Goal: Contribute content

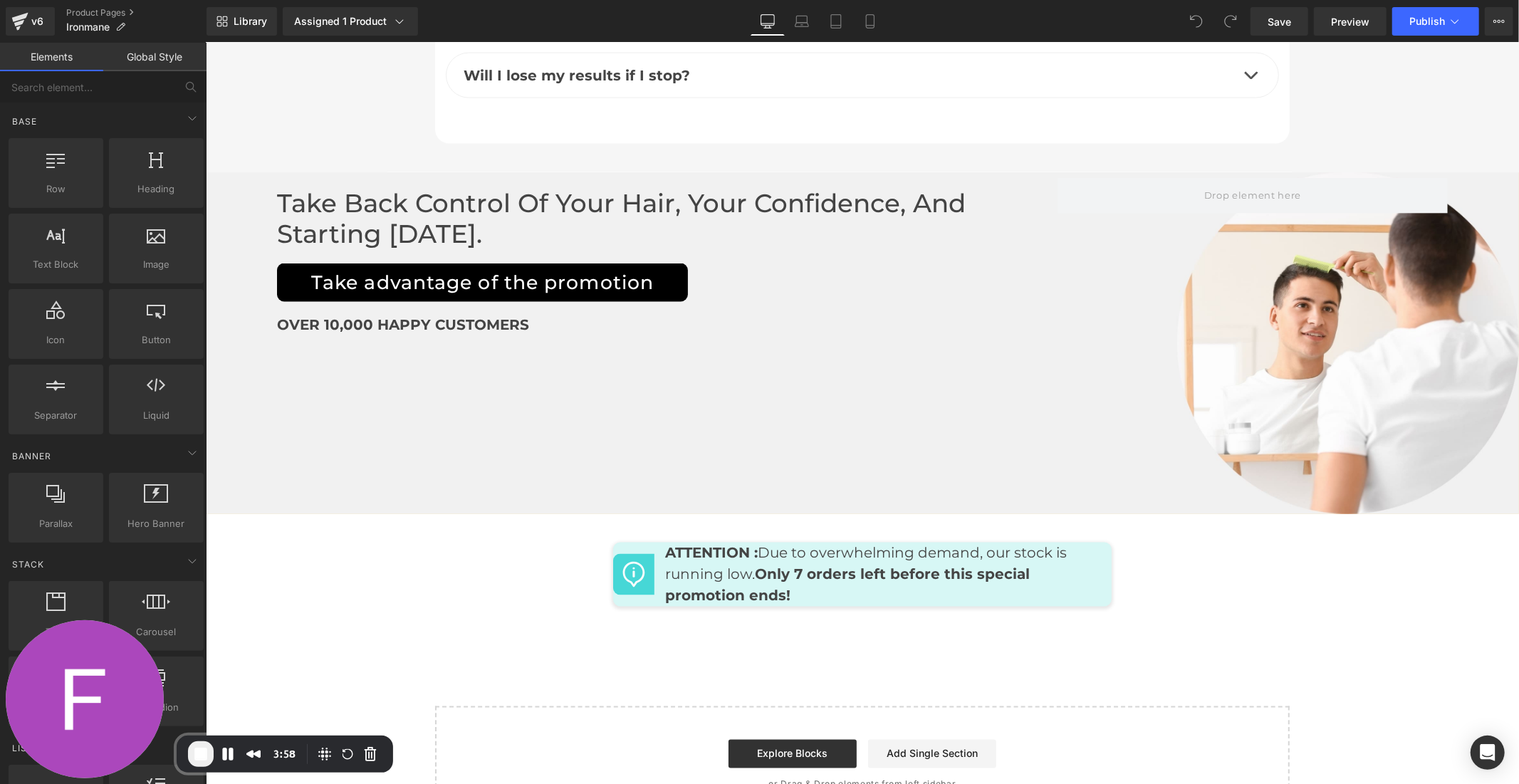
scroll to position [6698, 0]
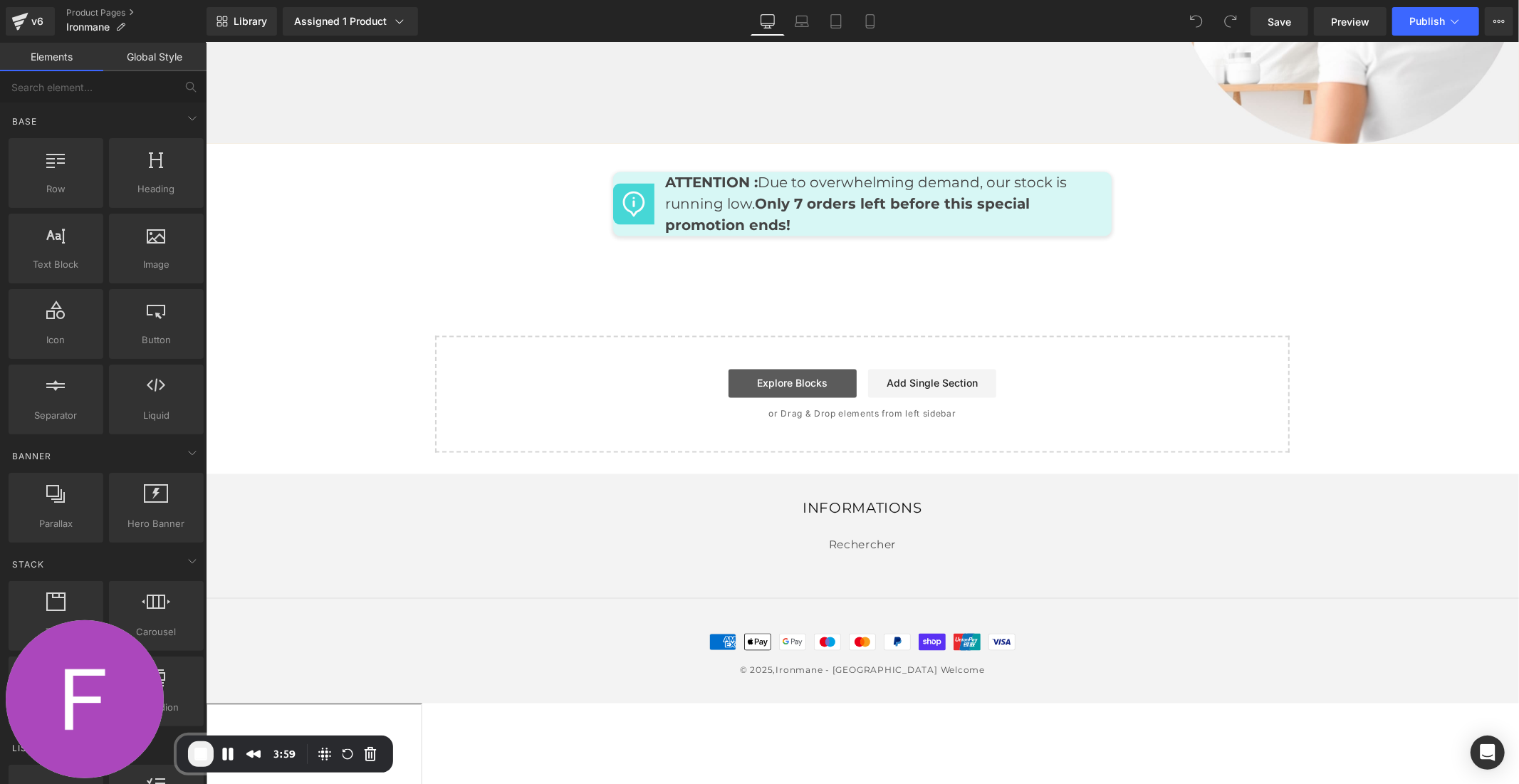
click at [808, 369] on link "Explore Blocks" at bounding box center [792, 383] width 128 height 28
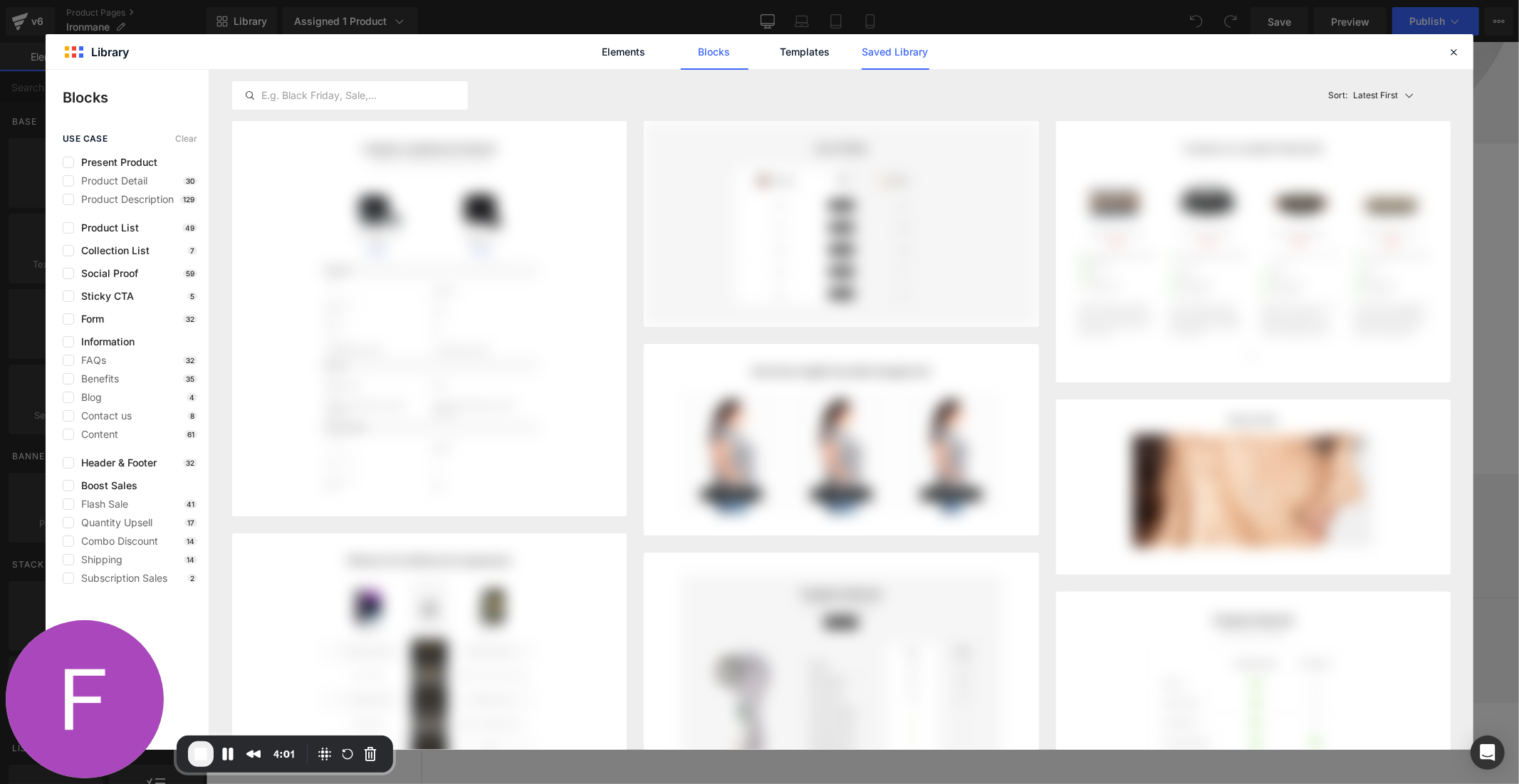
click at [887, 52] on link "Saved Library" at bounding box center [896, 52] width 68 height 36
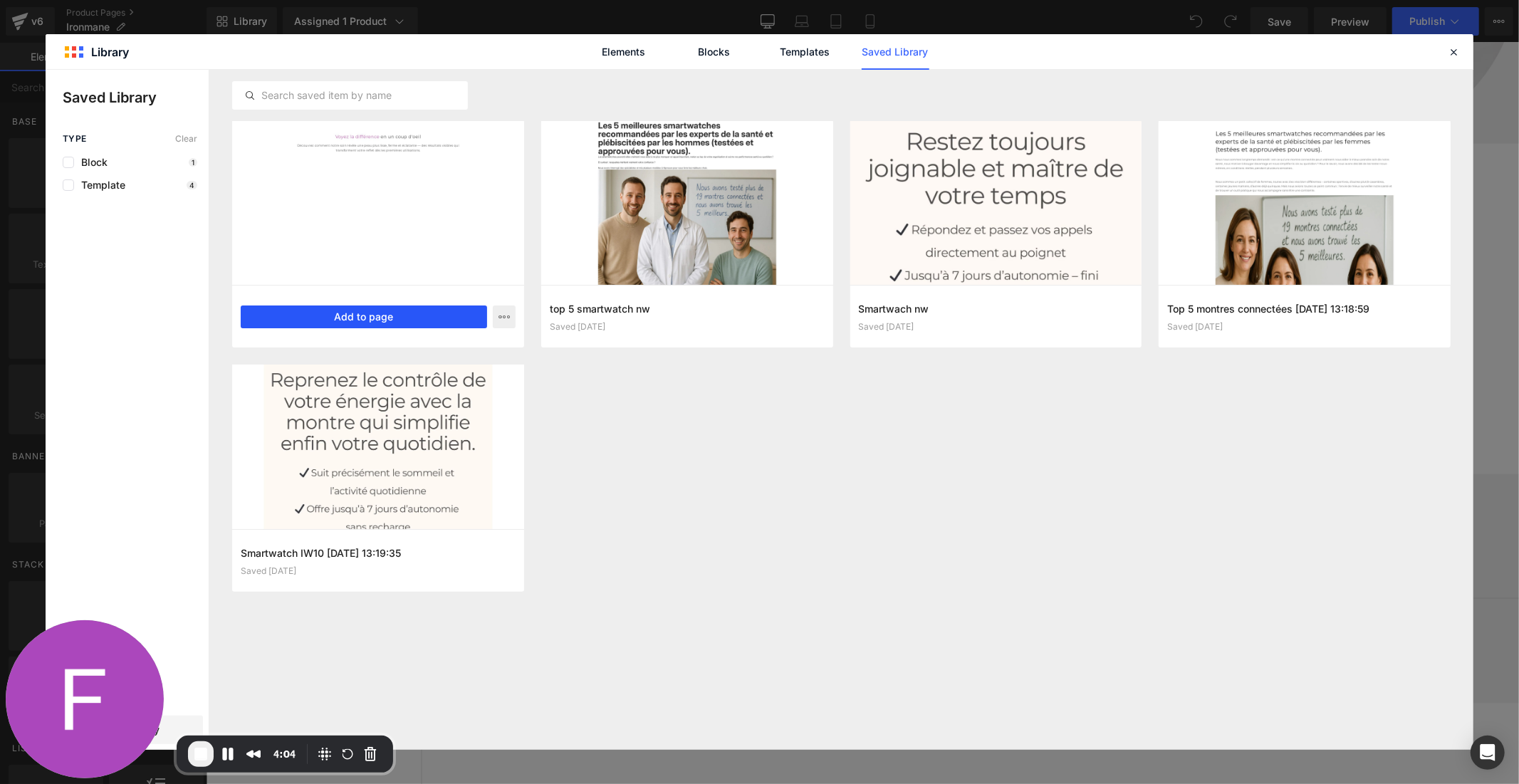
click at [378, 316] on button "Add to page" at bounding box center [364, 316] width 246 height 23
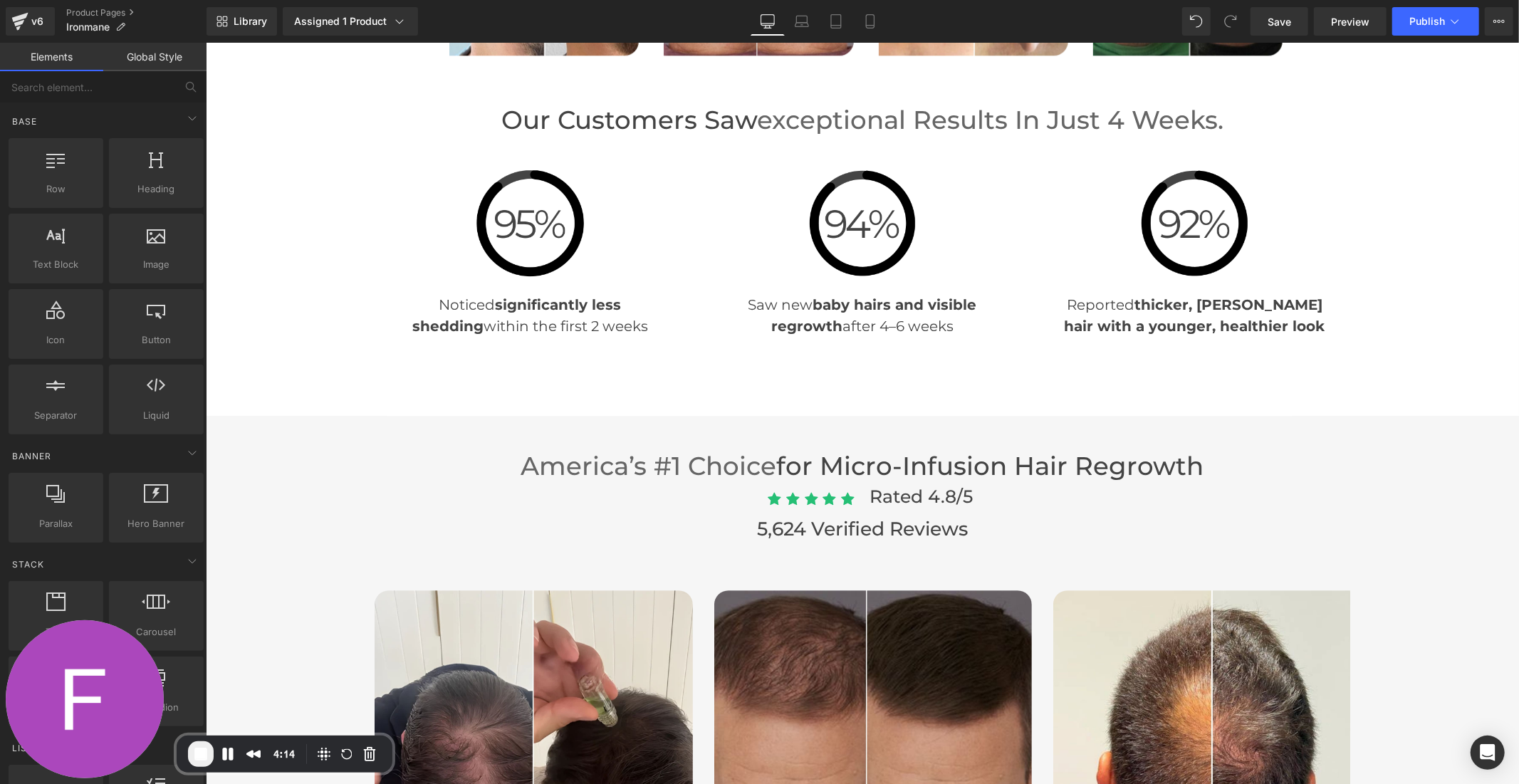
scroll to position [2937, 0]
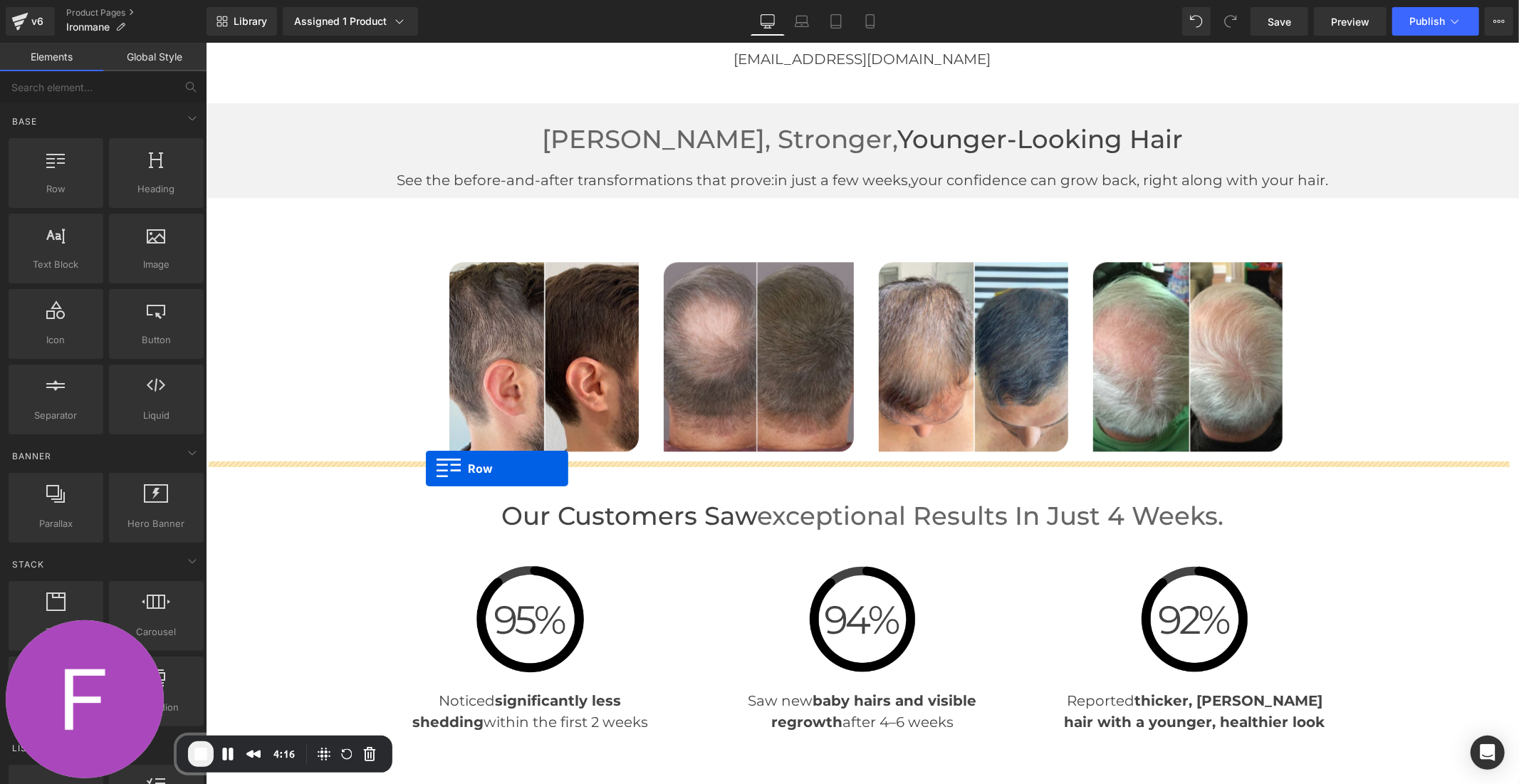
drag, startPoint x: 211, startPoint y: 172, endPoint x: 425, endPoint y: 468, distance: 365.3
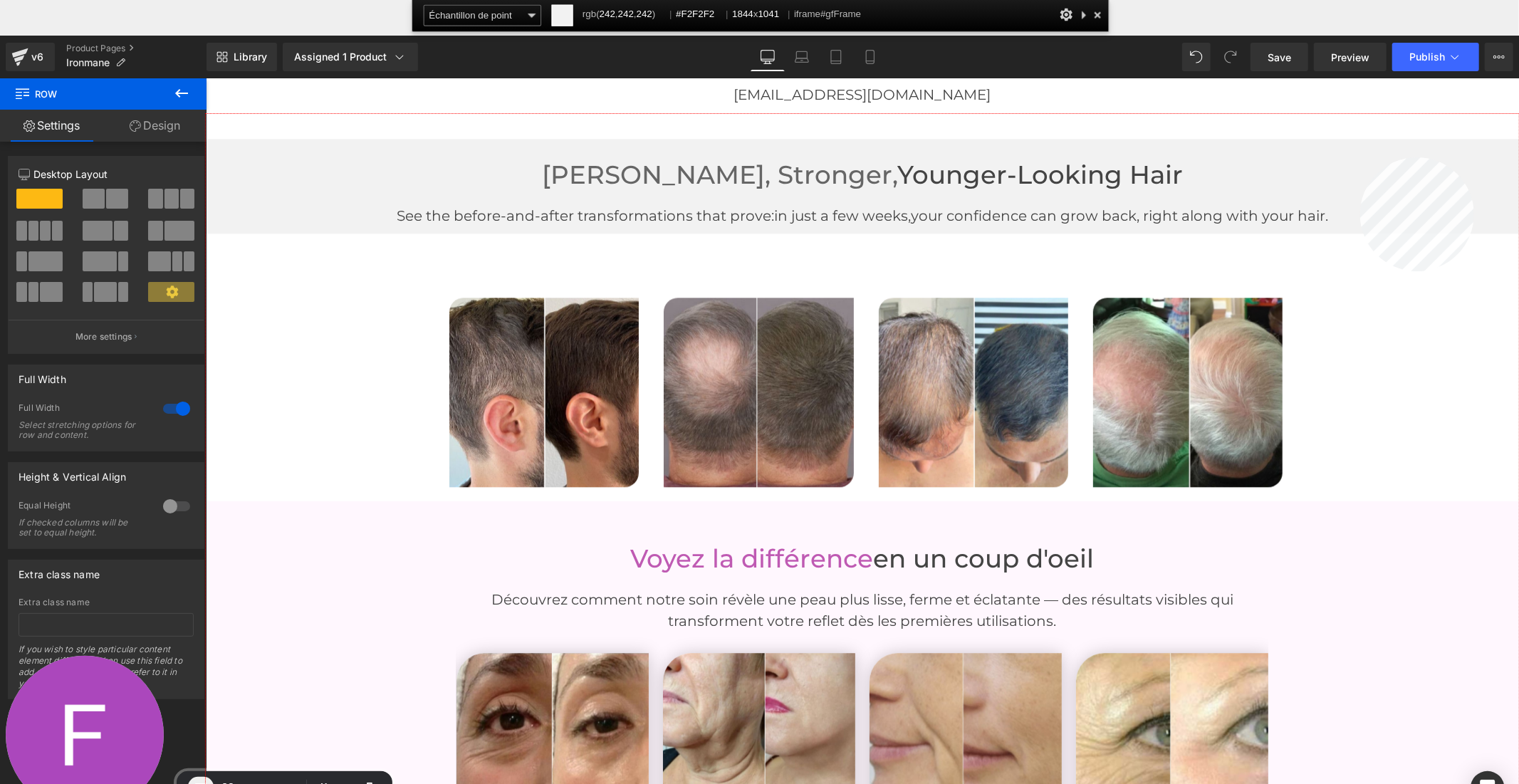
click at [1360, 157] on div at bounding box center [862, 484] width 1313 height 741
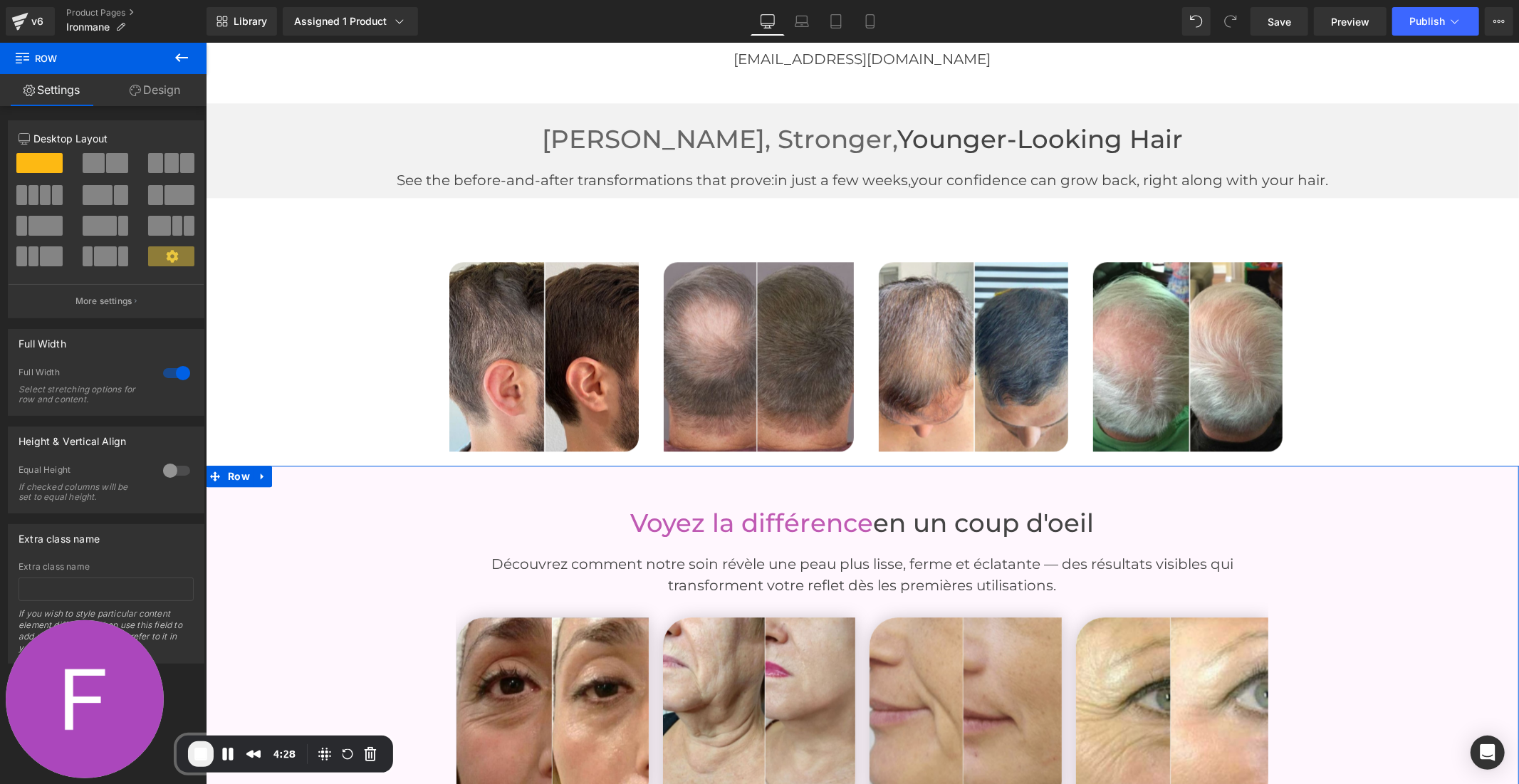
click at [252, 507] on div "Voyez la différence en un coup d'oeil Heading Découvrez comment notre soin révè…" at bounding box center [861, 674] width 1313 height 376
click at [175, 90] on link "Design" at bounding box center [154, 90] width 103 height 32
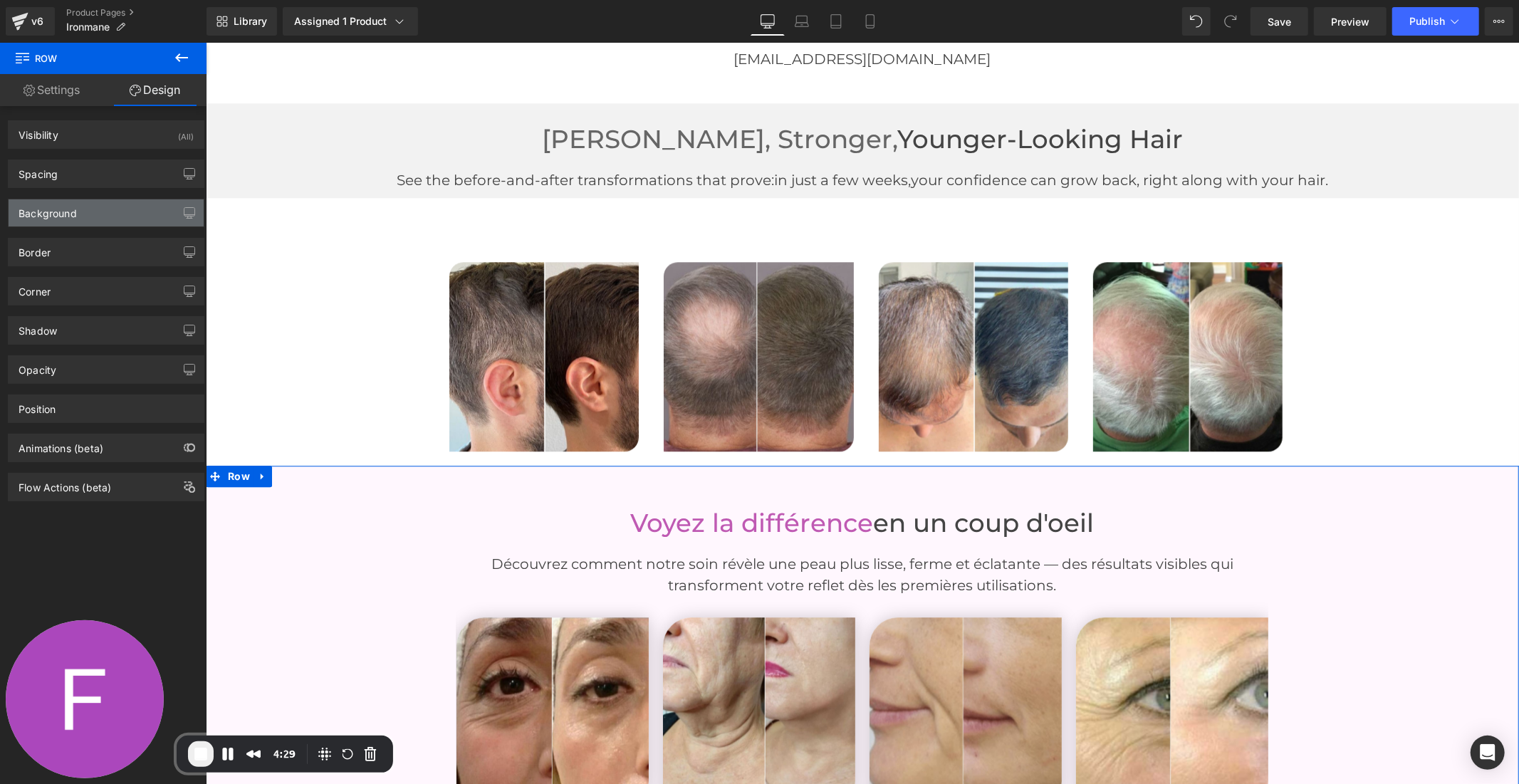
click at [105, 212] on div "Background" at bounding box center [106, 212] width 195 height 27
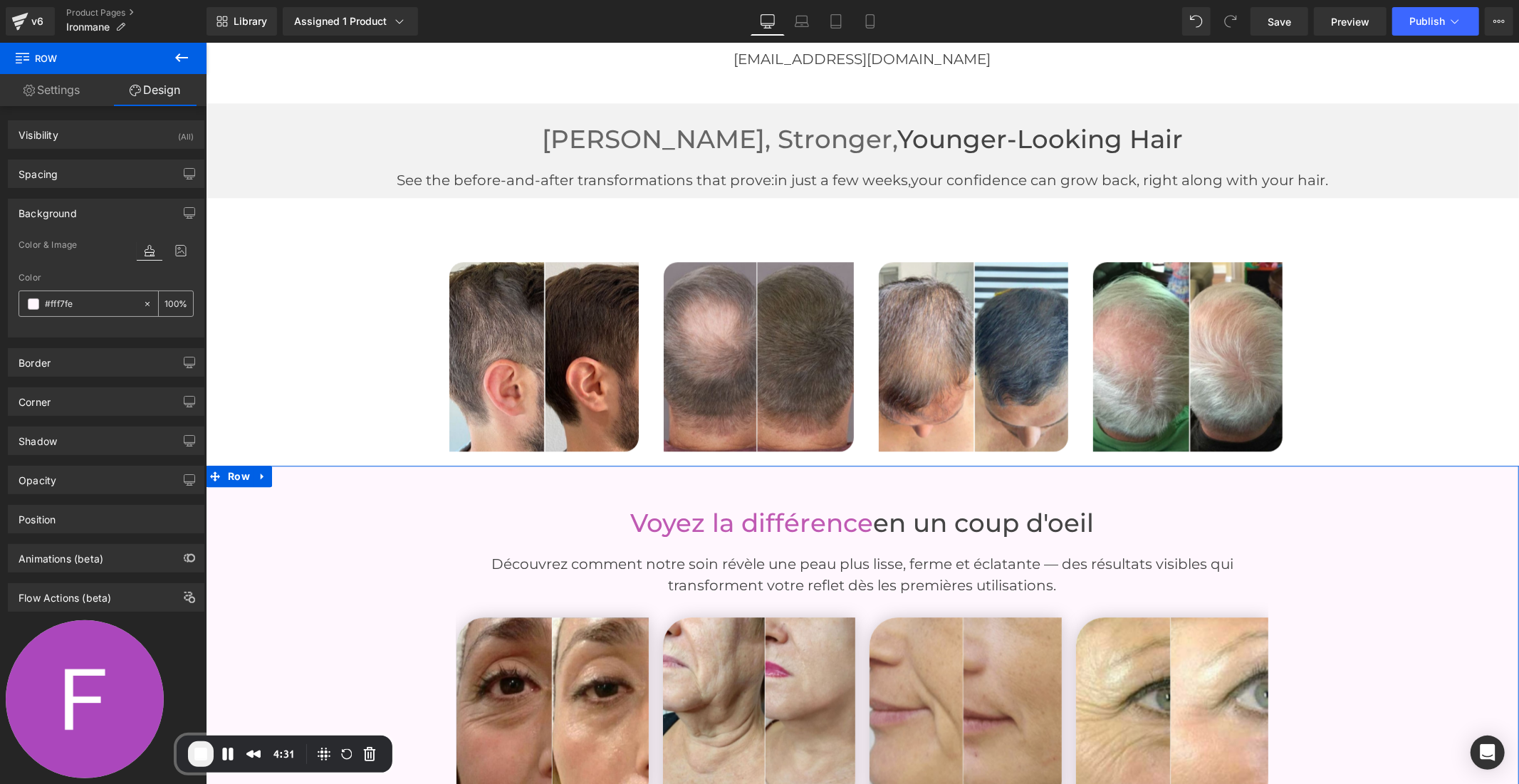
click at [84, 297] on input "text" at bounding box center [90, 304] width 91 height 16
paste input "F2F2F2"
type input "#F2F2F2"
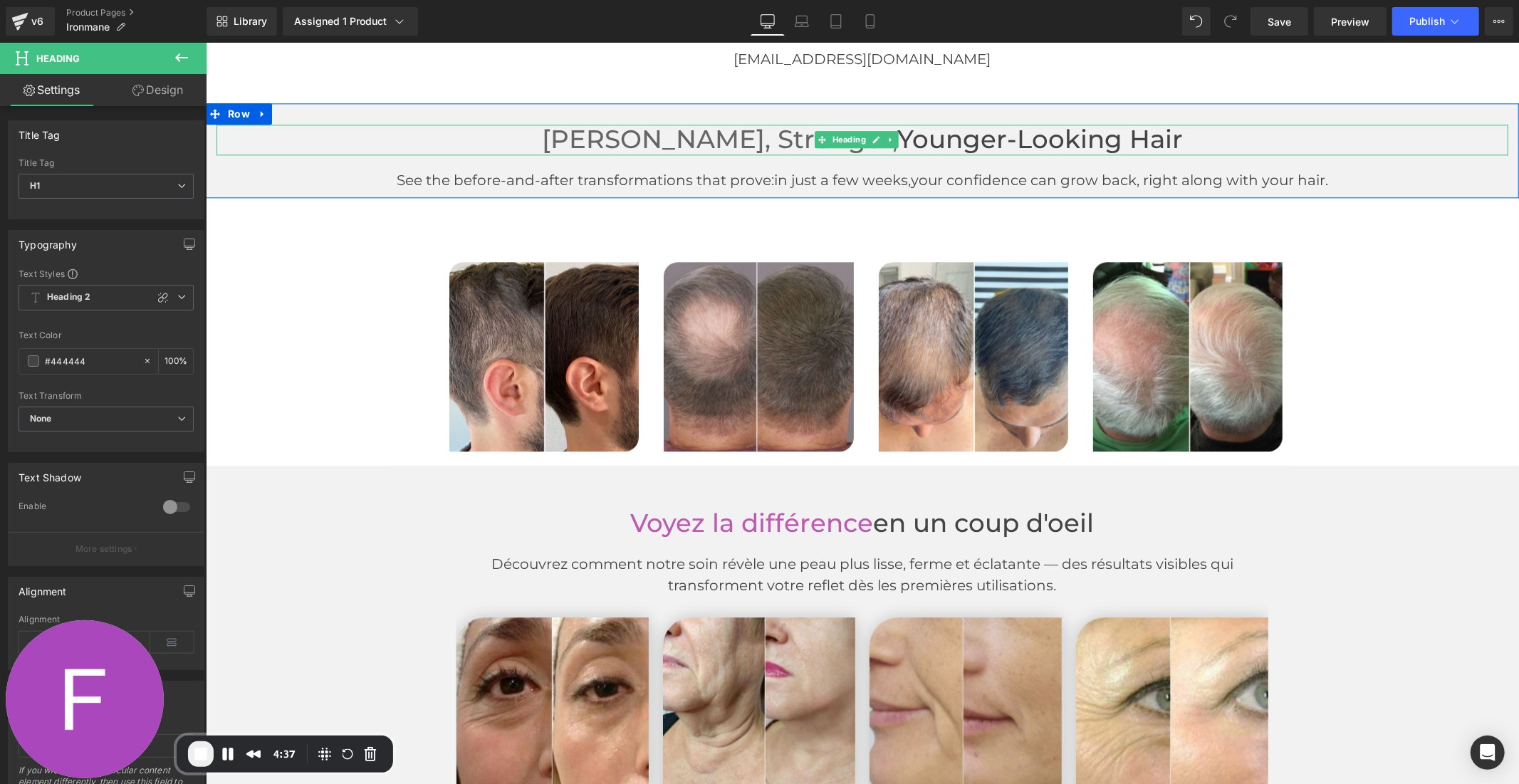
drag, startPoint x: 1160, startPoint y: 134, endPoint x: 547, endPoint y: 134, distance: 613.0
click at [547, 134] on h1 "[PERSON_NAME], Stronger, Younger-Looking Hair" at bounding box center [861, 139] width 1292 height 31
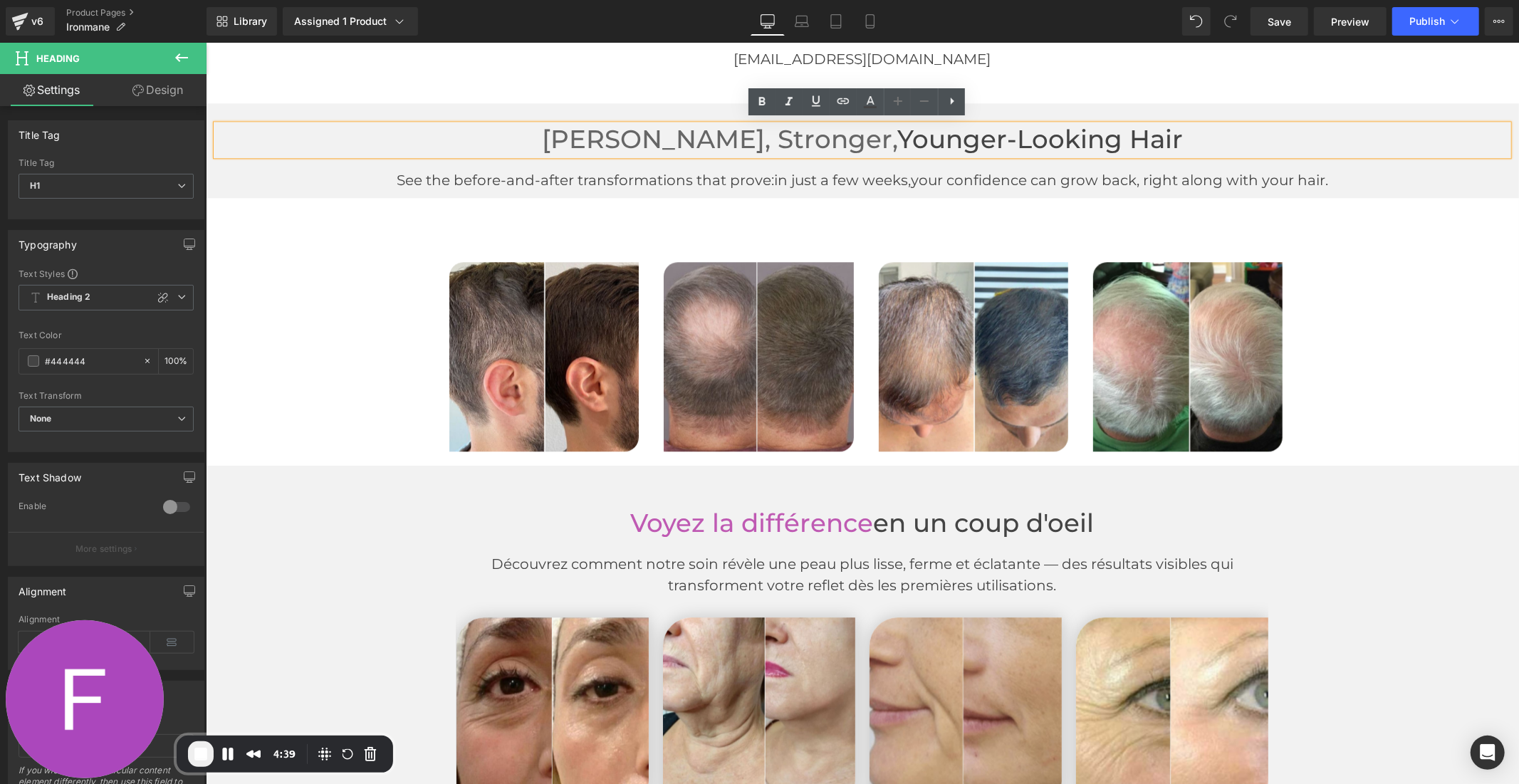
copy h1 "[PERSON_NAME], Stronger, Younger-Looking Hair"
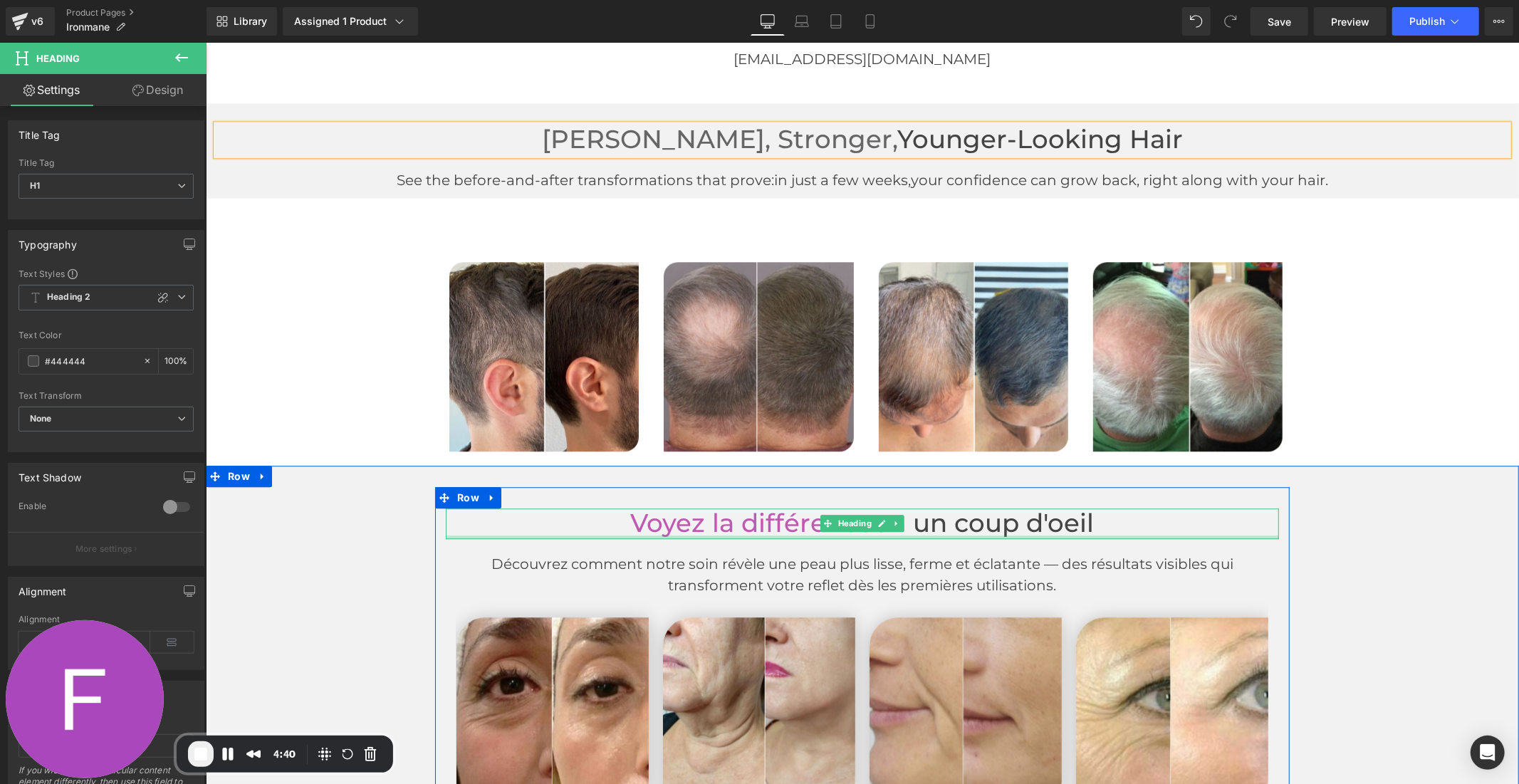
click at [718, 535] on div at bounding box center [861, 536] width 833 height 4
click at [718, 530] on span "Voyez la différence" at bounding box center [751, 522] width 243 height 31
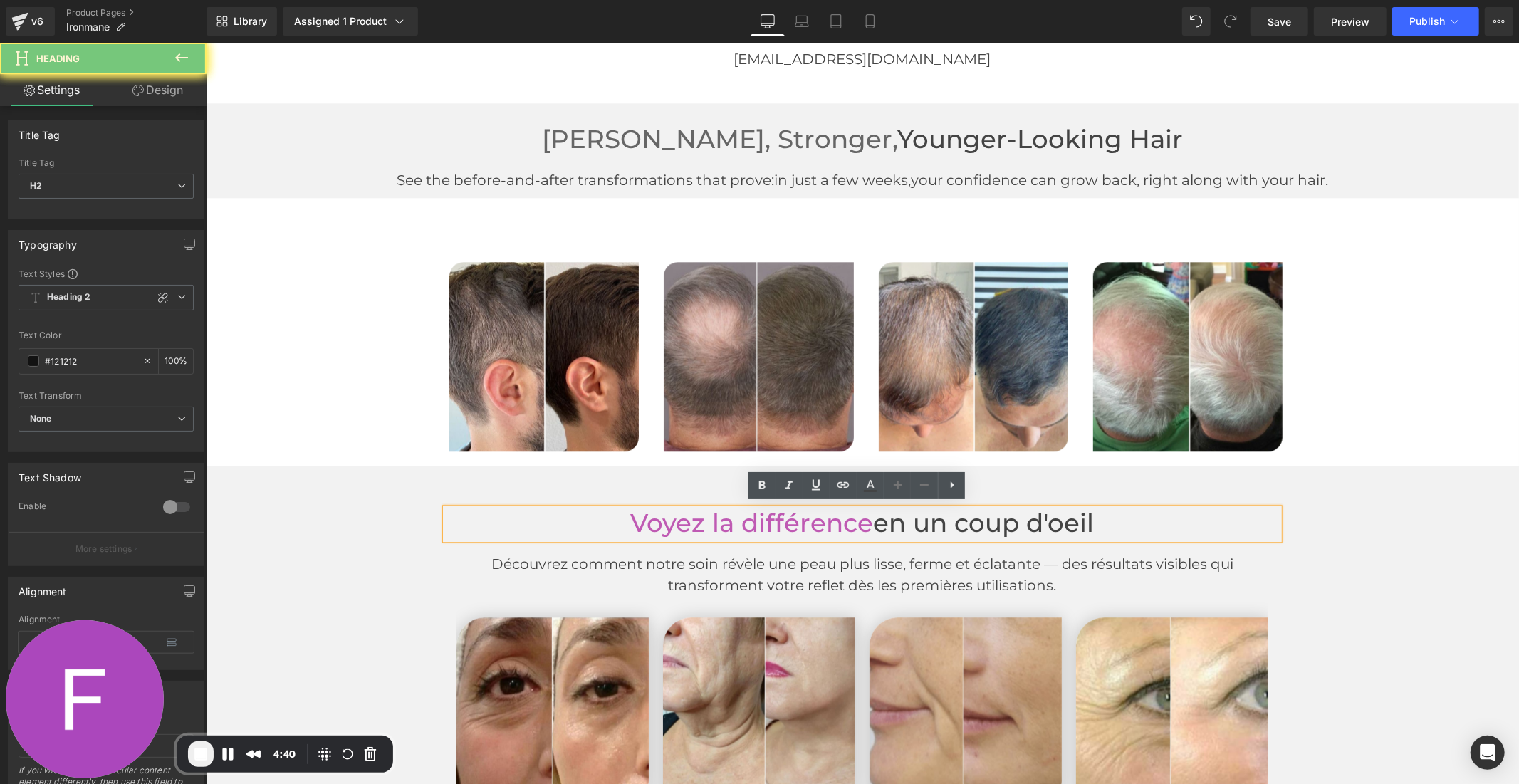
click at [718, 530] on span "Voyez la différence" at bounding box center [751, 522] width 243 height 31
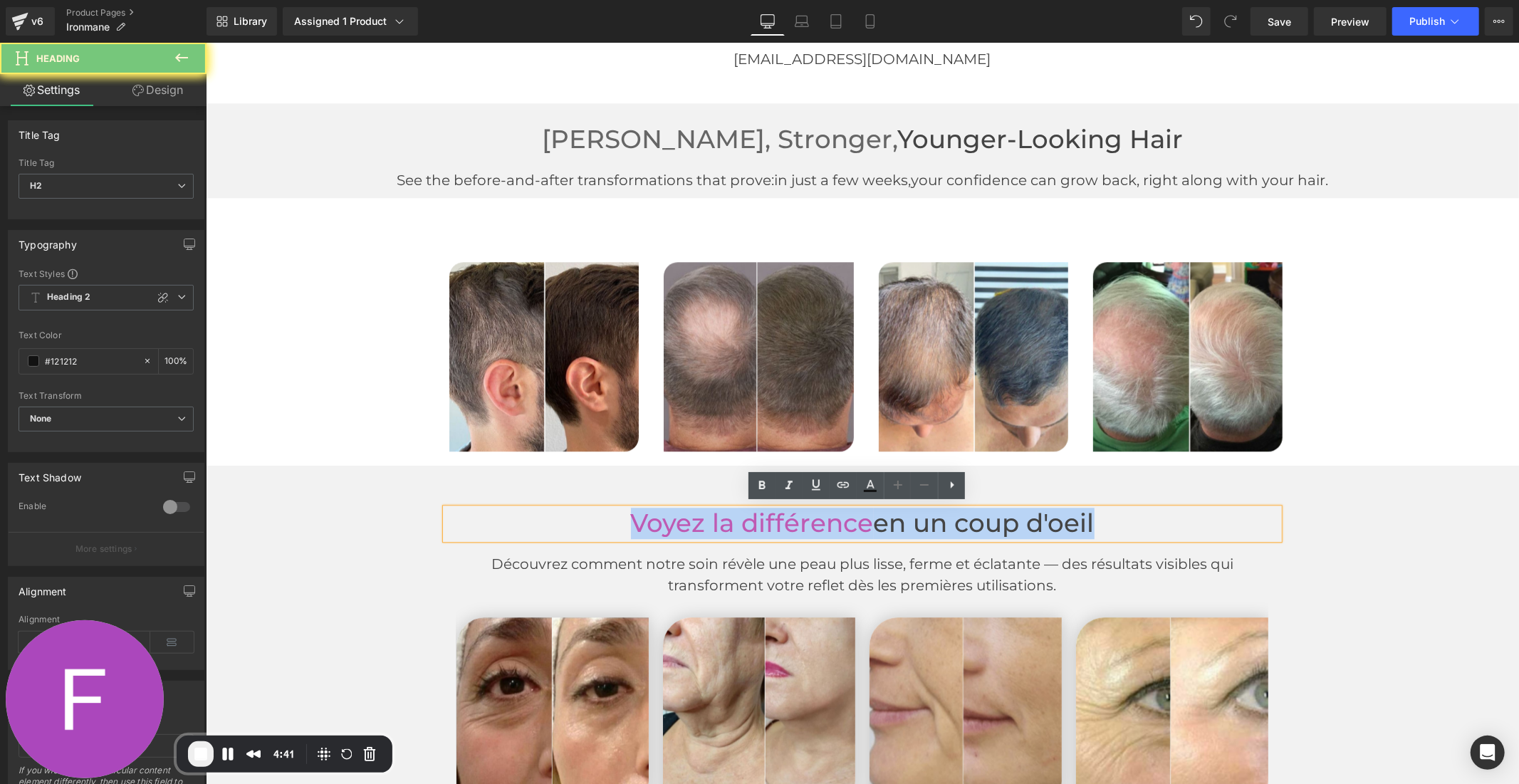
paste div
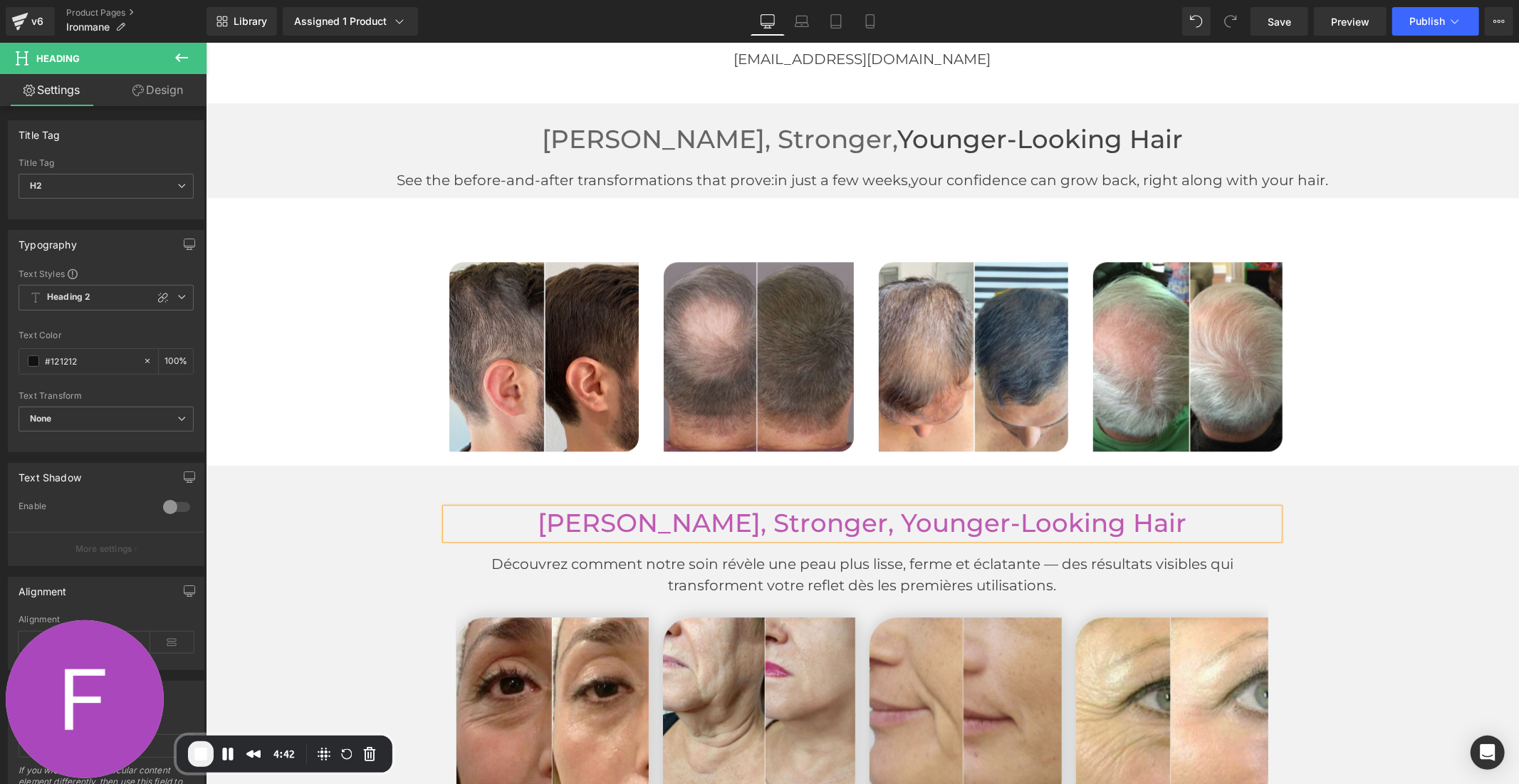
scroll to position [3016, 0]
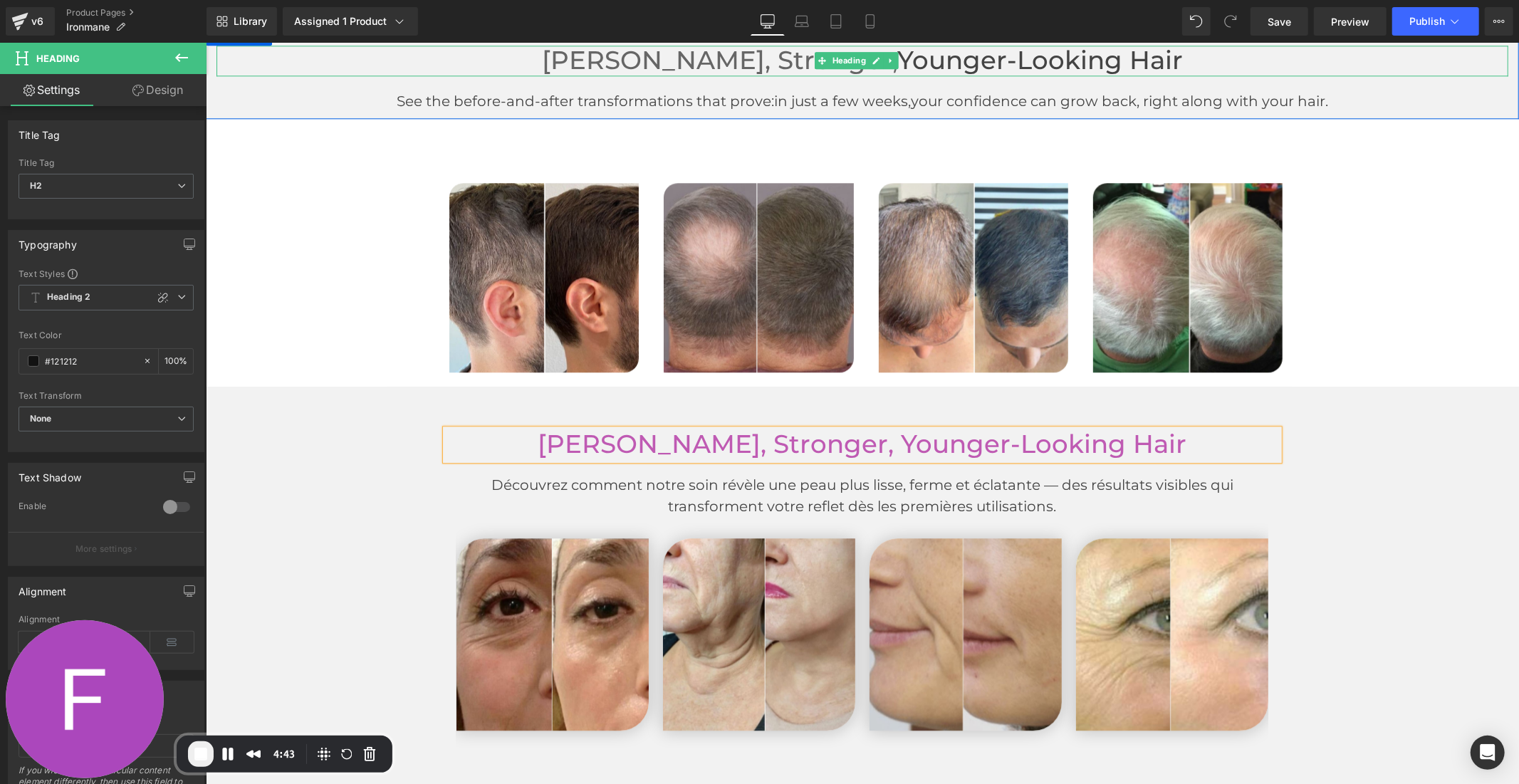
click at [1017, 50] on h1 "[PERSON_NAME], Stronger, Younger-Looking Hair" at bounding box center [861, 60] width 1292 height 31
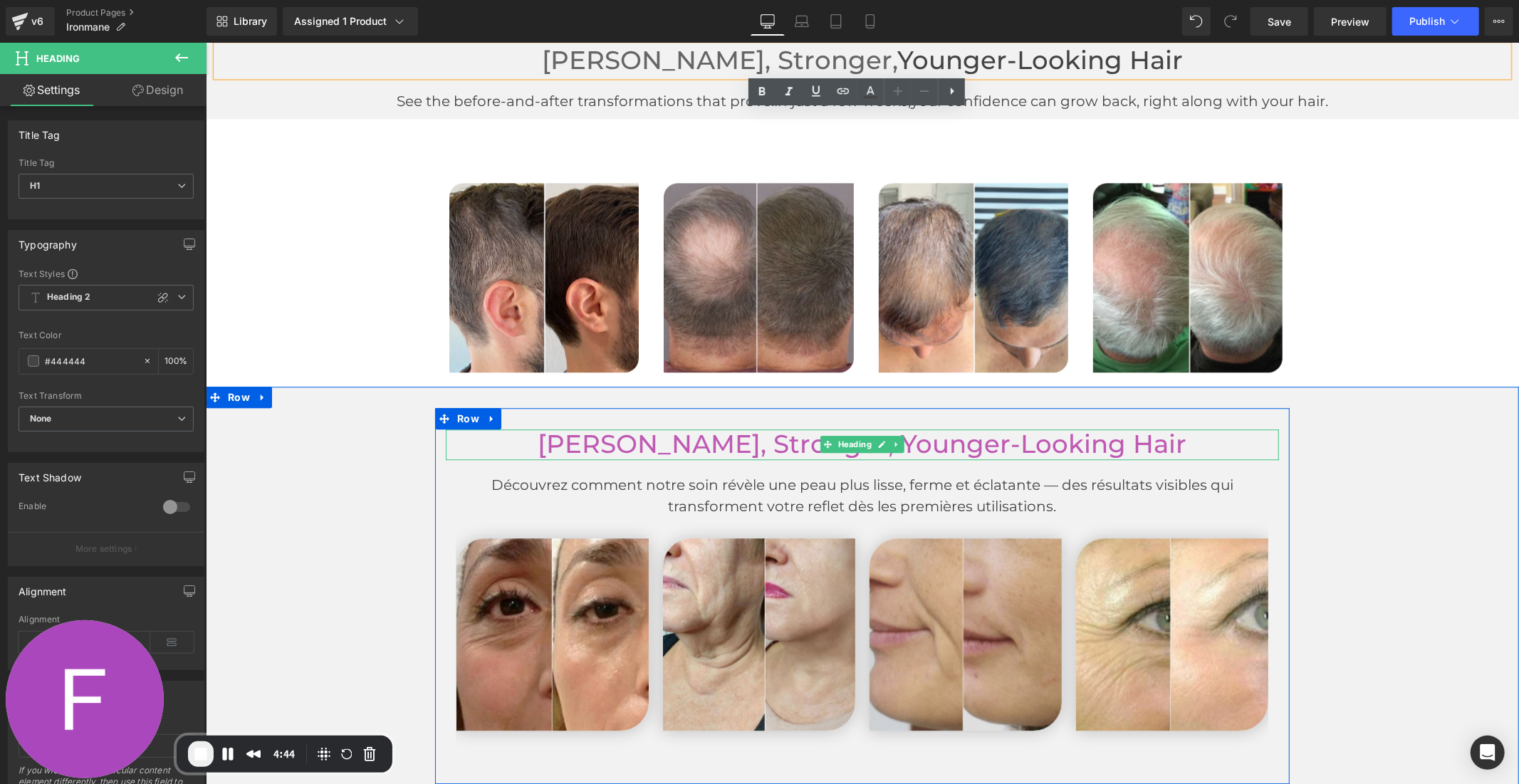
click at [1072, 441] on font "[PERSON_NAME], Stronger, Younger-Looking Hair" at bounding box center [862, 443] width 648 height 31
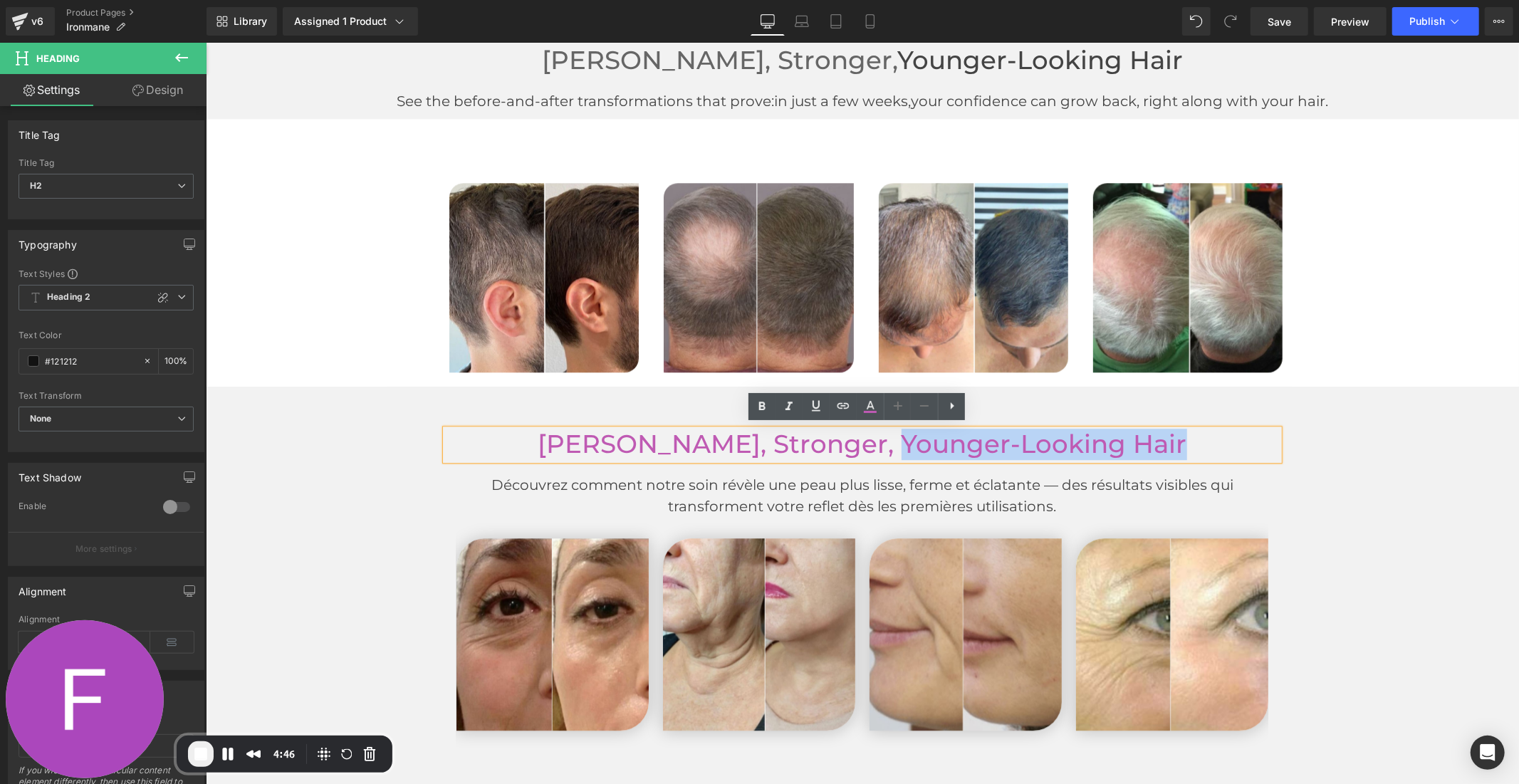
drag, startPoint x: 1169, startPoint y: 438, endPoint x: 870, endPoint y: 445, distance: 299.1
click at [870, 445] on h2 "[PERSON_NAME], Stronger, Younger-Looking Hair" at bounding box center [861, 444] width 833 height 31
click at [874, 413] on icon at bounding box center [870, 412] width 13 height 2
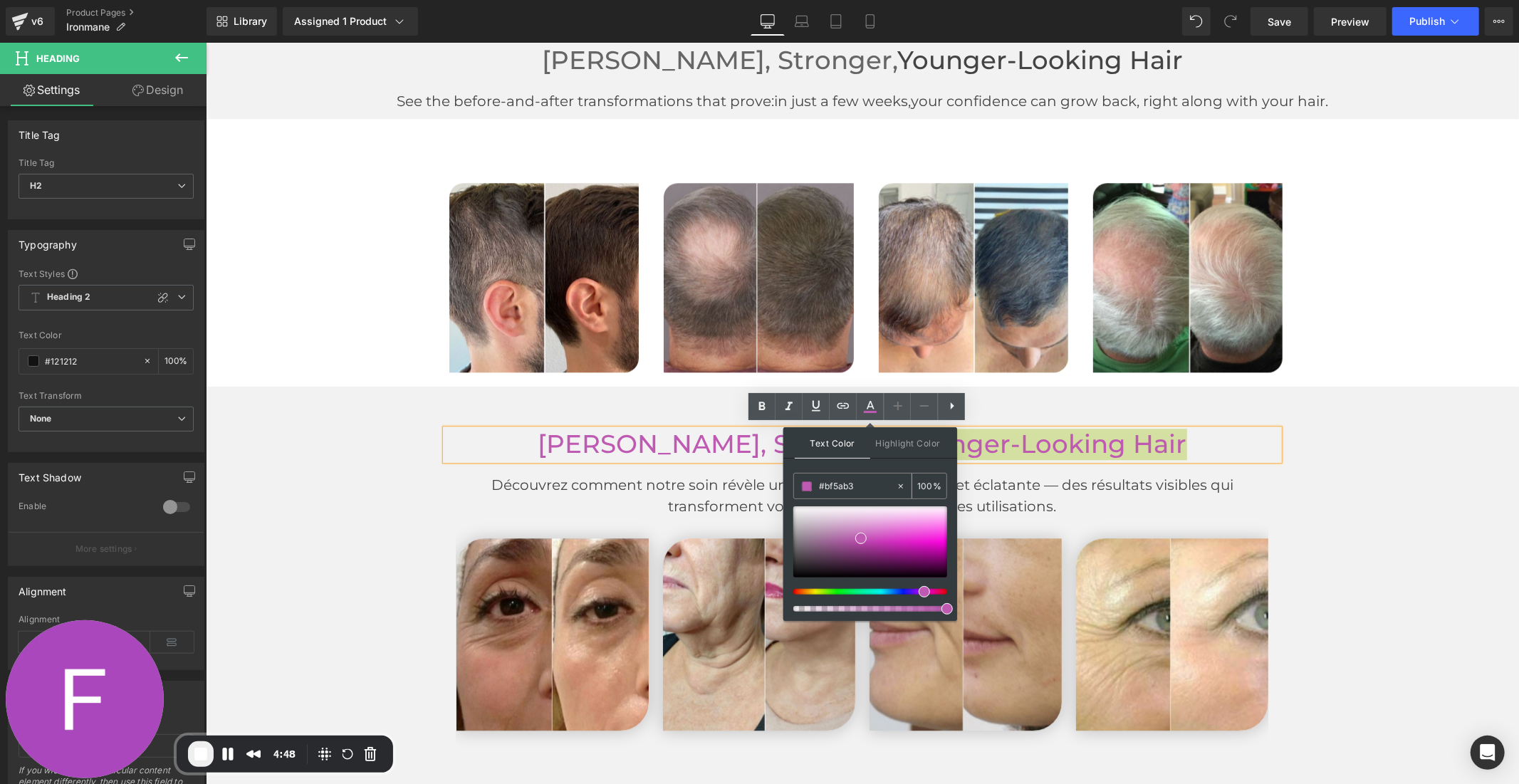
drag, startPoint x: 869, startPoint y: 490, endPoint x: 815, endPoint y: 489, distance: 54.0
click at [815, 489] on div "#bf5ab3" at bounding box center [845, 486] width 101 height 25
click at [869, 408] on icon at bounding box center [871, 406] width 17 height 17
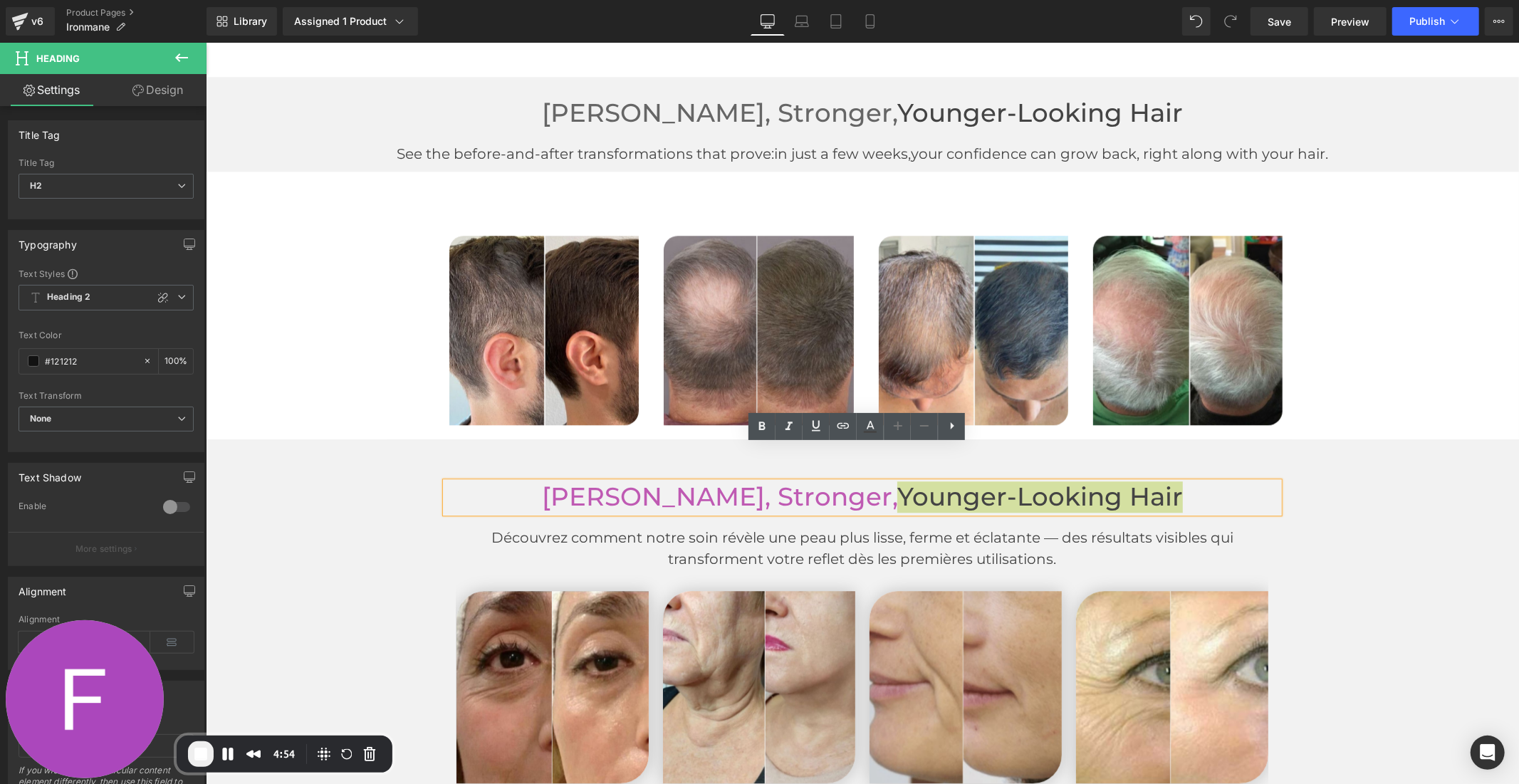
scroll to position [2937, 0]
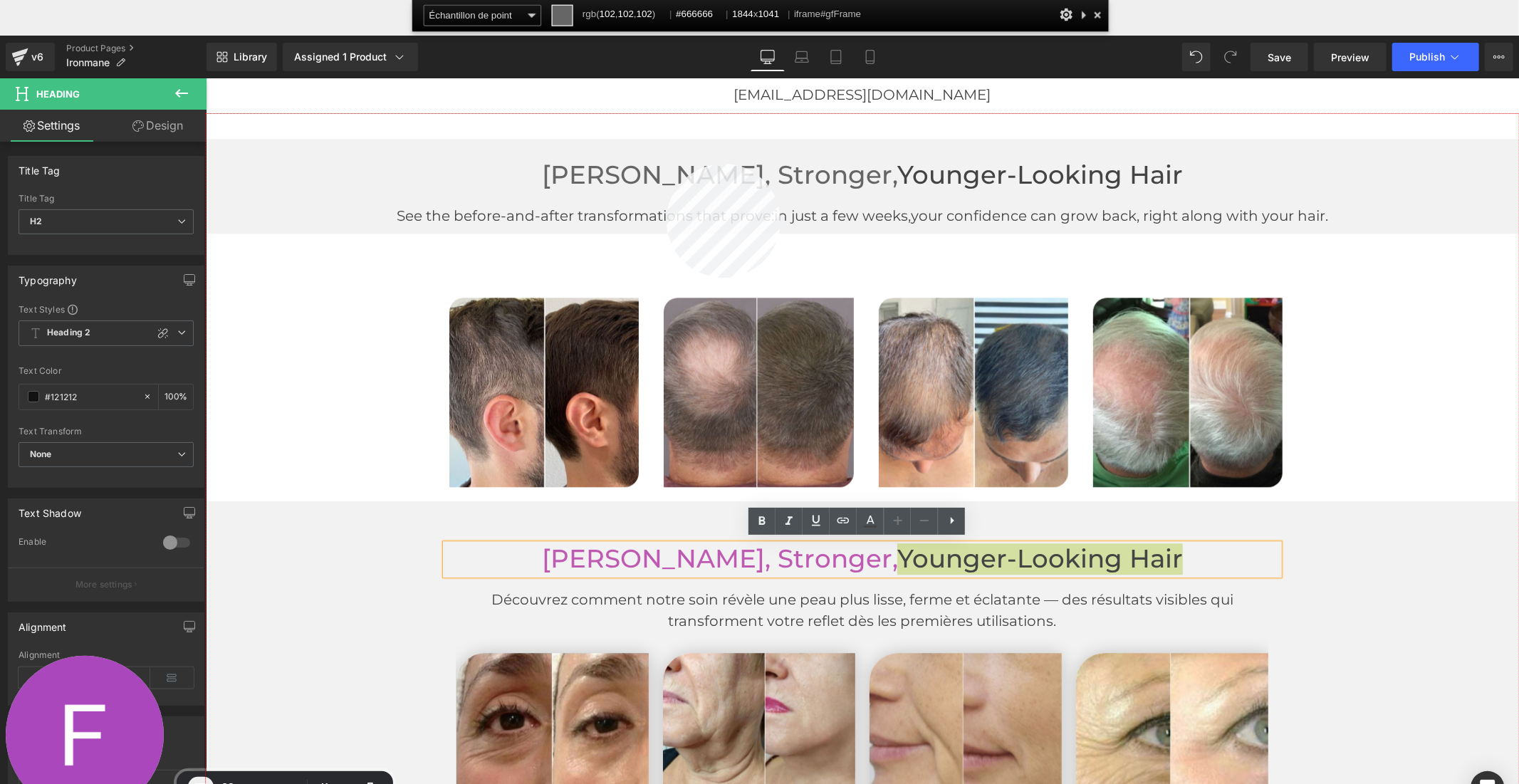
copy span "Younger-Looking Hair"
click at [667, 164] on div at bounding box center [862, 484] width 1313 height 741
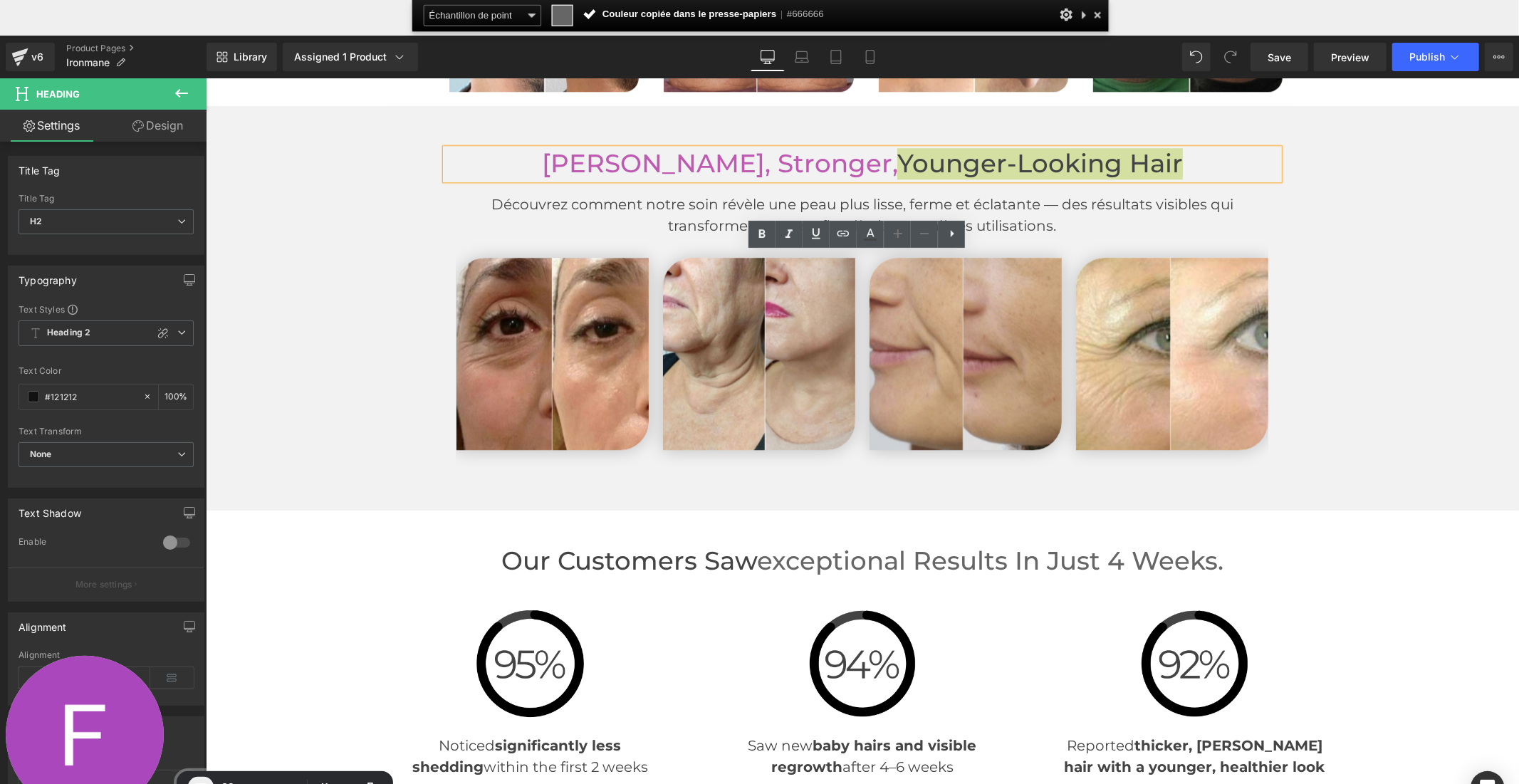
scroll to position [3333, 0]
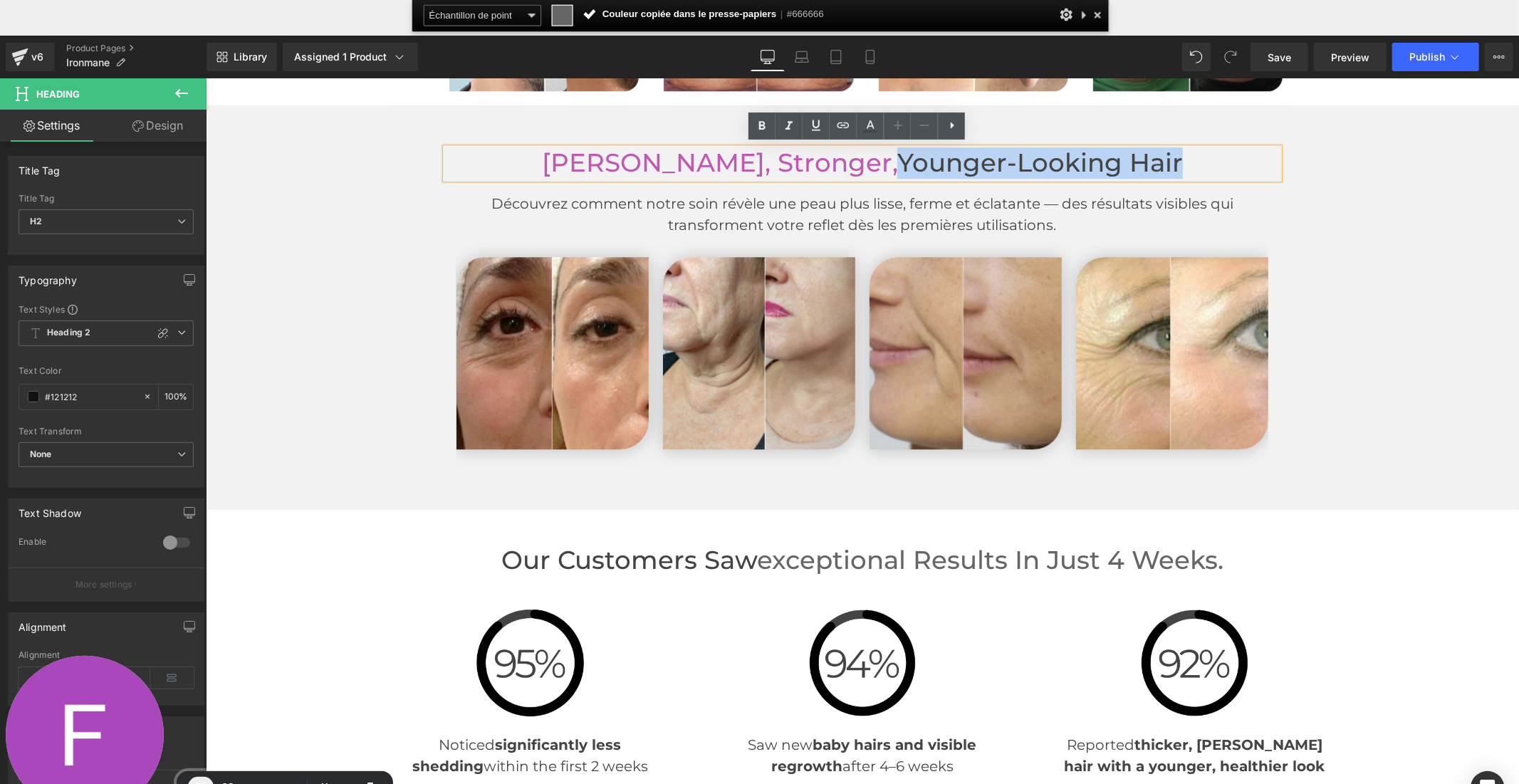
click at [732, 172] on font "[PERSON_NAME], Stronger," at bounding box center [719, 162] width 356 height 31
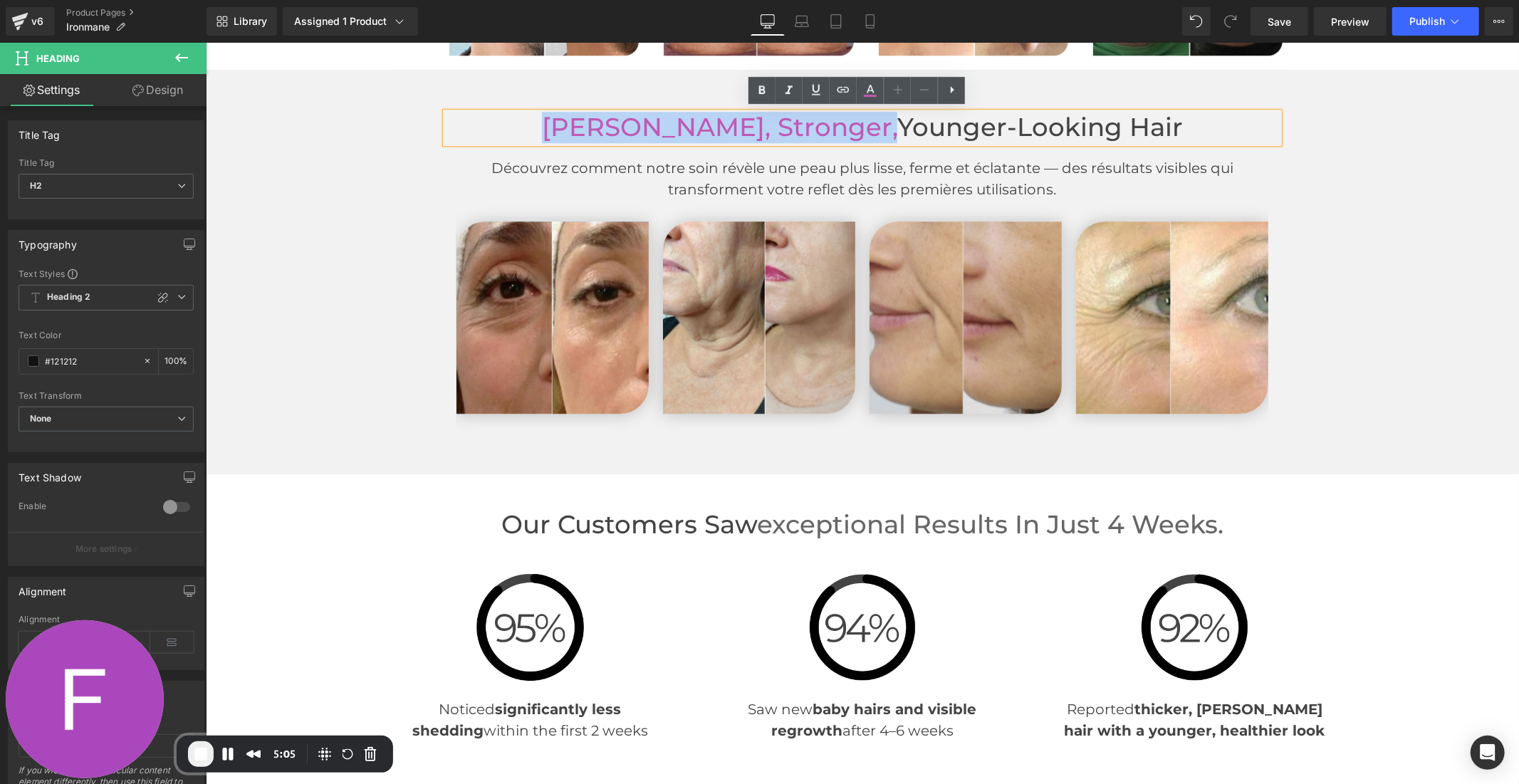
drag, startPoint x: 861, startPoint y: 132, endPoint x: 562, endPoint y: 117, distance: 299.4
click at [562, 117] on font "[PERSON_NAME], Stronger," at bounding box center [719, 127] width 356 height 31
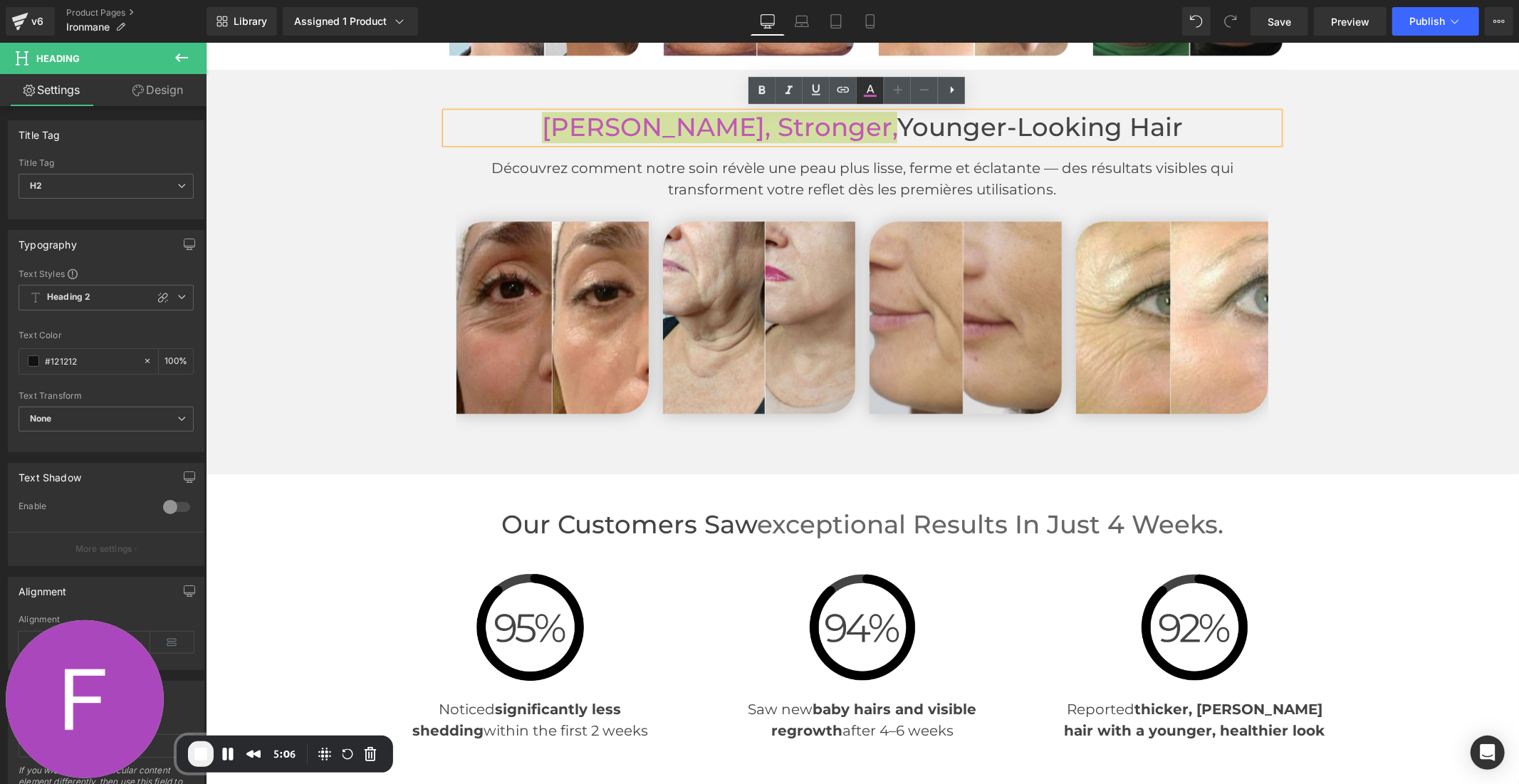
click at [872, 85] on icon at bounding box center [871, 90] width 17 height 17
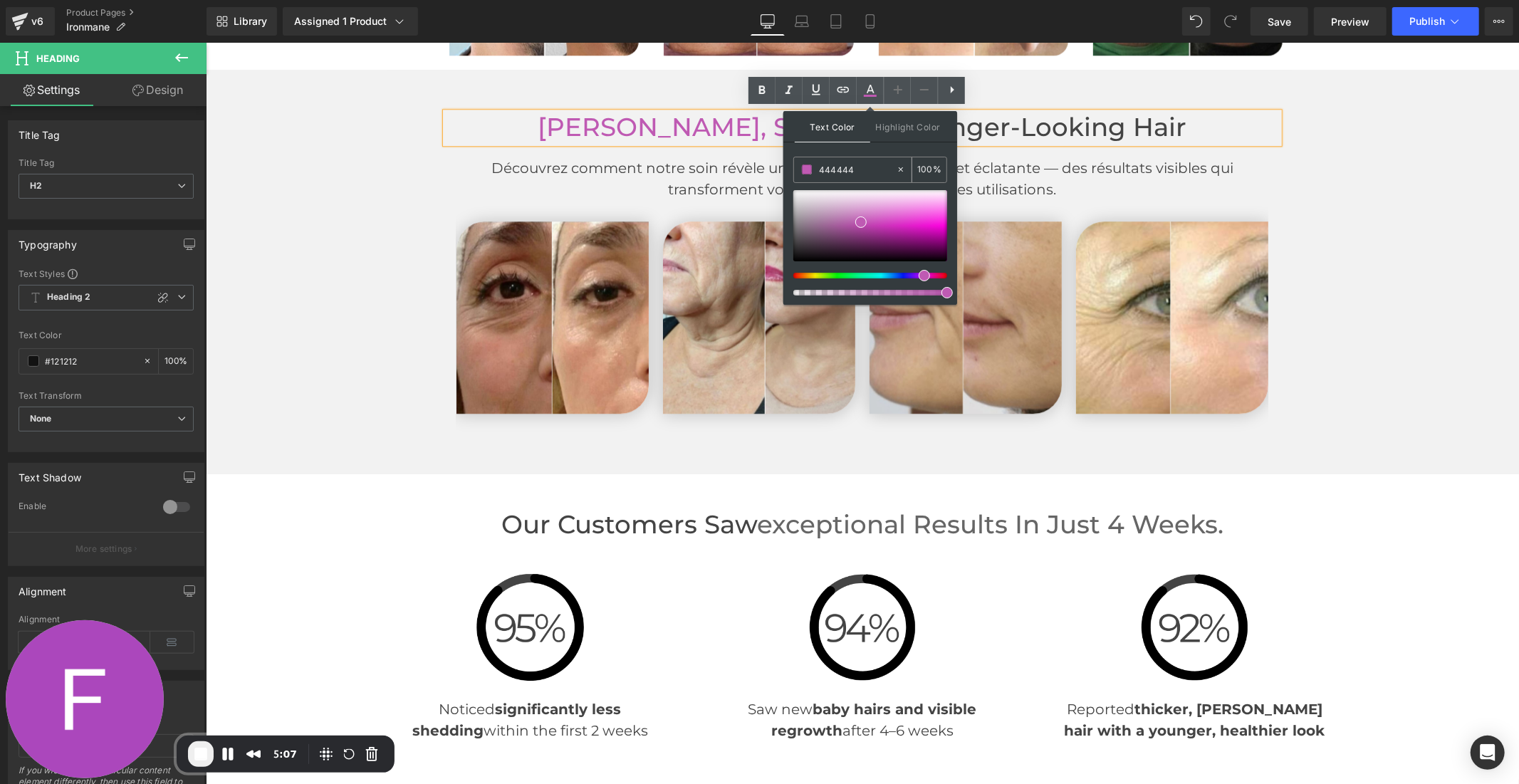
drag, startPoint x: 863, startPoint y: 169, endPoint x: 794, endPoint y: 169, distance: 69.0
click at [794, 169] on div "444444" at bounding box center [845, 169] width 101 height 25
paste input "666666"
type input "#666666"
click at [874, 86] on icon at bounding box center [871, 90] width 17 height 17
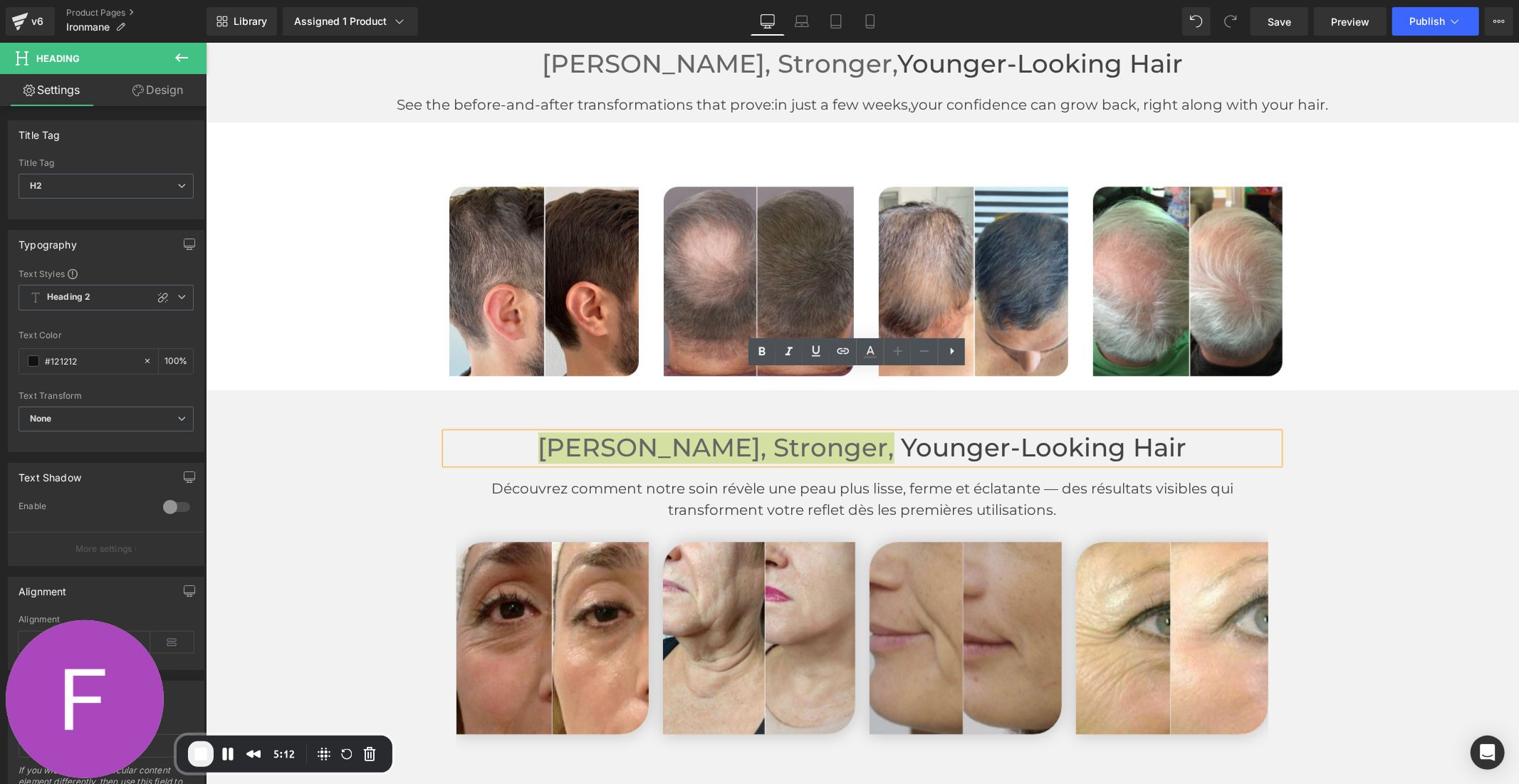
scroll to position [2937, 0]
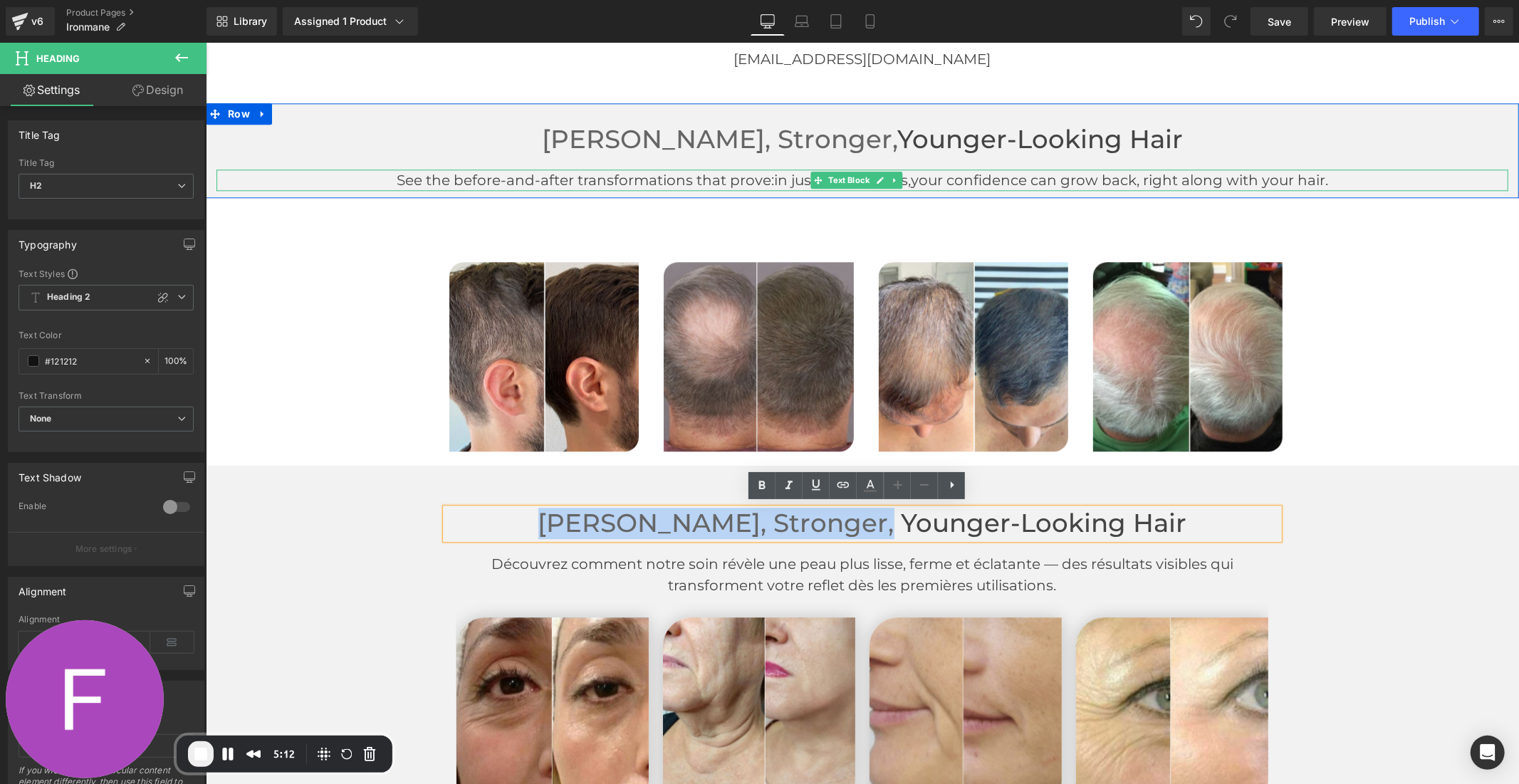
click at [766, 169] on p "See the before-and-after transformations that prove: in just a few weeks, your …" at bounding box center [861, 179] width 1292 height 21
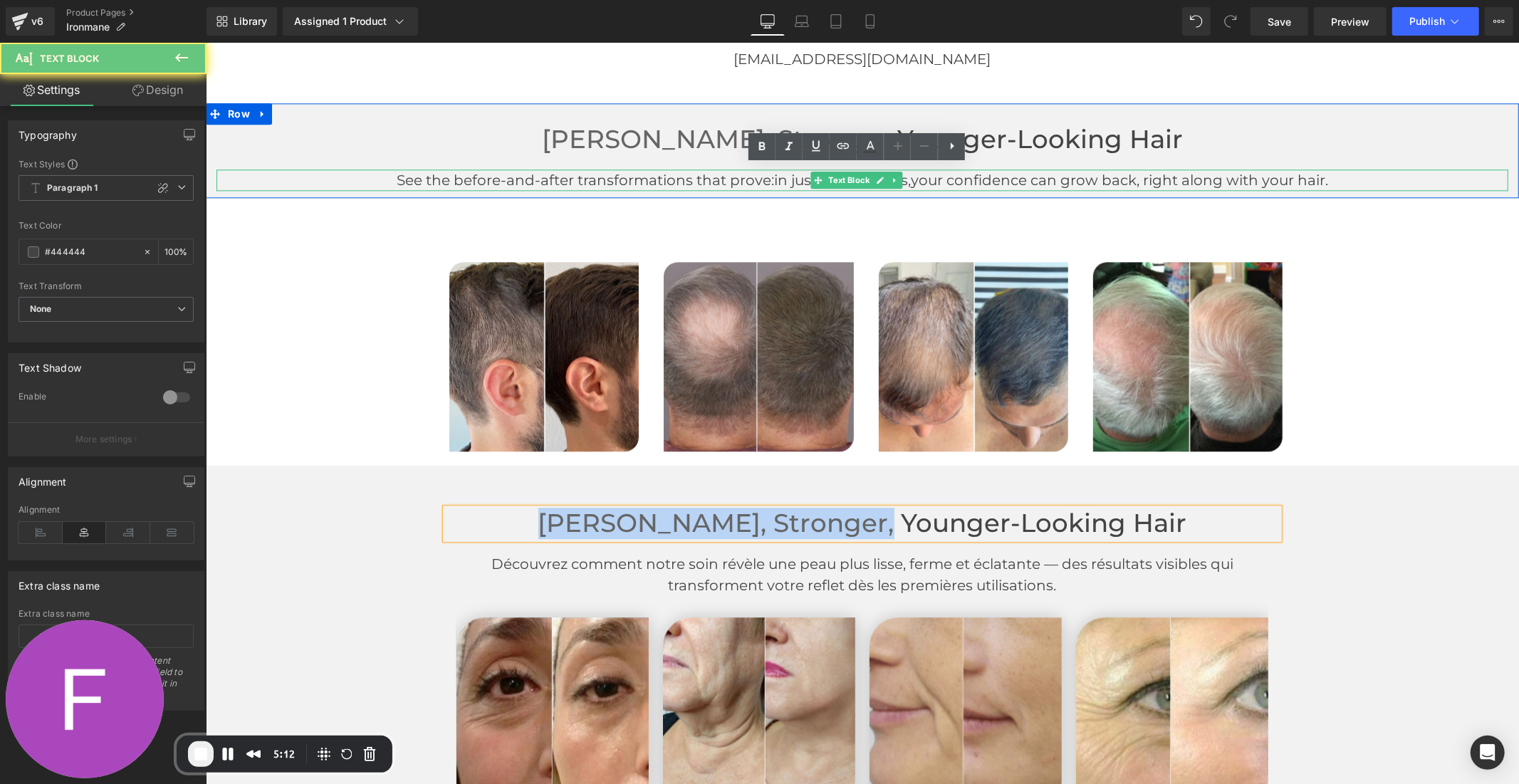
click at [766, 169] on p "See the before-and-after transformations that prove: in just a few weeks, your …" at bounding box center [861, 179] width 1292 height 21
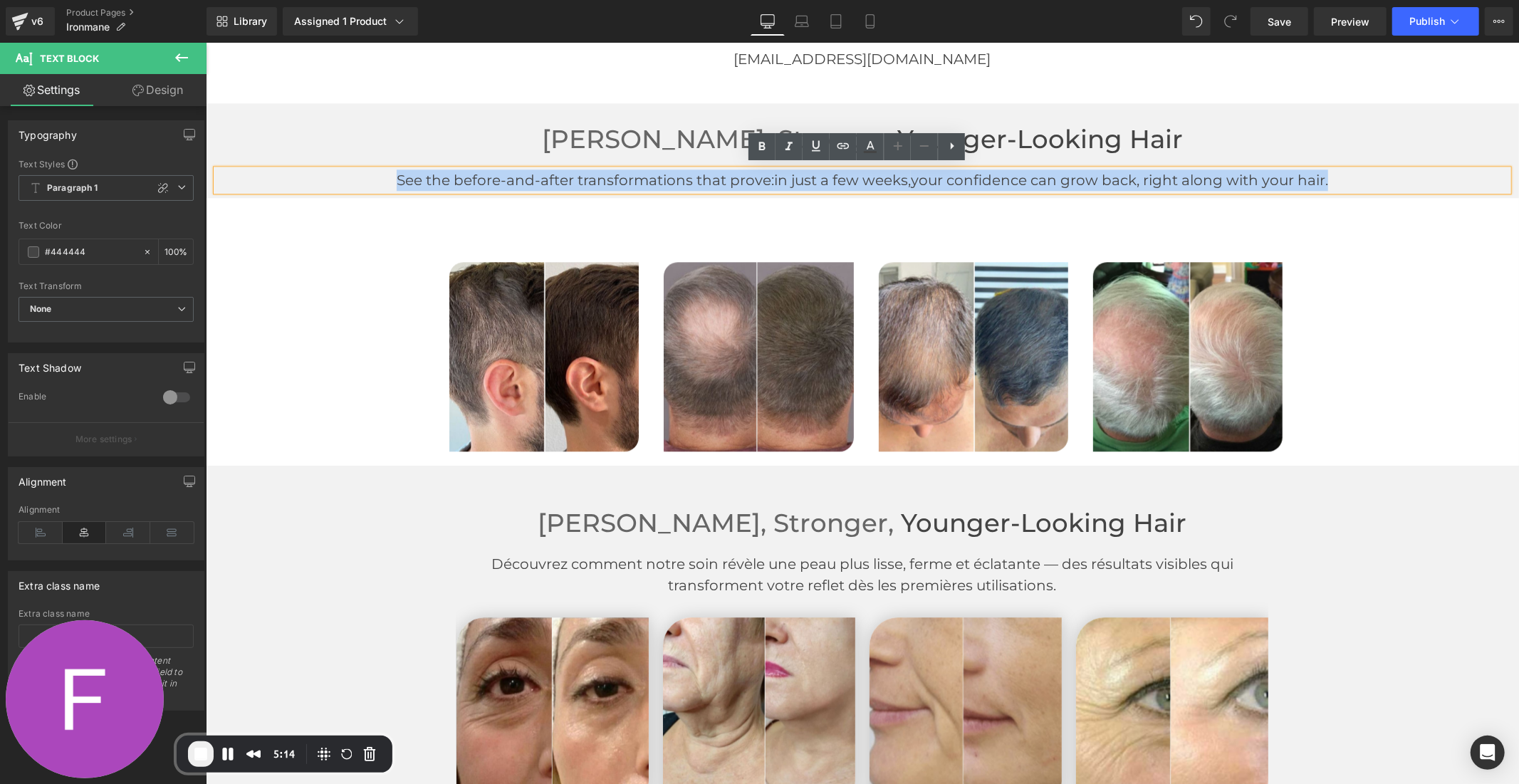
copy p "See the before-and-after transformations that prove: in just a few weeks, your …"
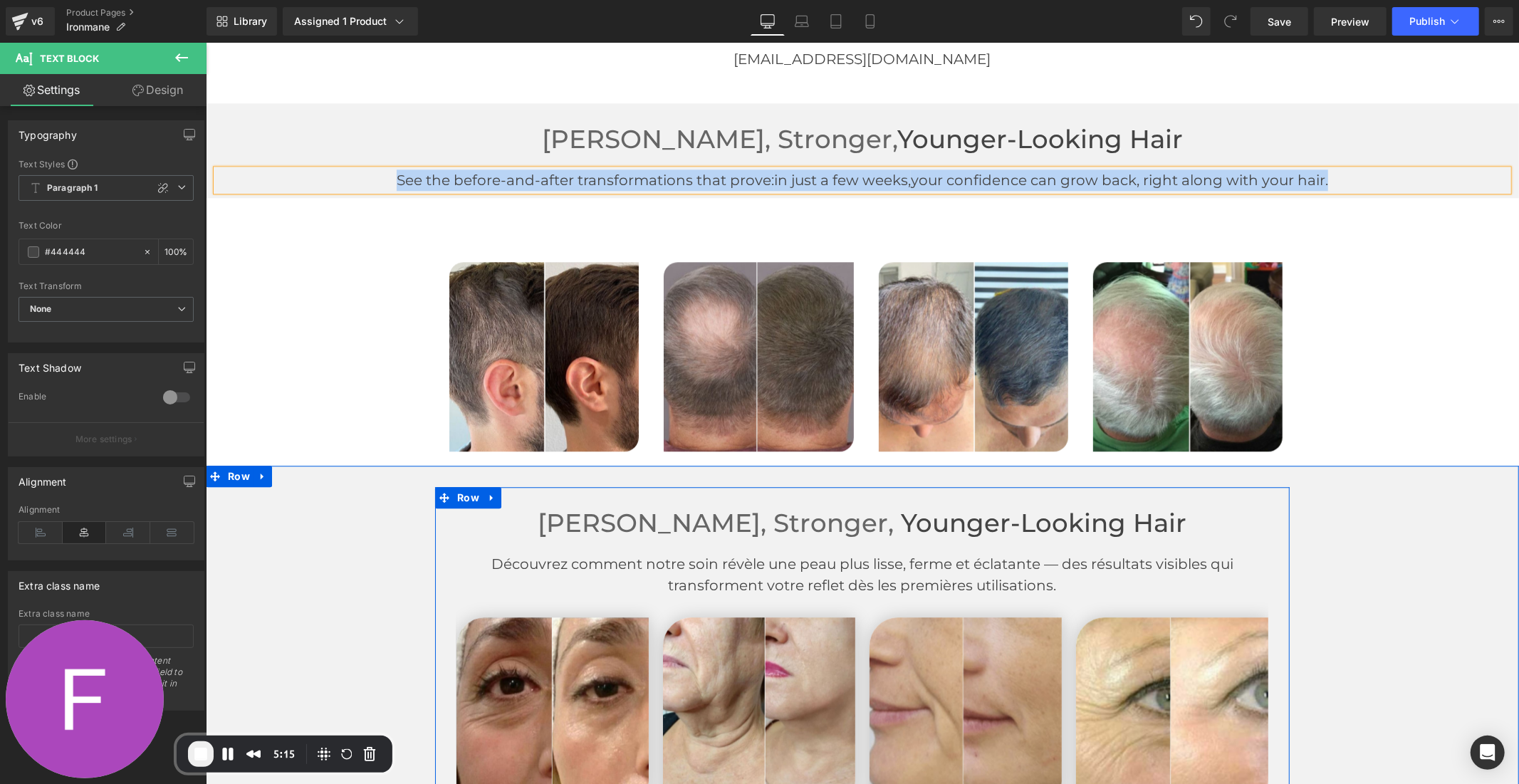
click at [774, 573] on p "Découvrez comment notre soin révèle une peau plus lisse, ferme et éclatante — d…" at bounding box center [861, 574] width 833 height 43
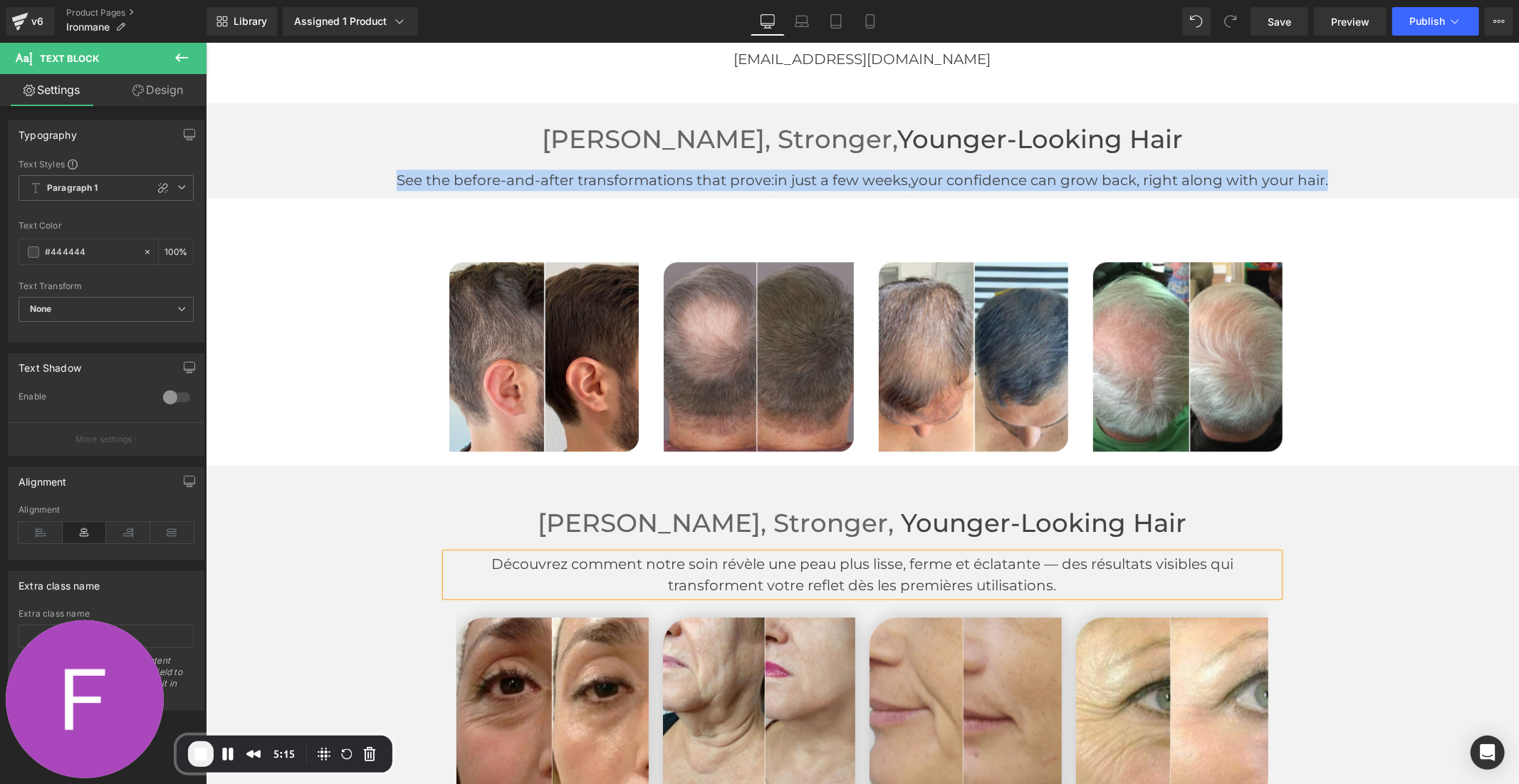
click at [774, 573] on p "Découvrez comment notre soin révèle une peau plus lisse, ferme et éclatante — d…" at bounding box center [861, 574] width 833 height 43
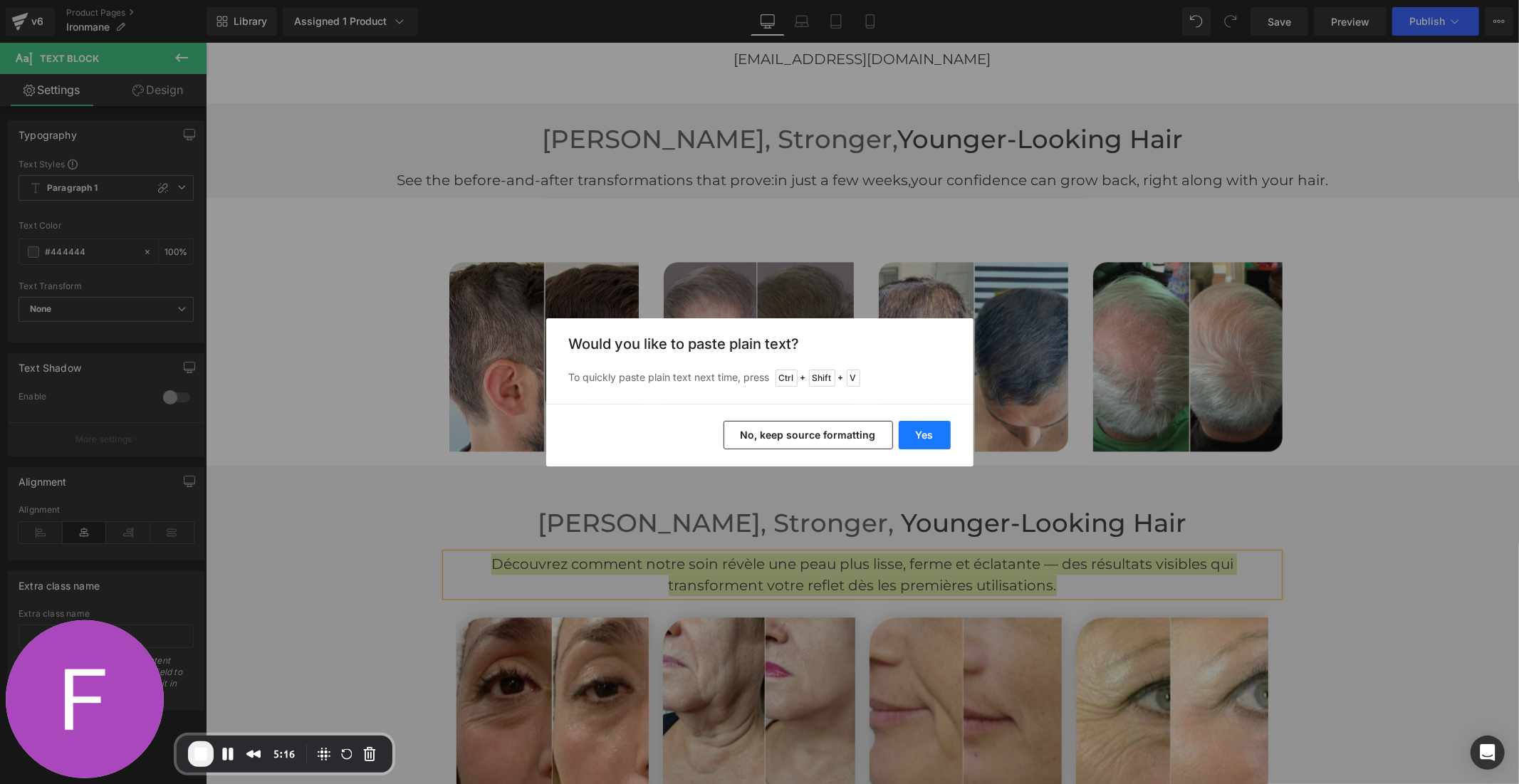
click at [935, 429] on button "Yes" at bounding box center [925, 435] width 52 height 28
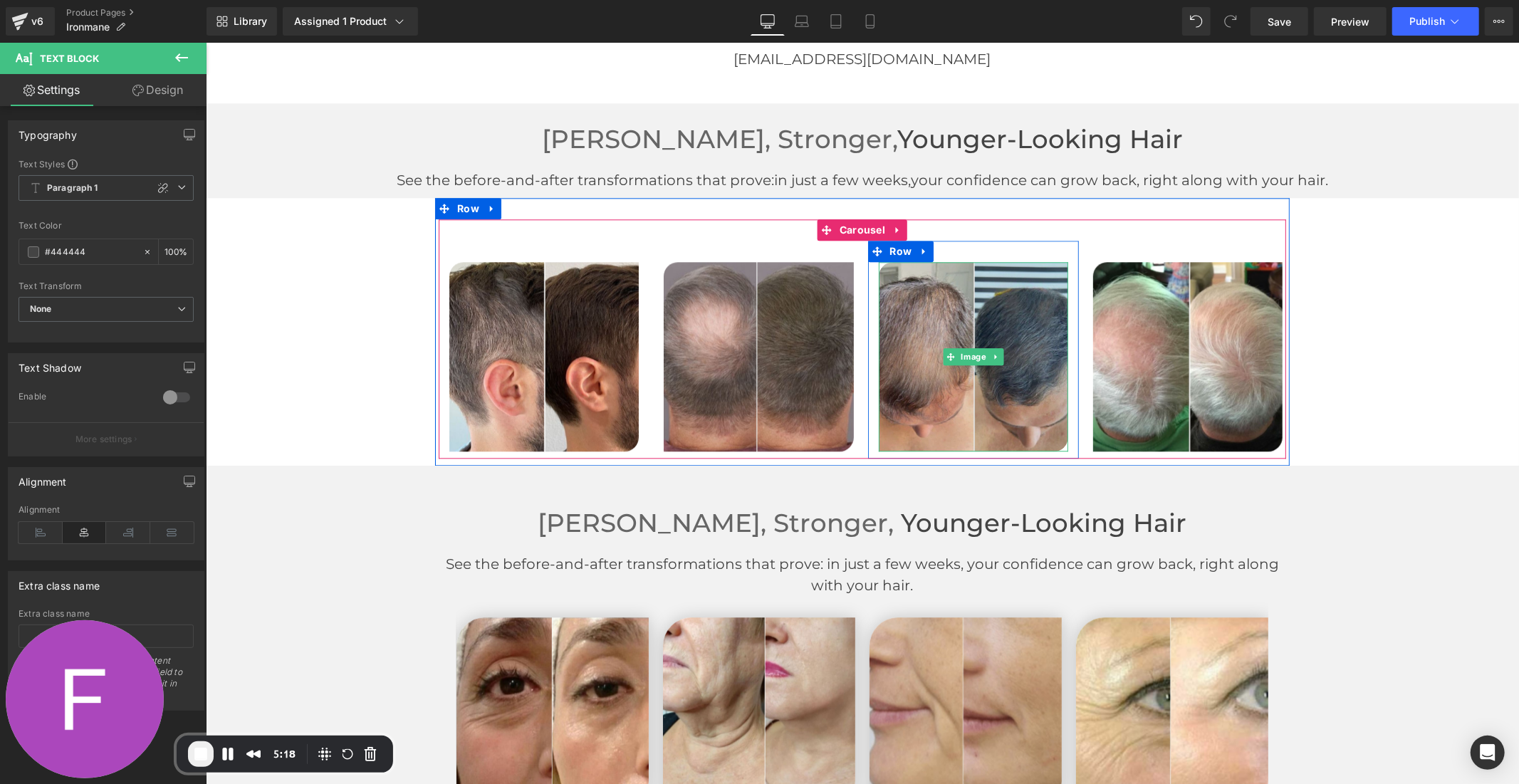
scroll to position [3016, 0]
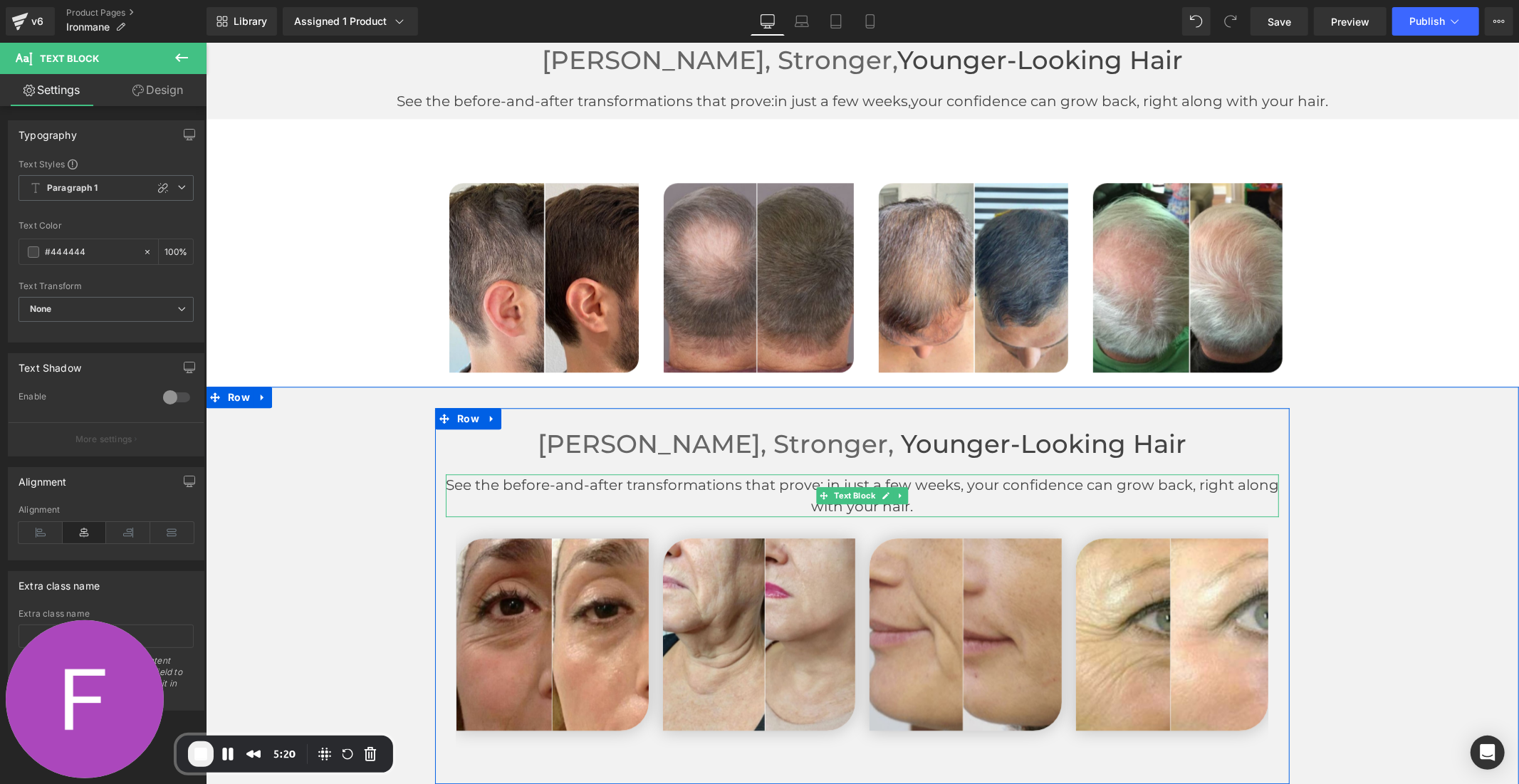
click at [1186, 479] on p "See the before-and-after transformations that prove: in just a few weeks, your …" at bounding box center [861, 495] width 833 height 43
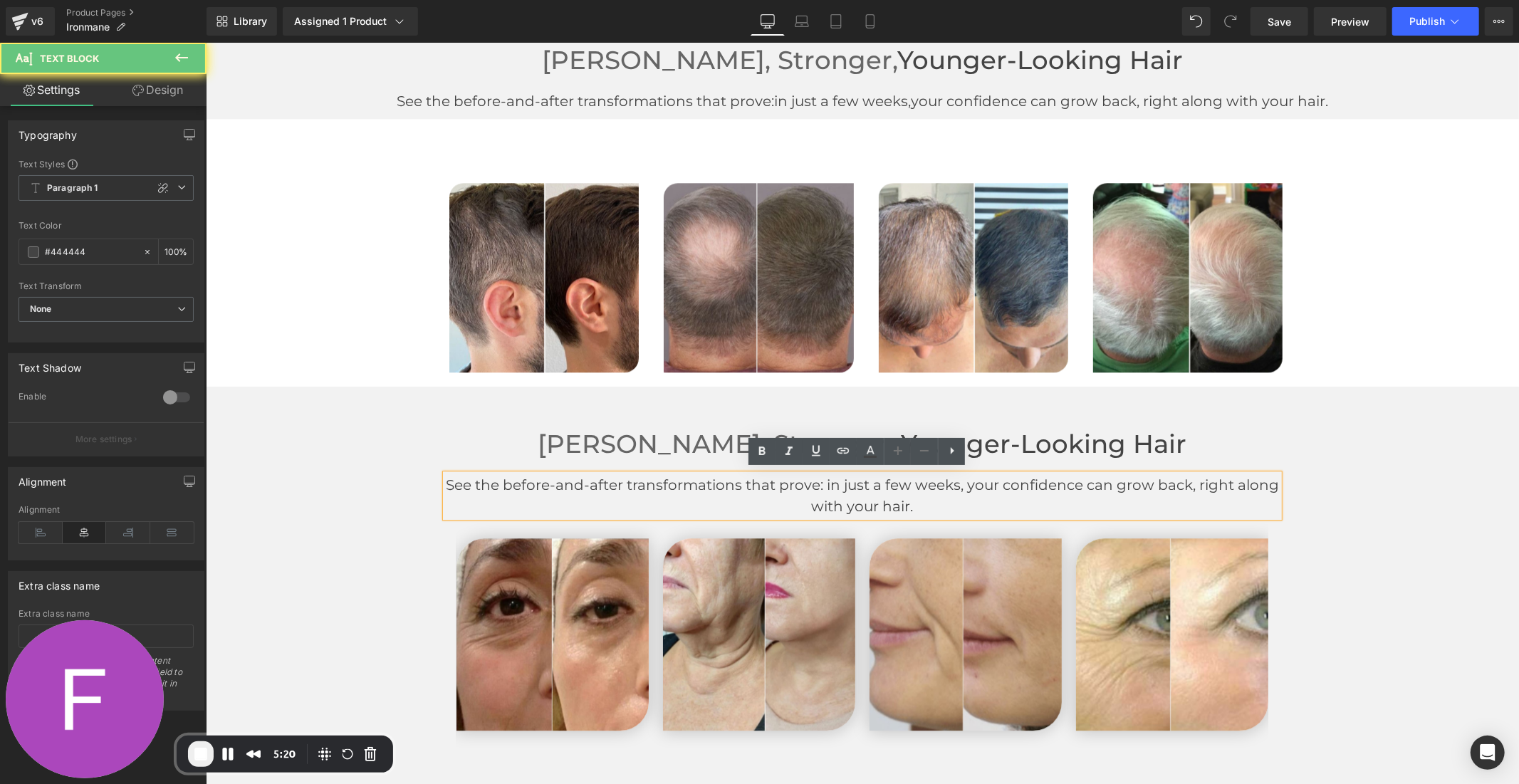
click at [1192, 479] on p "See the before-and-after transformations that prove: in just a few weeks, your …" at bounding box center [861, 495] width 833 height 43
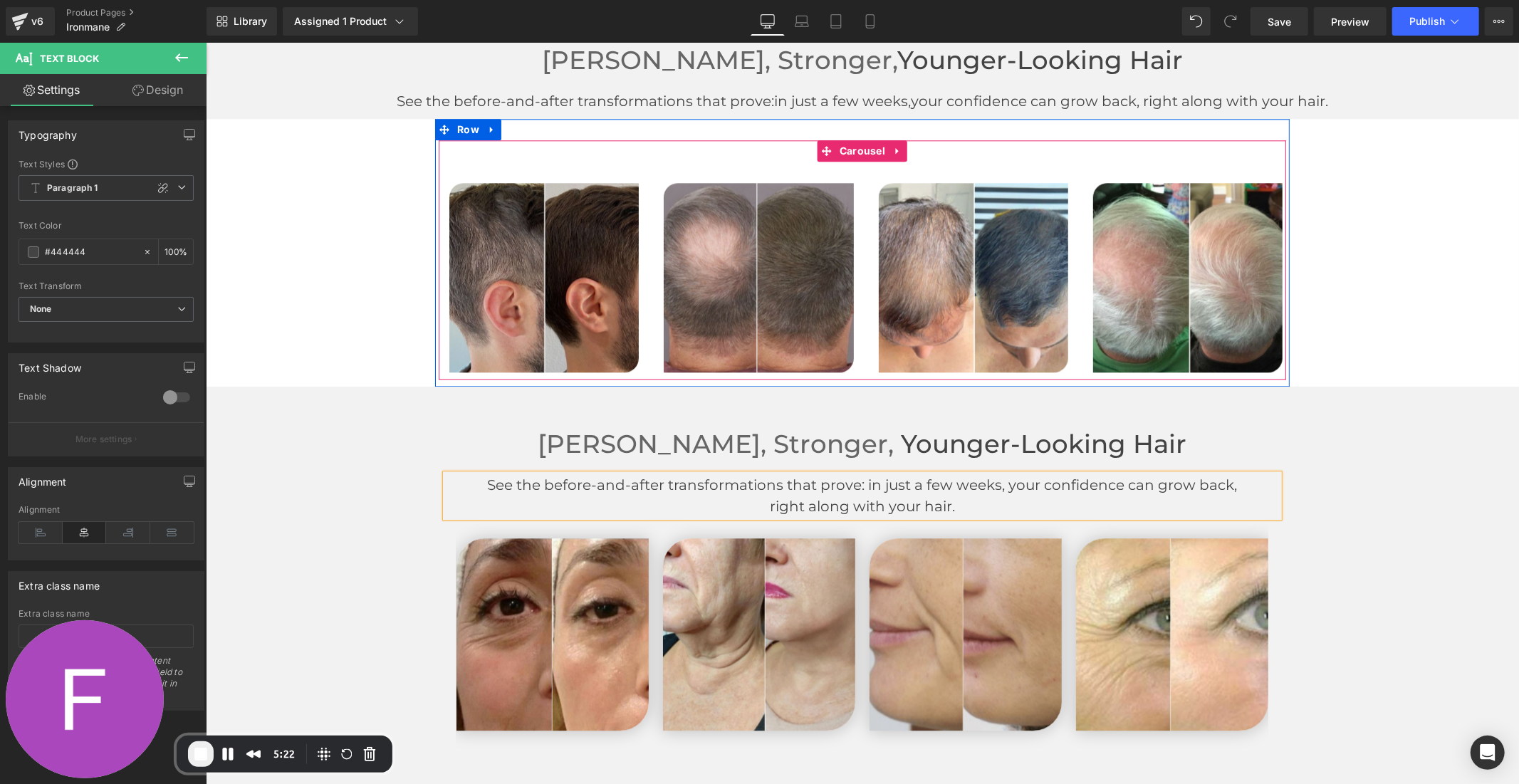
click at [561, 295] on img at bounding box center [543, 277] width 189 height 189
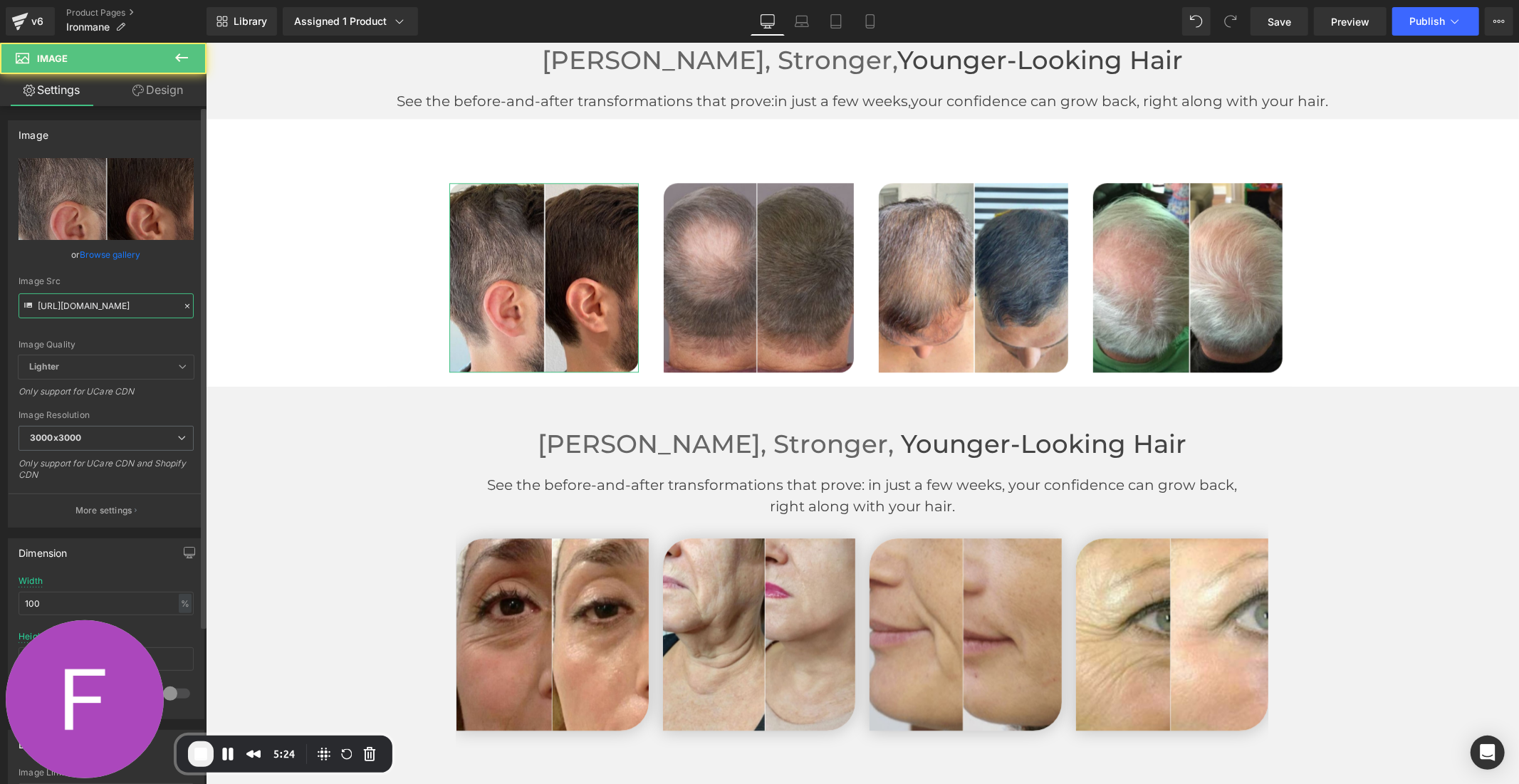
click at [98, 297] on input "[URL][DOMAIN_NAME]" at bounding box center [106, 306] width 175 height 25
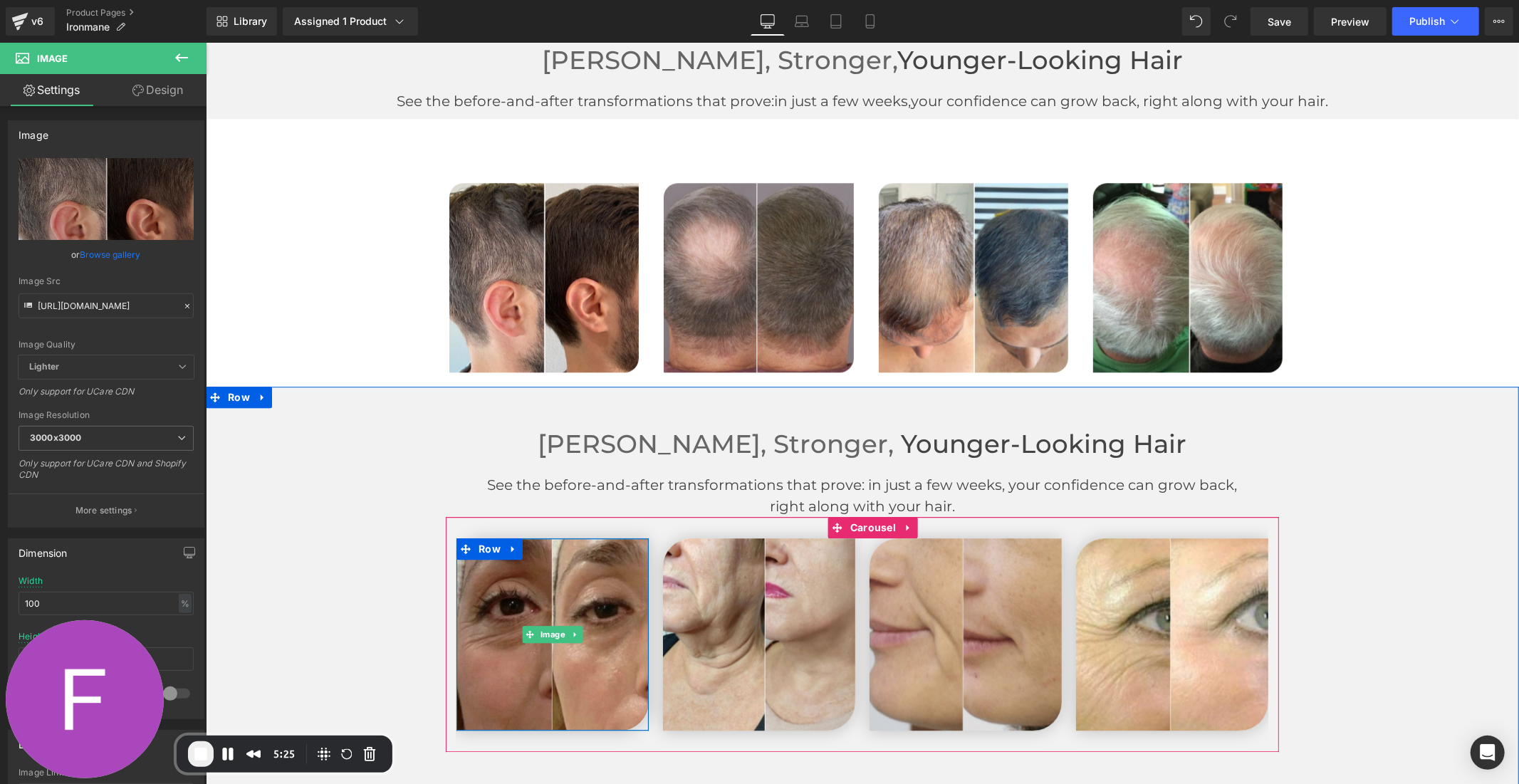
click at [505, 627] on img at bounding box center [552, 634] width 192 height 192
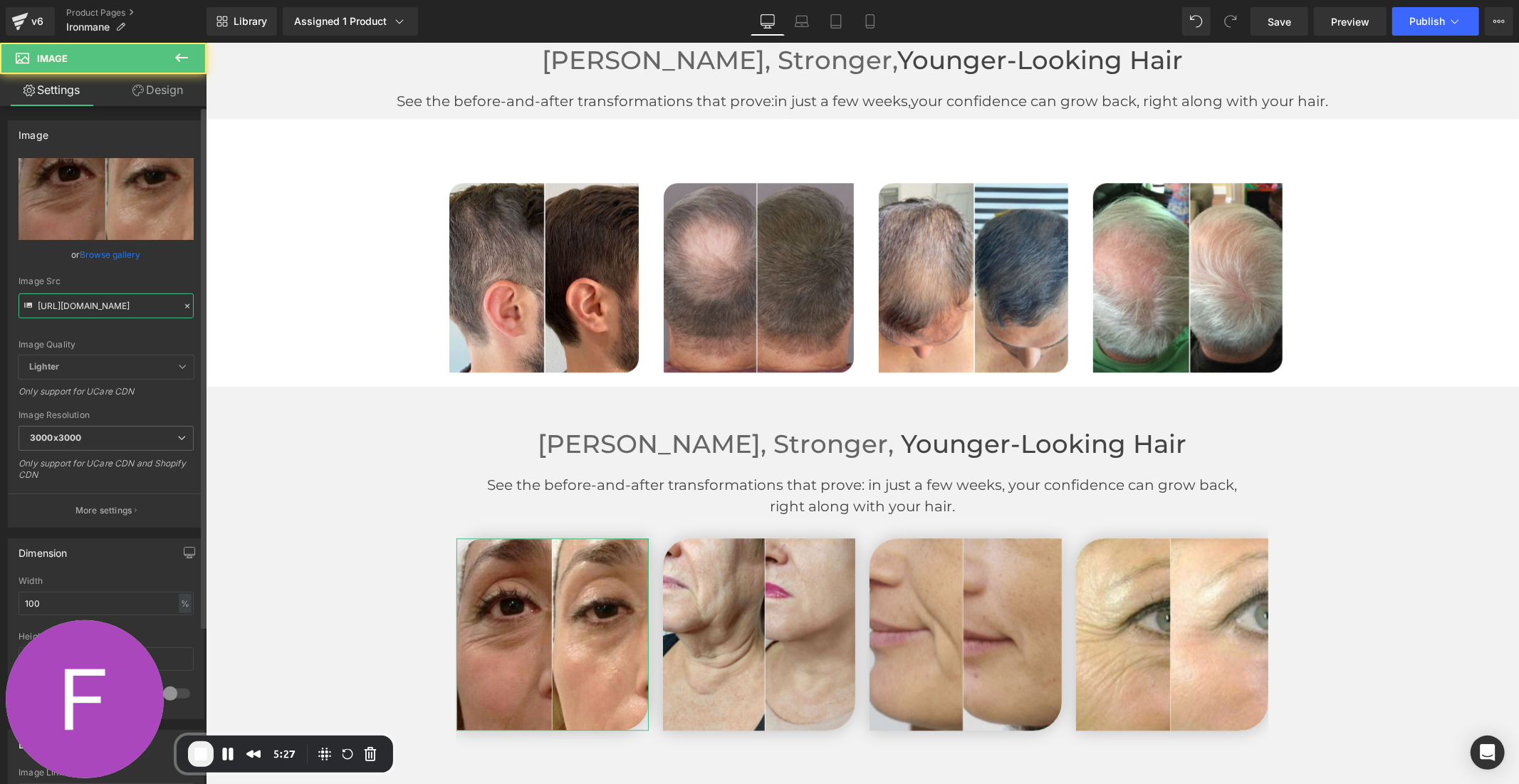
click at [72, 314] on input "[URL][DOMAIN_NAME]" at bounding box center [106, 306] width 175 height 25
paste input "68/5388/5257/files/6_3000x3000.jpg?v=1758006543"
type input "[URL][DOMAIN_NAME]"
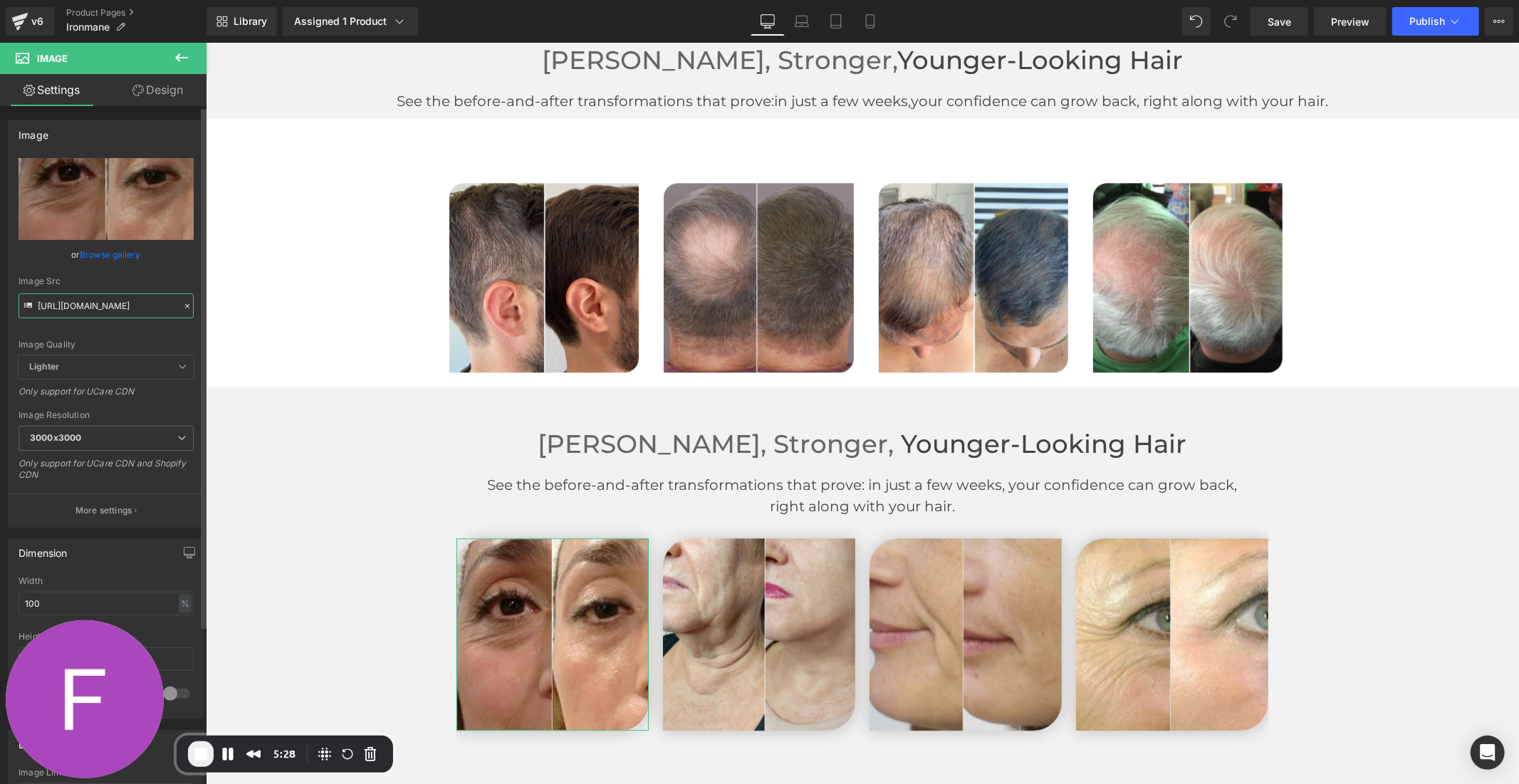
scroll to position [0, 230]
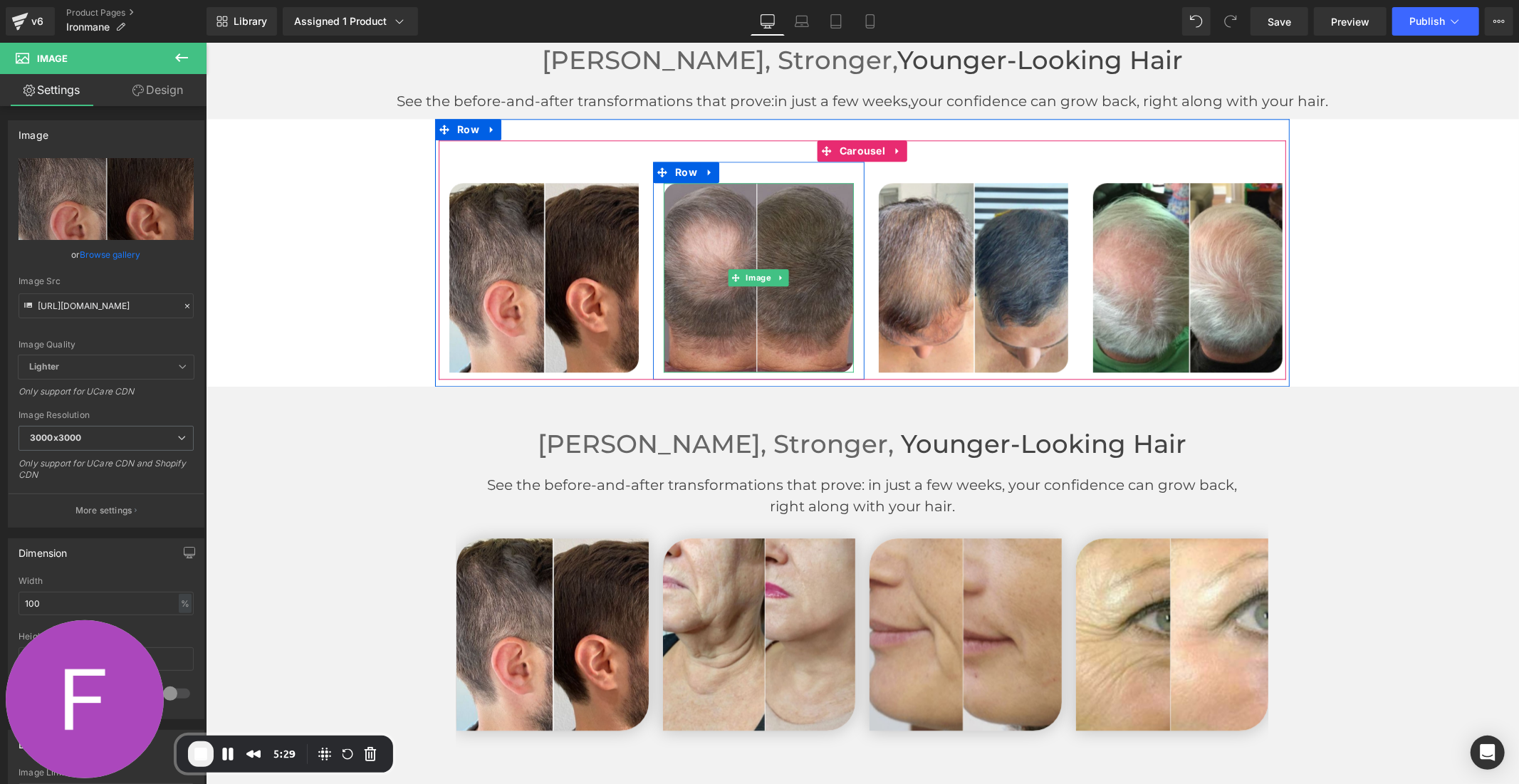
click at [734, 317] on img at bounding box center [758, 277] width 189 height 189
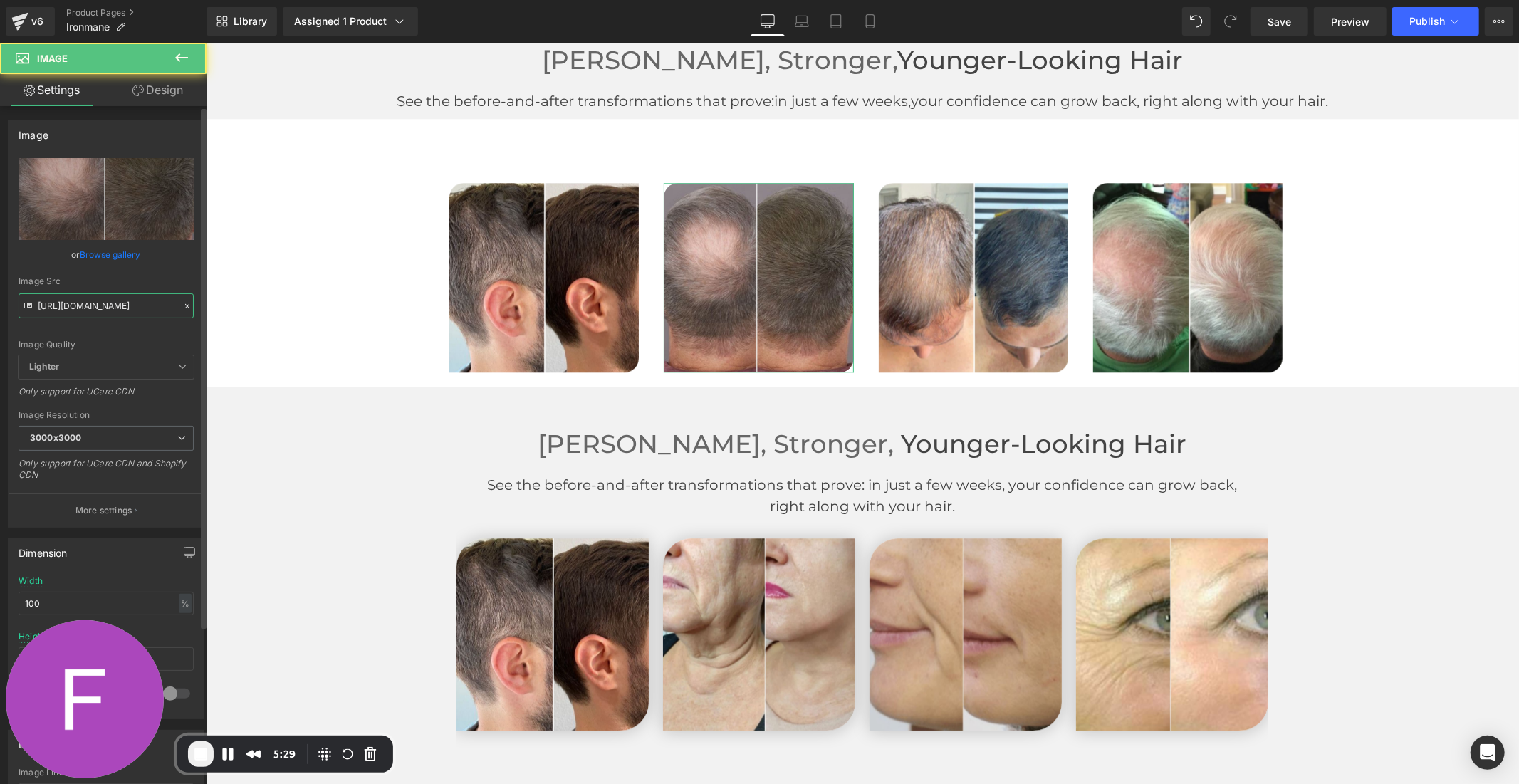
click at [108, 305] on input "[URL][DOMAIN_NAME]" at bounding box center [106, 306] width 175 height 25
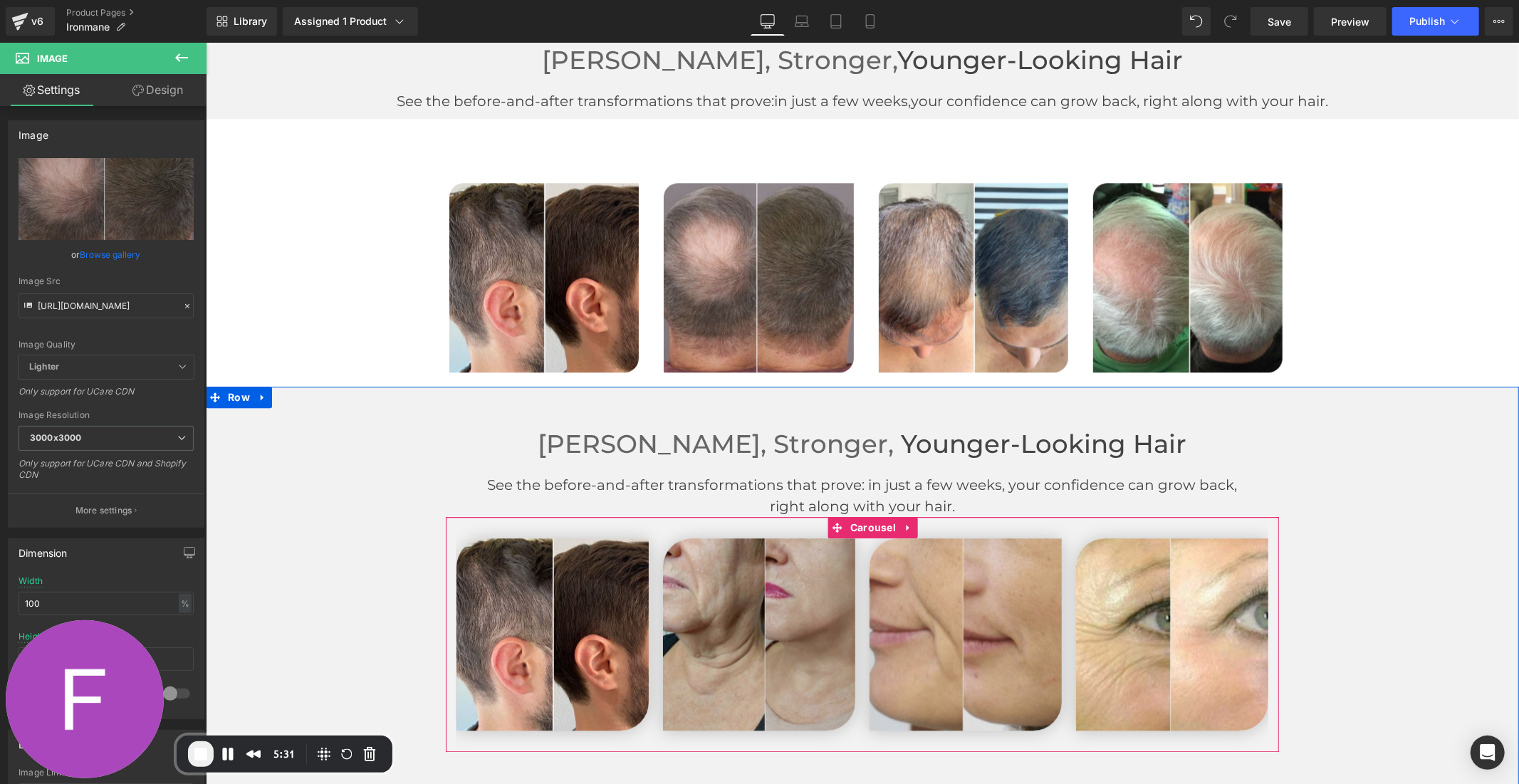
click at [677, 641] on img at bounding box center [758, 634] width 192 height 192
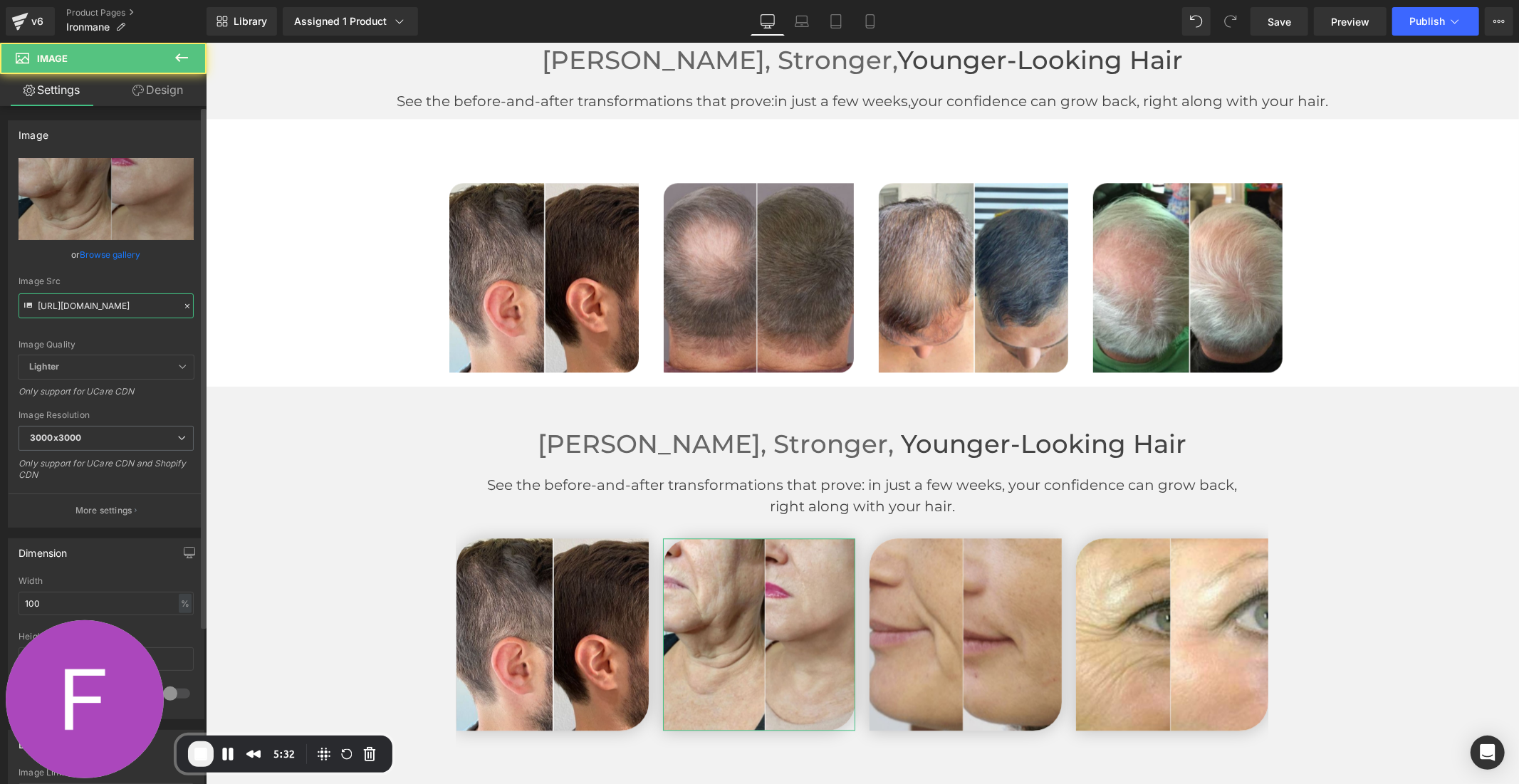
click at [105, 307] on input "[URL][DOMAIN_NAME]" at bounding box center [106, 306] width 175 height 25
paste input "68/5388/5257/files/5_1_3000x3000.jpg?v=1758006540"
type input "[URL][DOMAIN_NAME]"
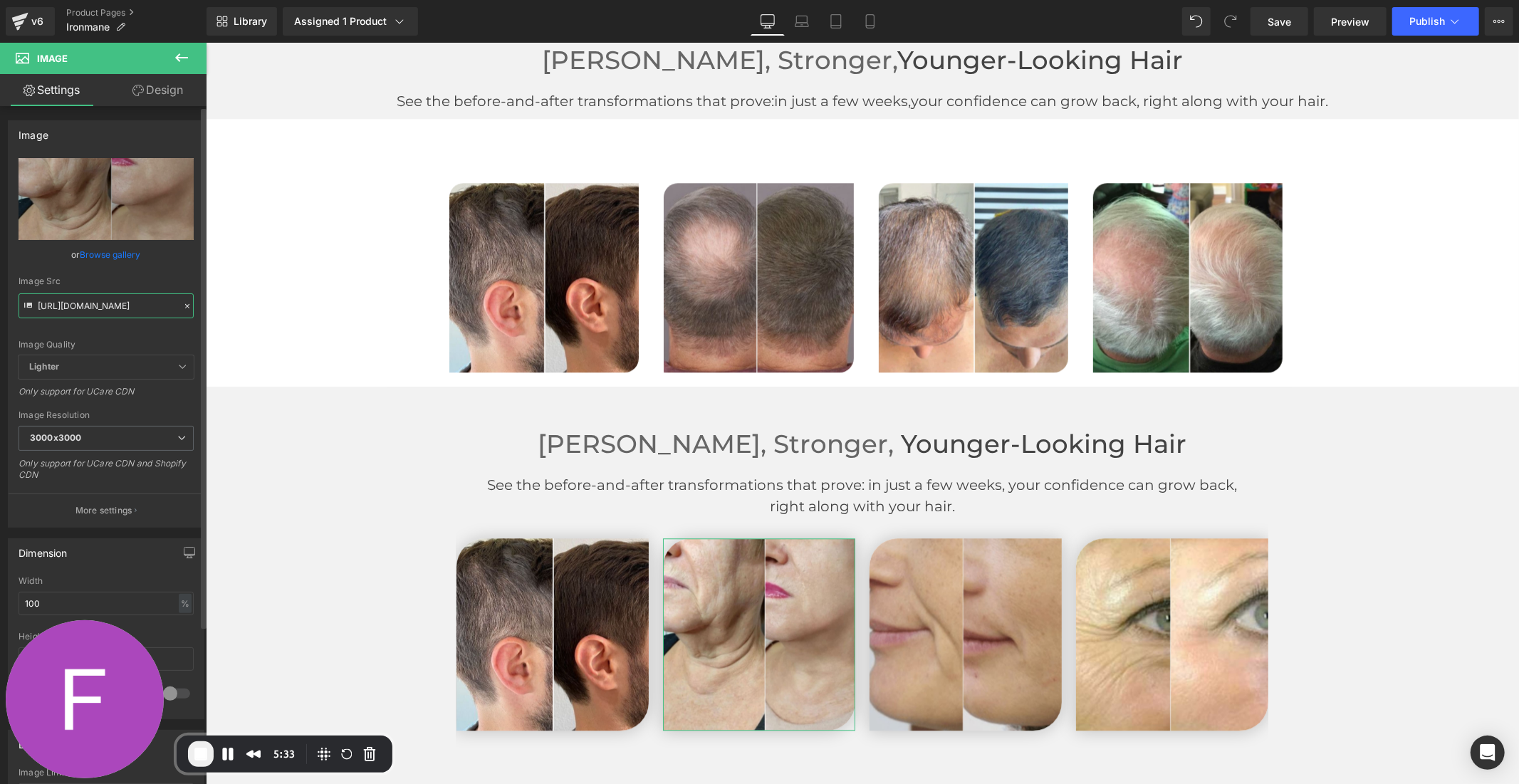
scroll to position [0, 238]
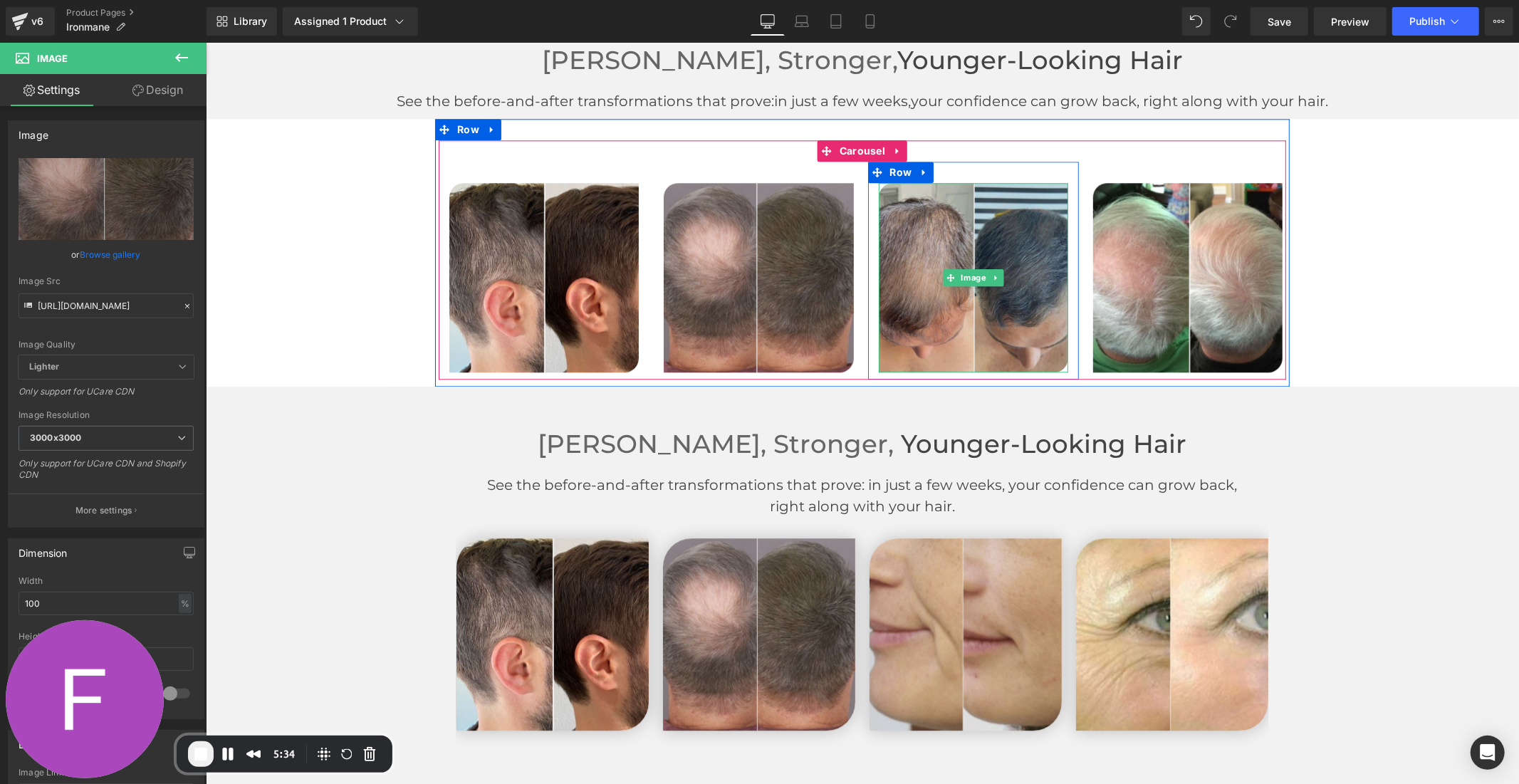
click at [995, 334] on img at bounding box center [973, 277] width 189 height 189
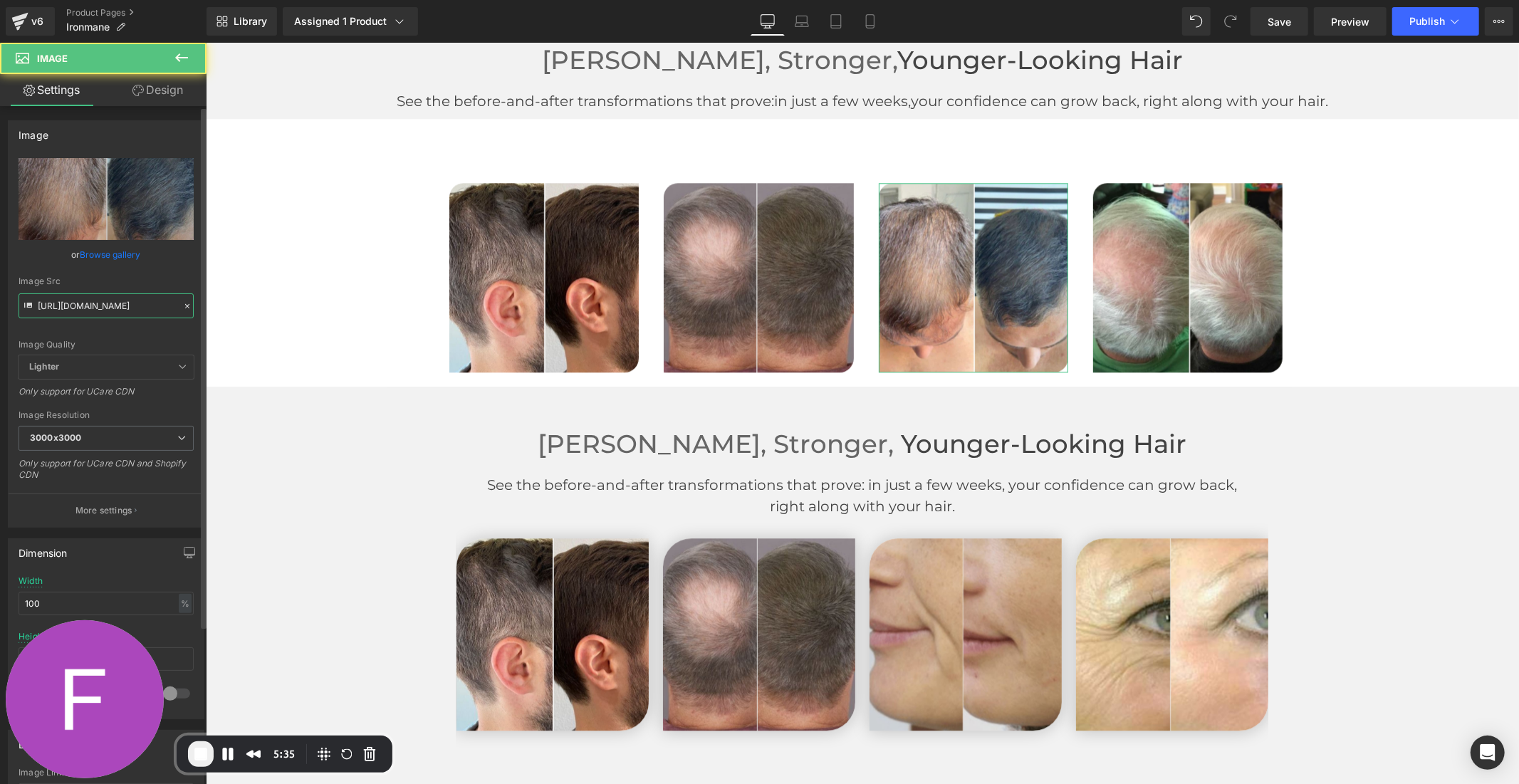
click at [88, 303] on input "[URL][DOMAIN_NAME]" at bounding box center [106, 306] width 175 height 25
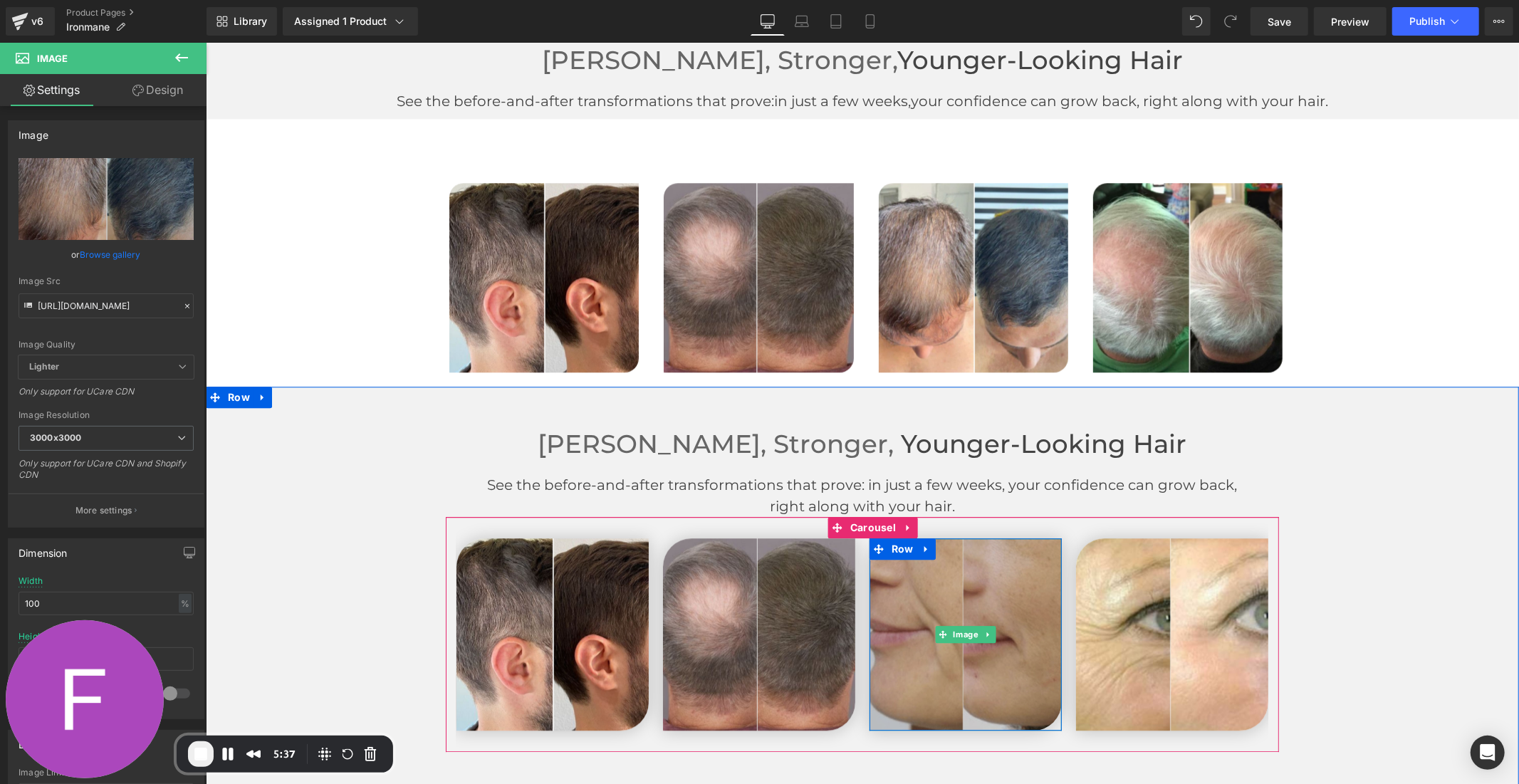
click at [939, 695] on img at bounding box center [965, 634] width 192 height 192
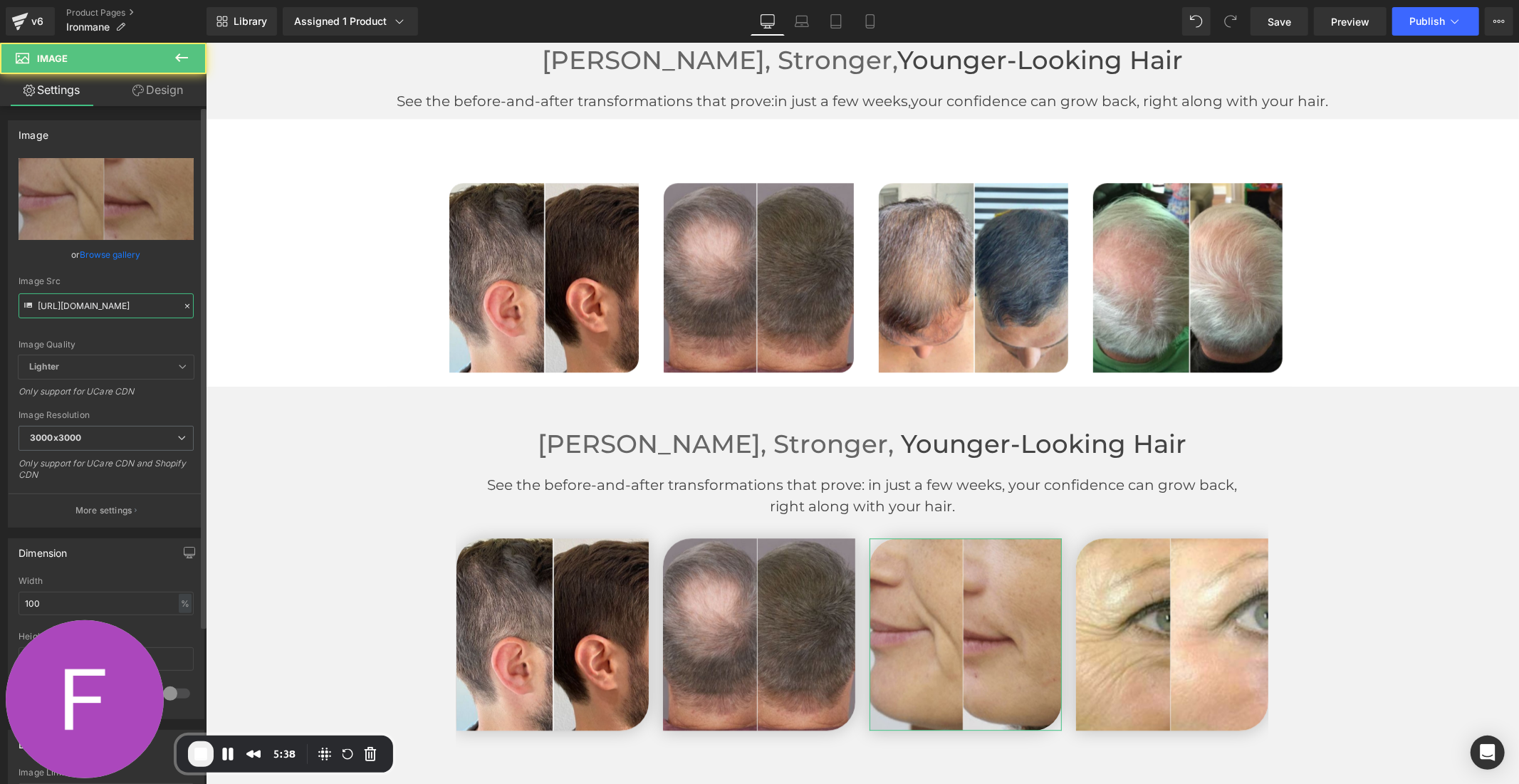
click at [97, 303] on input "[URL][DOMAIN_NAME]" at bounding box center [106, 306] width 175 height 25
paste input "68/5388/5257/files/8_3000x3000.jpg?v=1758006540"
type input "[URL][DOMAIN_NAME]"
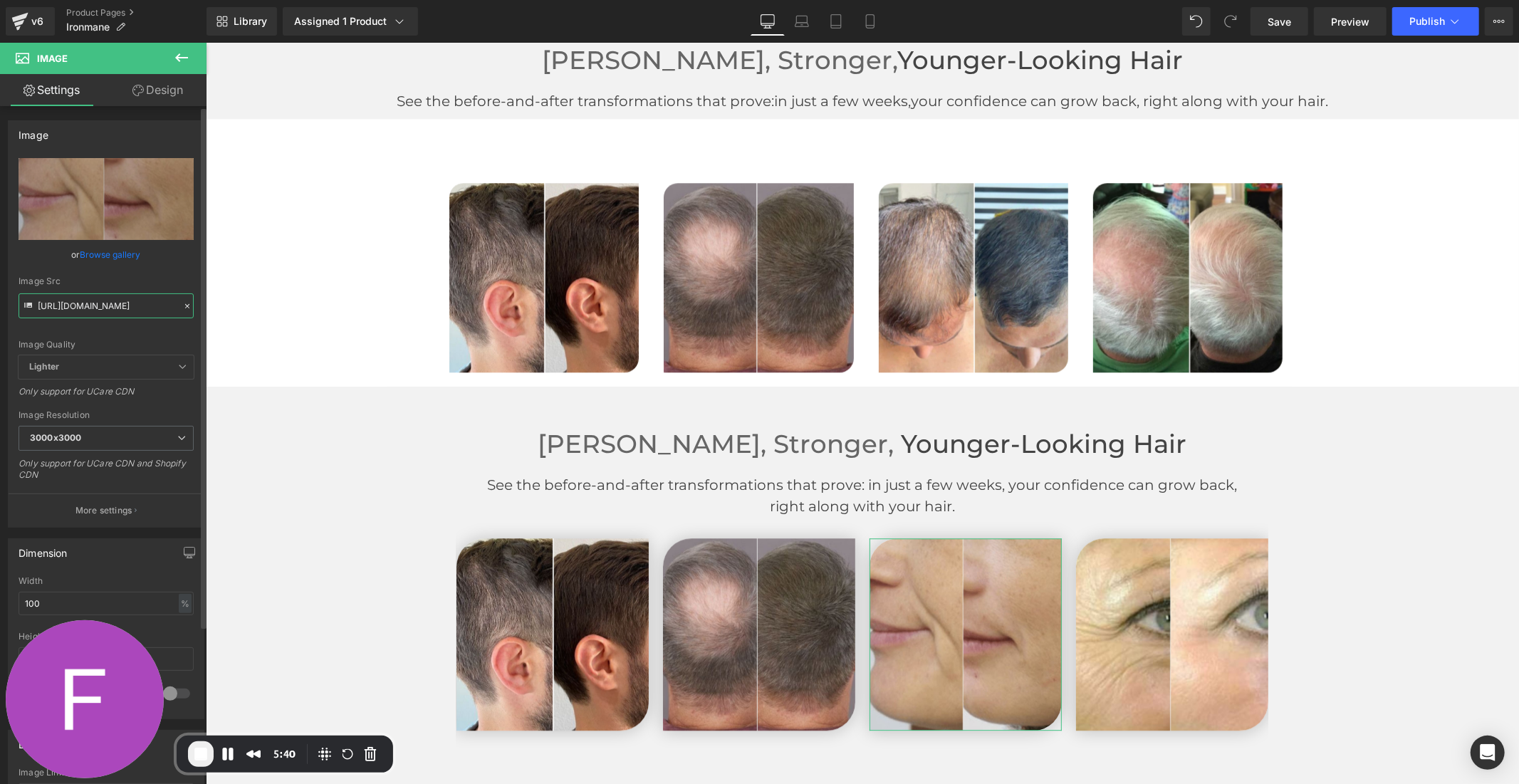
scroll to position [0, 230]
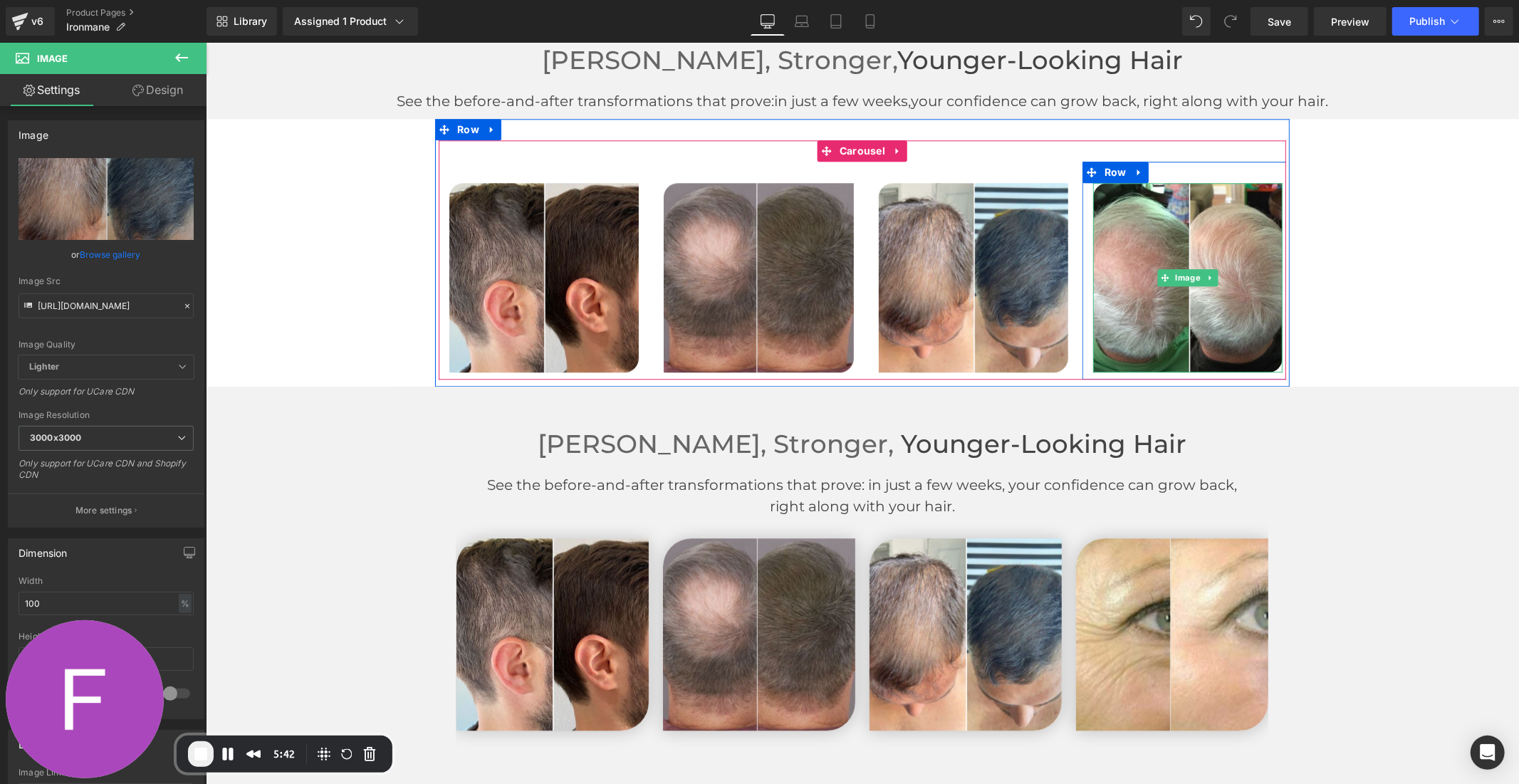
drag, startPoint x: 1171, startPoint y: 316, endPoint x: 433, endPoint y: 350, distance: 738.8
click at [1170, 316] on img at bounding box center [1187, 277] width 189 height 189
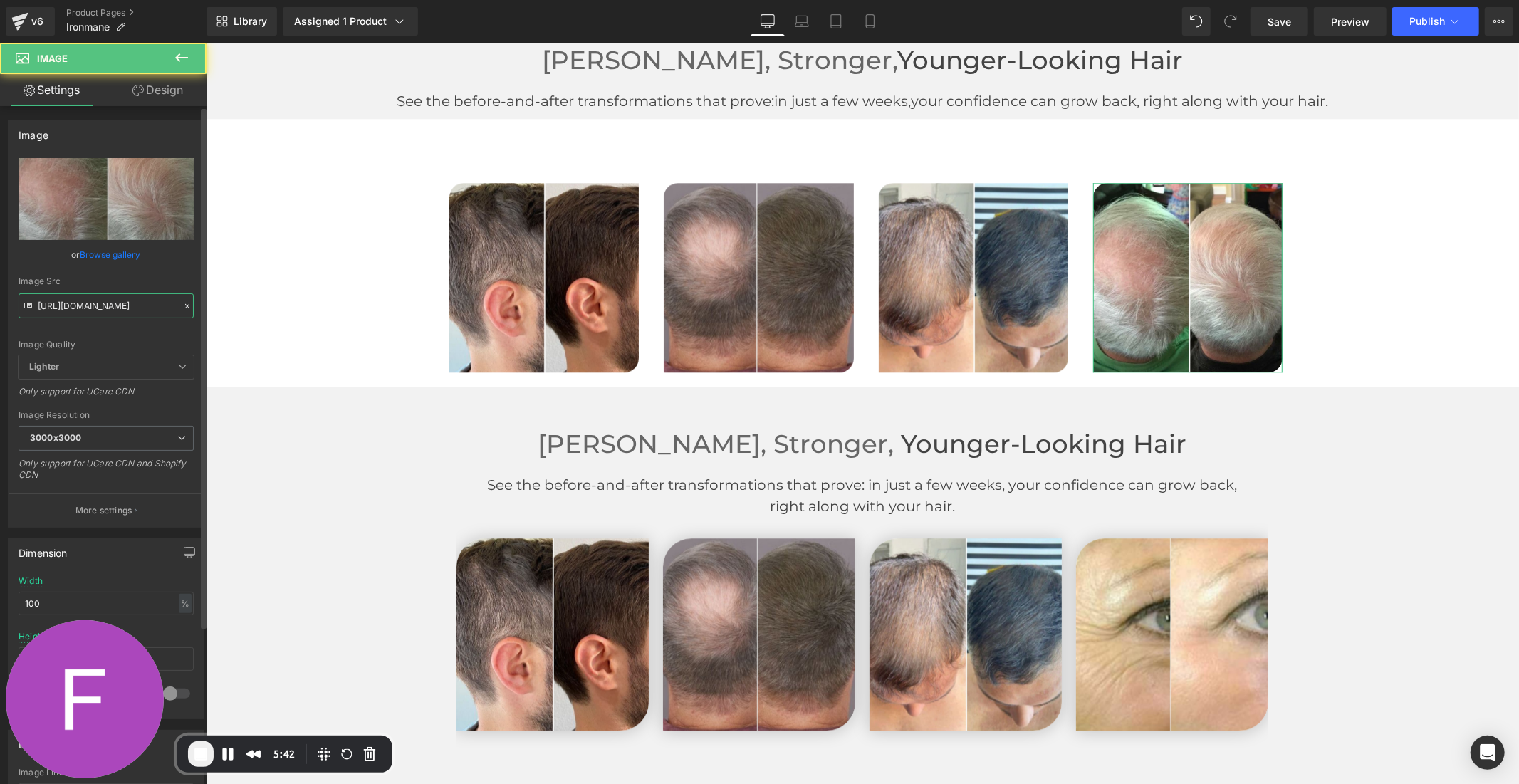
click at [124, 308] on input "[URL][DOMAIN_NAME]" at bounding box center [106, 306] width 175 height 25
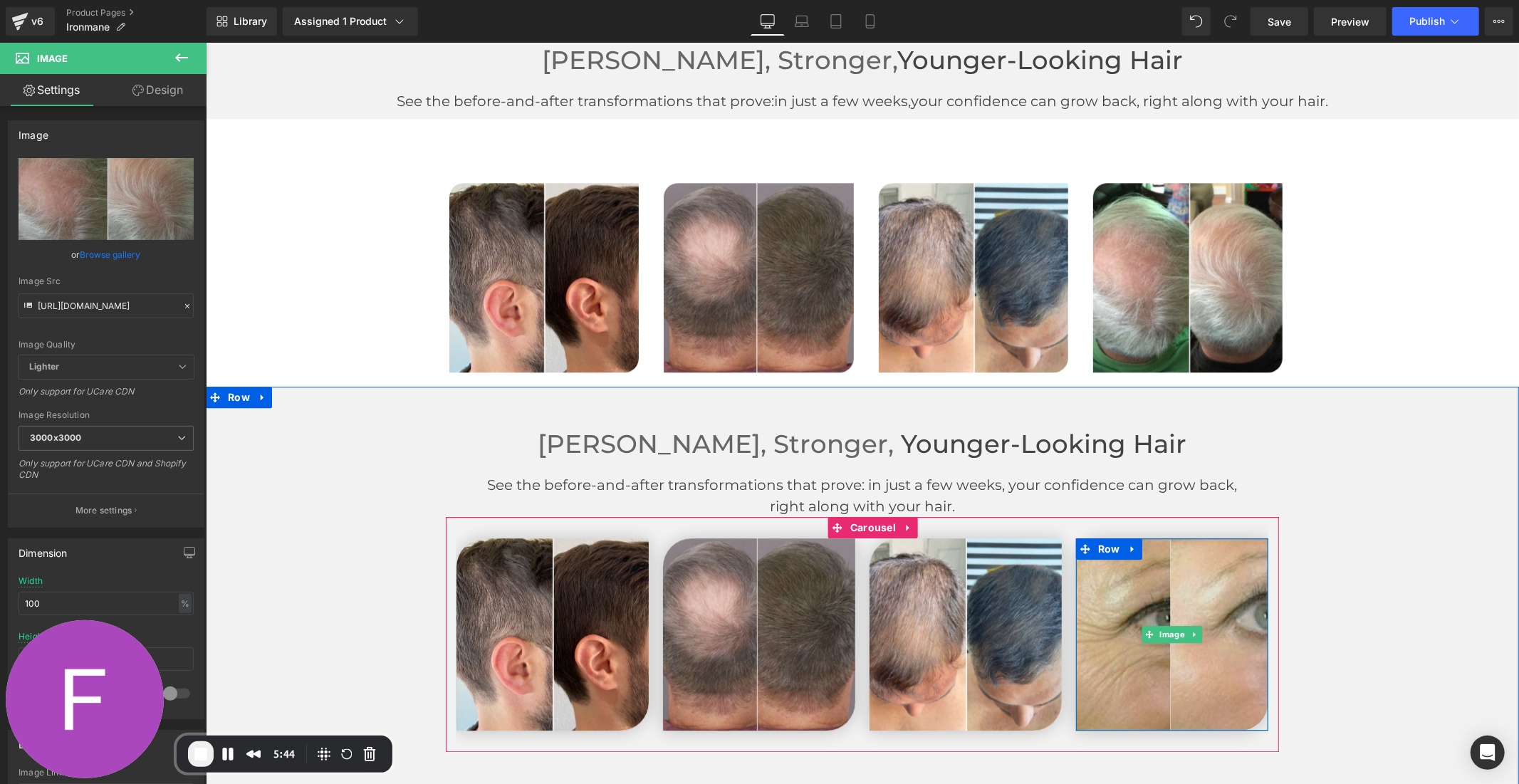
click at [1153, 686] on img at bounding box center [1172, 634] width 192 height 192
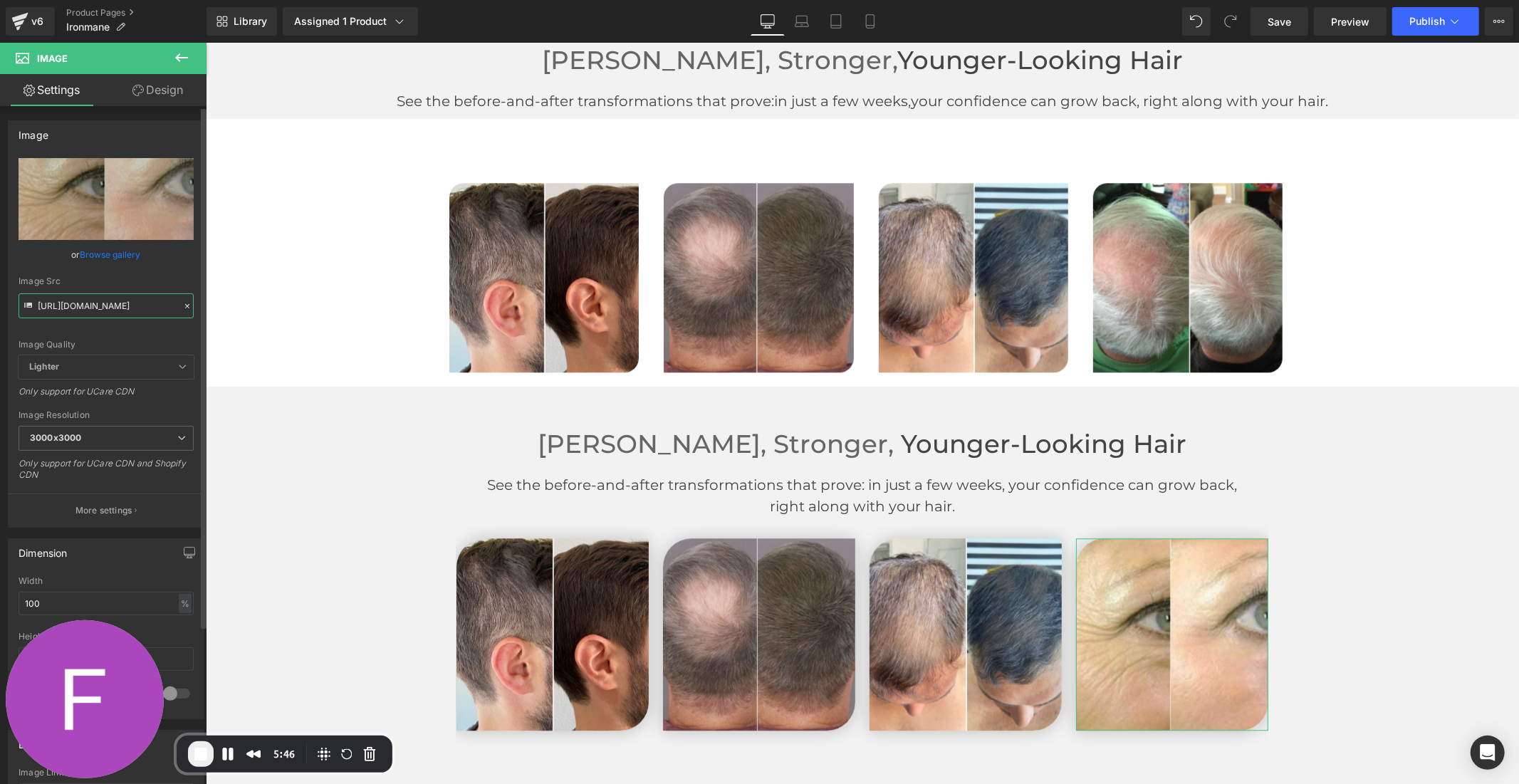
click at [121, 307] on input "[URL][DOMAIN_NAME]" at bounding box center [106, 306] width 175 height 25
paste input "68/5388/5257/files/10_1b84013b-33ae-471b-a22e-1922518e9498_3000x3000.jpg?v=1758…"
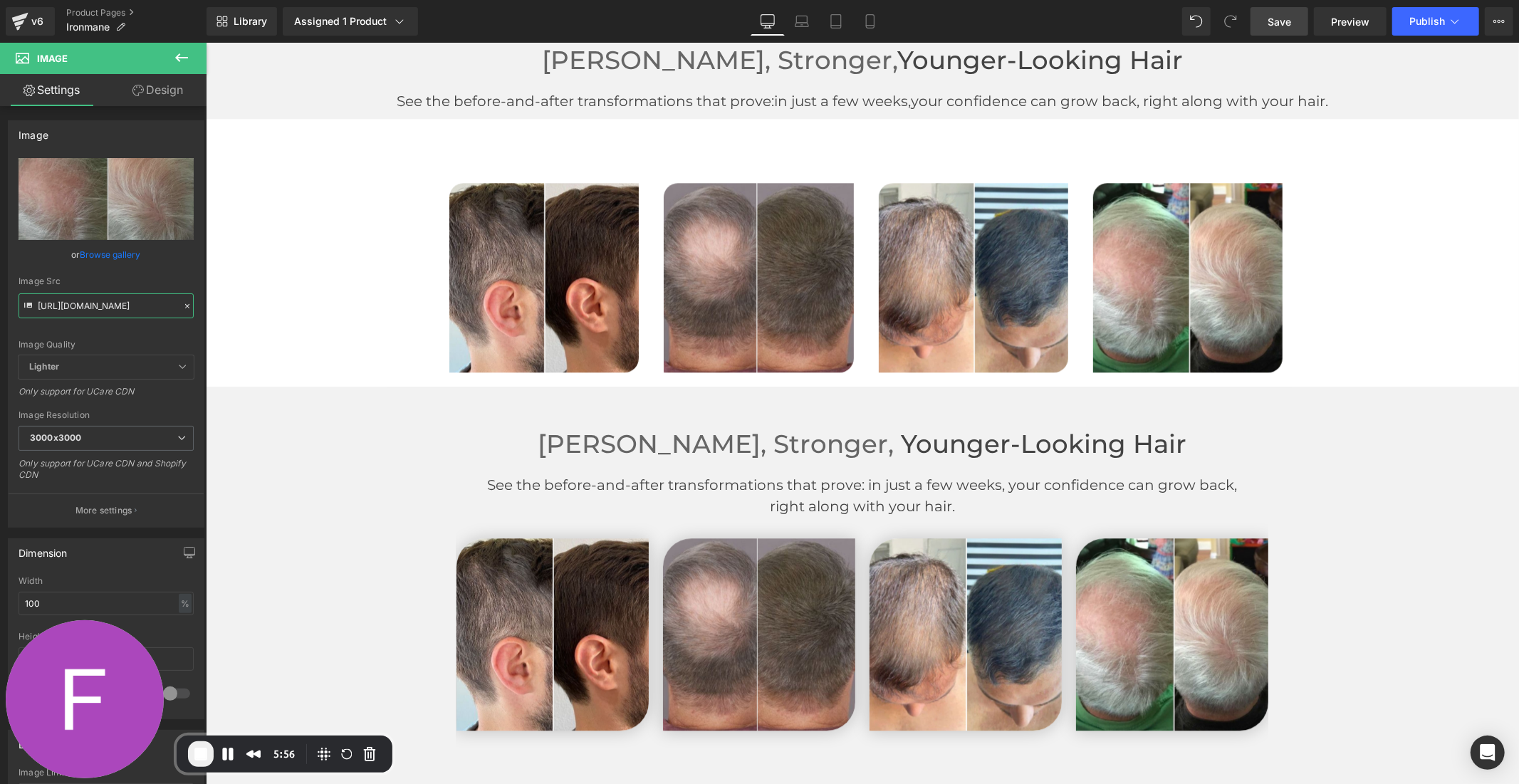
type input "[URL][DOMAIN_NAME]"
click at [1265, 22] on link "Save" at bounding box center [1279, 21] width 58 height 28
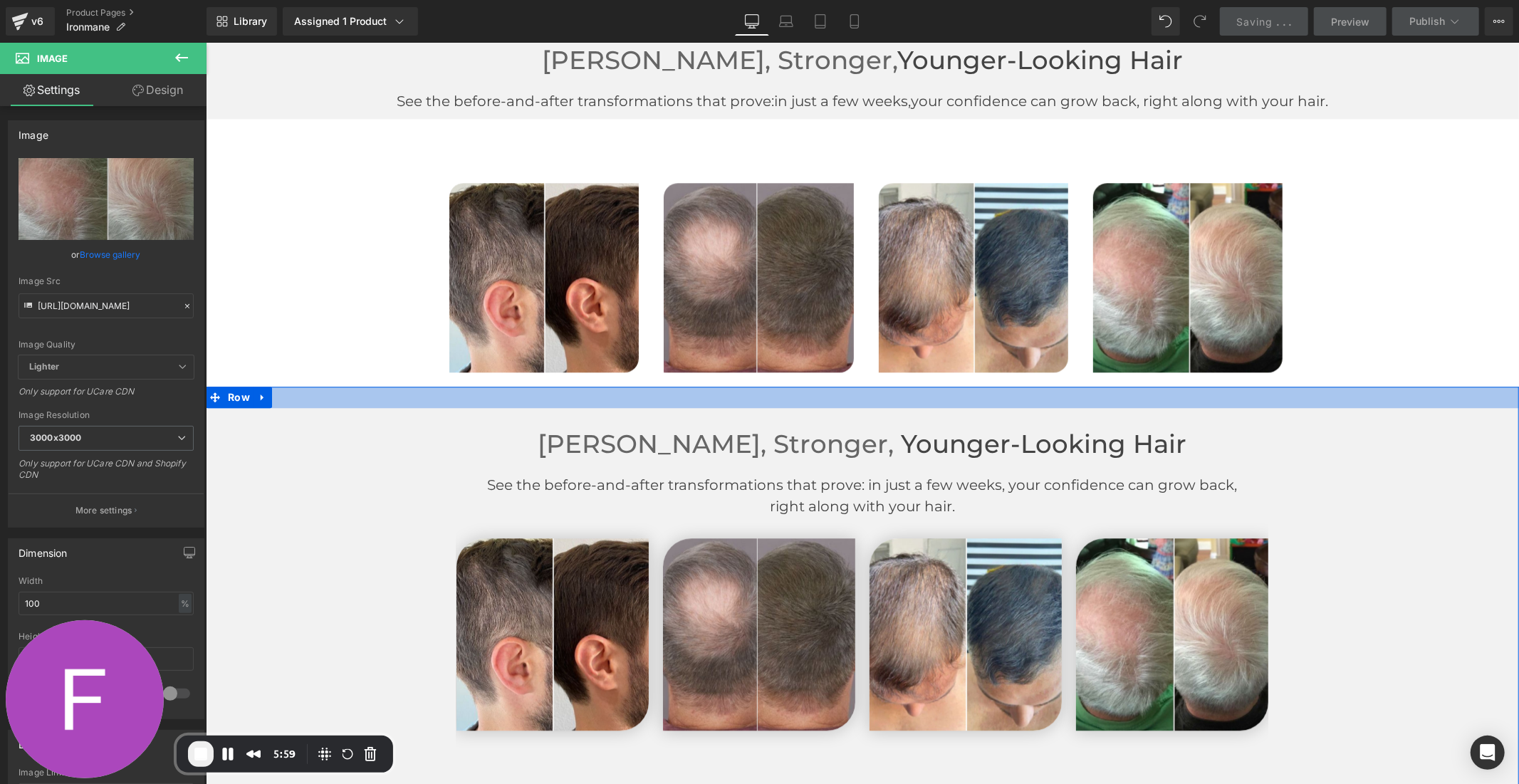
scroll to position [2858, 0]
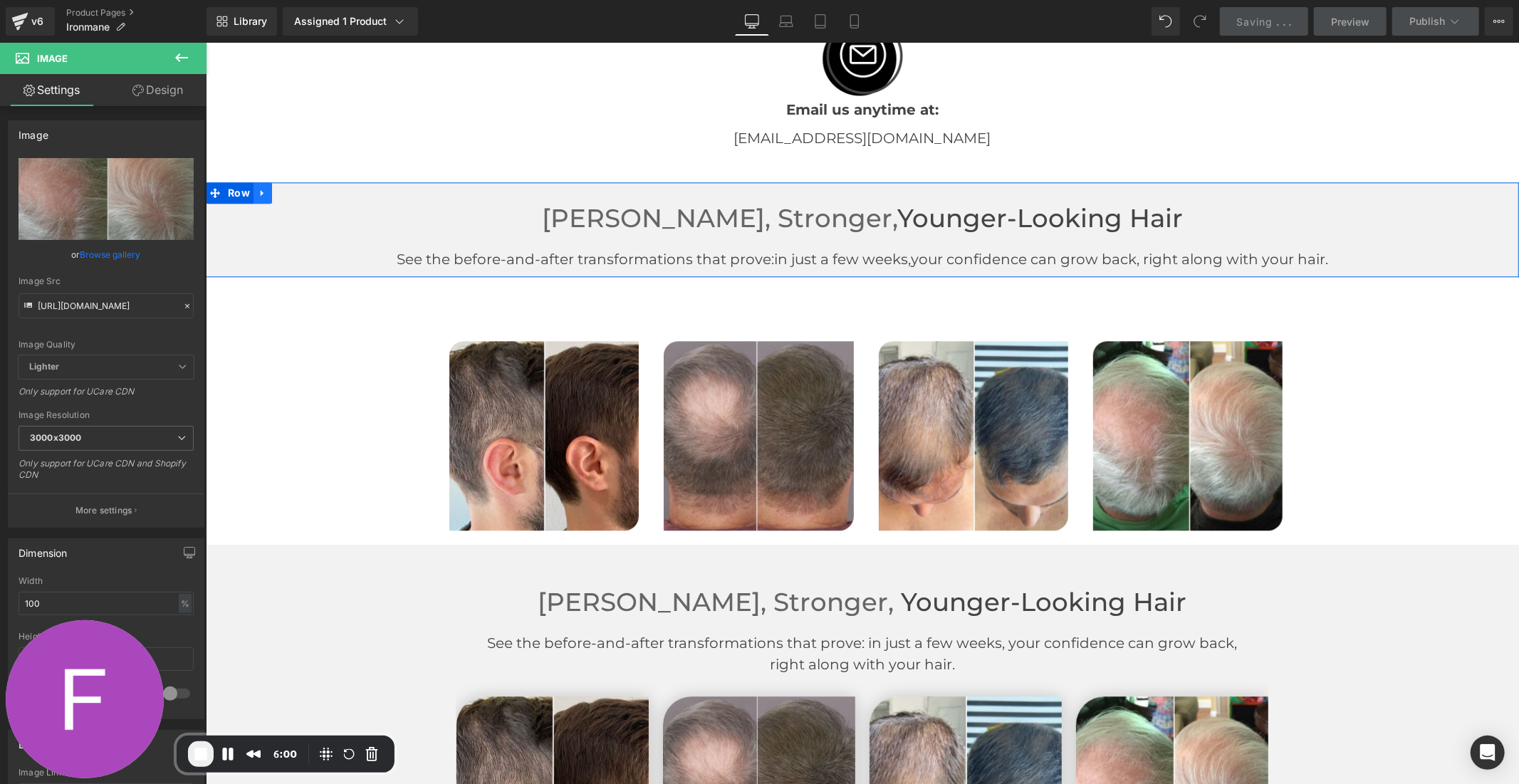
click at [259, 182] on link at bounding box center [262, 192] width 18 height 21
click at [298, 191] on icon at bounding box center [299, 192] width 10 height 10
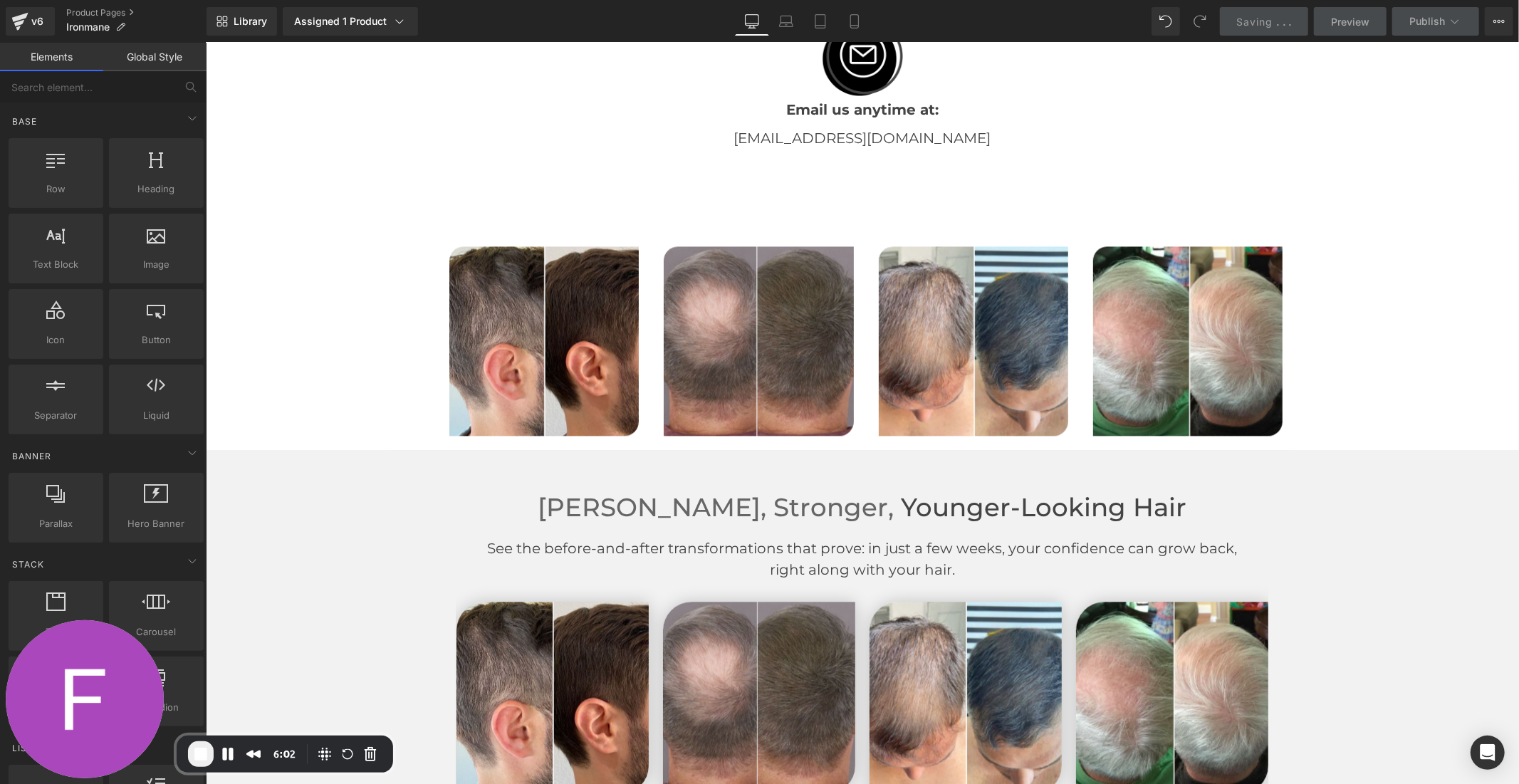
scroll to position [2854, 0]
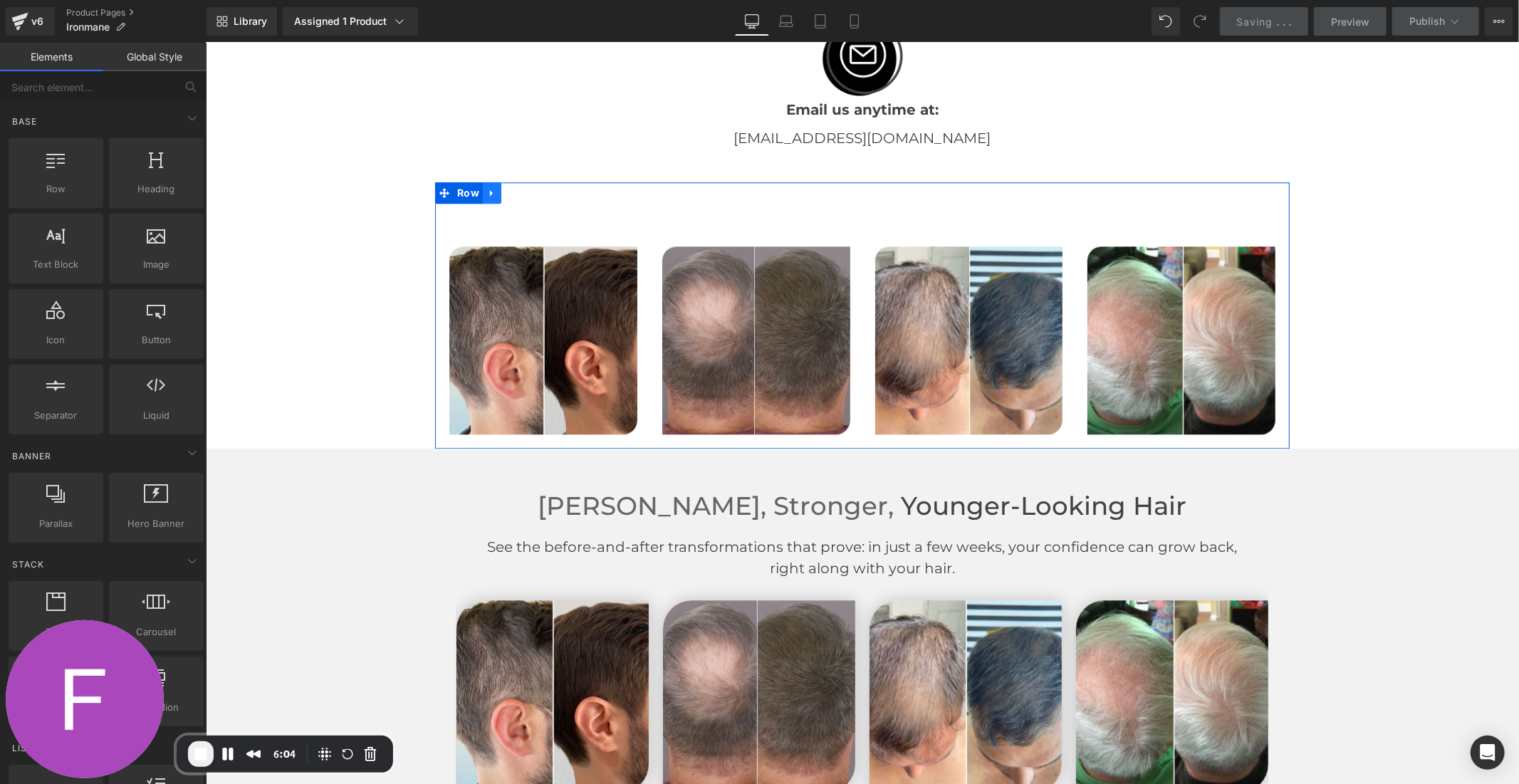
click at [488, 188] on icon at bounding box center [491, 193] width 10 height 11
click at [523, 188] on icon at bounding box center [528, 192] width 10 height 10
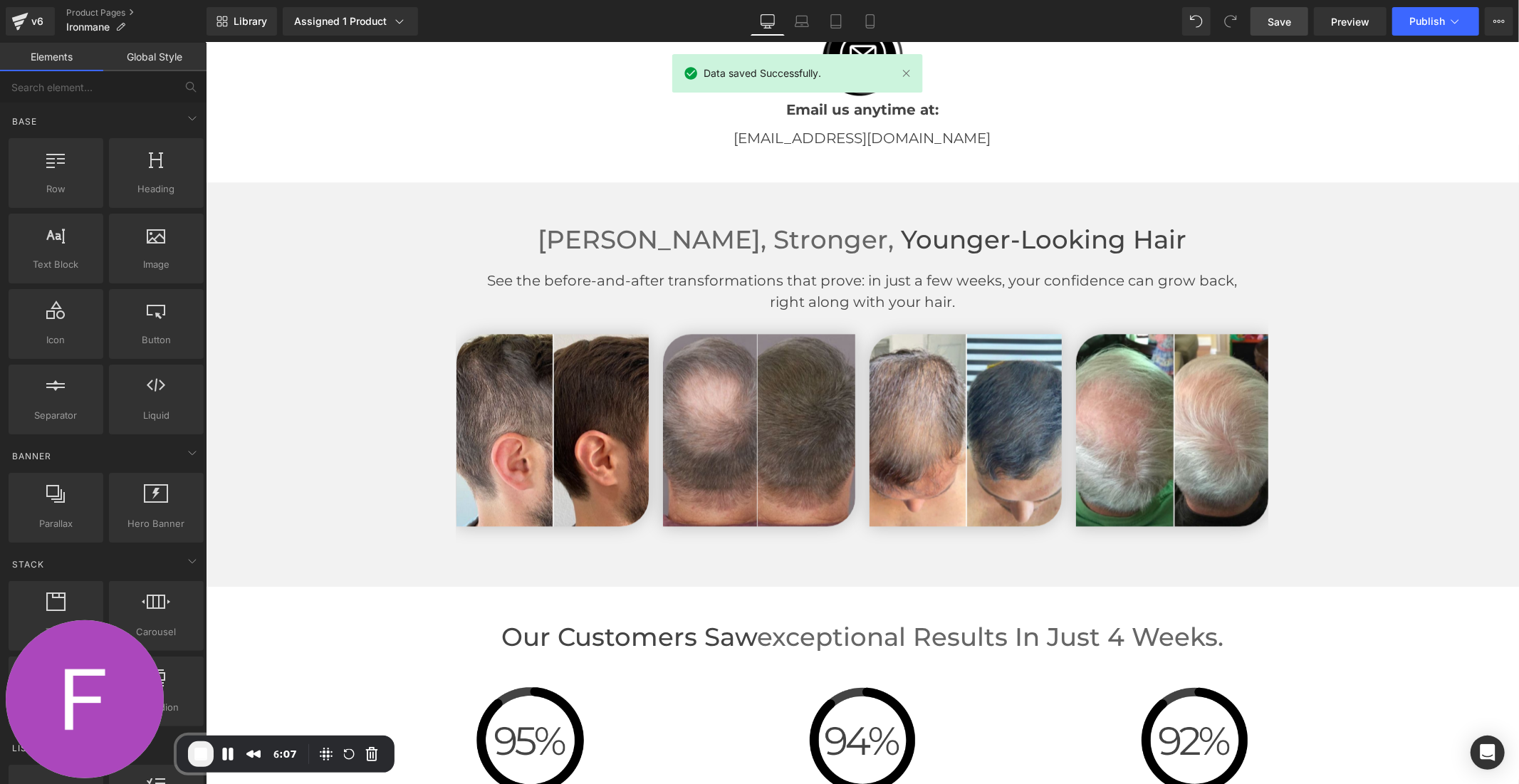
drag, startPoint x: 1258, startPoint y: 20, endPoint x: 1057, endPoint y: 8, distance: 201.4
click at [1258, 20] on link "Save" at bounding box center [1279, 21] width 58 height 28
click at [1414, 18] on span "Publish" at bounding box center [1427, 21] width 36 height 11
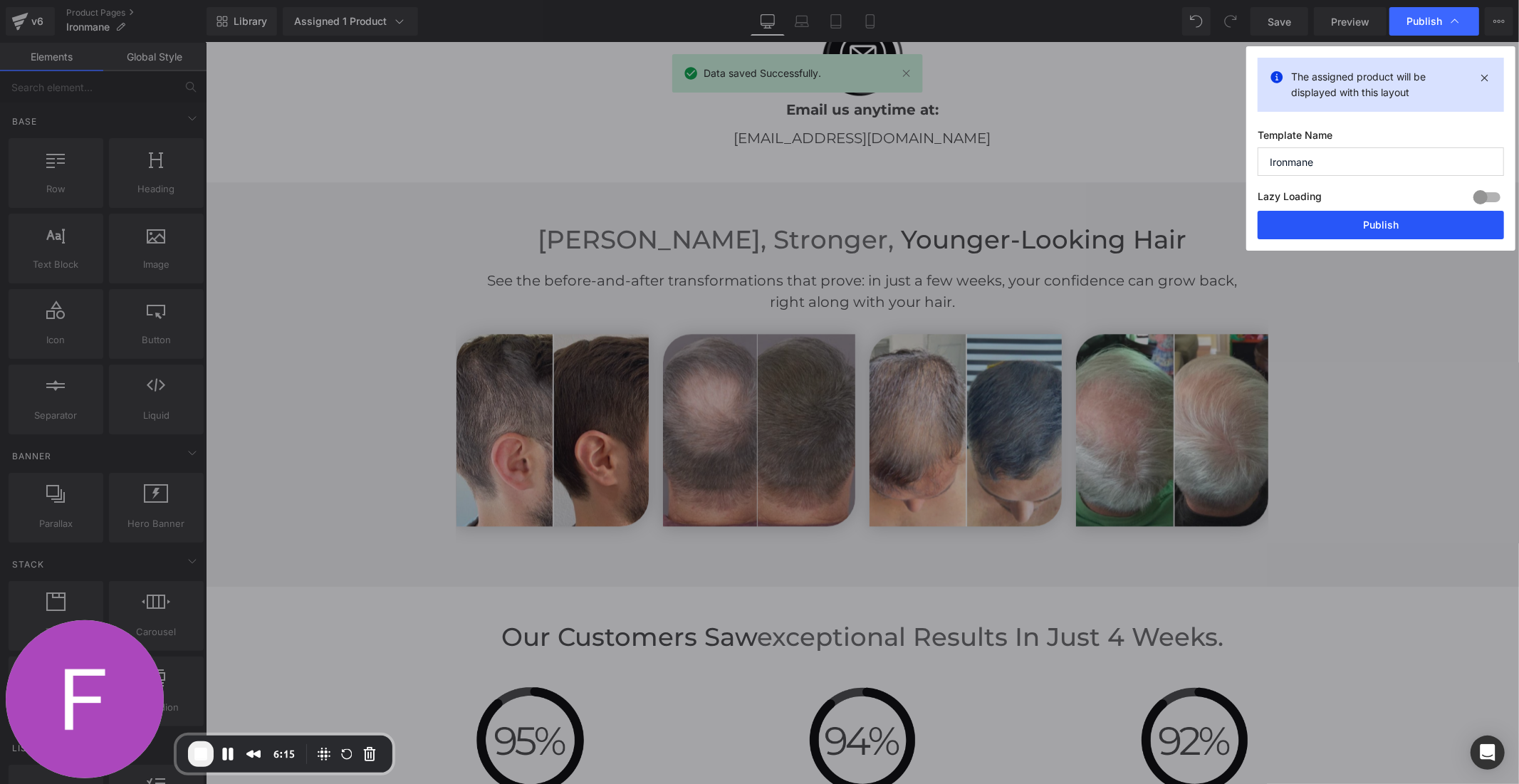
click at [1379, 220] on button "Publish" at bounding box center [1381, 224] width 246 height 28
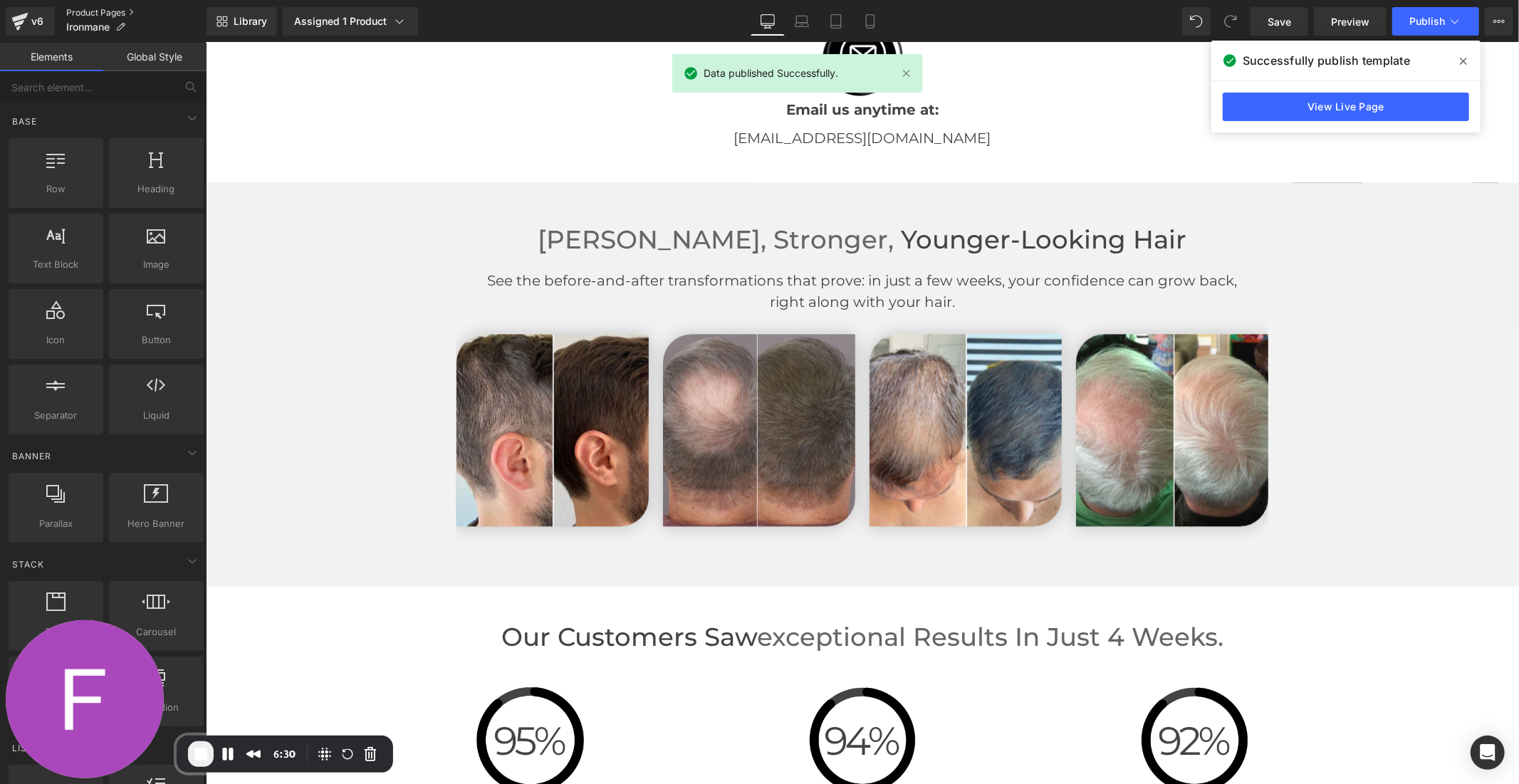
drag, startPoint x: 24, startPoint y: 21, endPoint x: 80, endPoint y: 12, distance: 56.7
click at [24, 21] on icon at bounding box center [20, 21] width 17 height 36
